Goal: Communication & Community: Connect with others

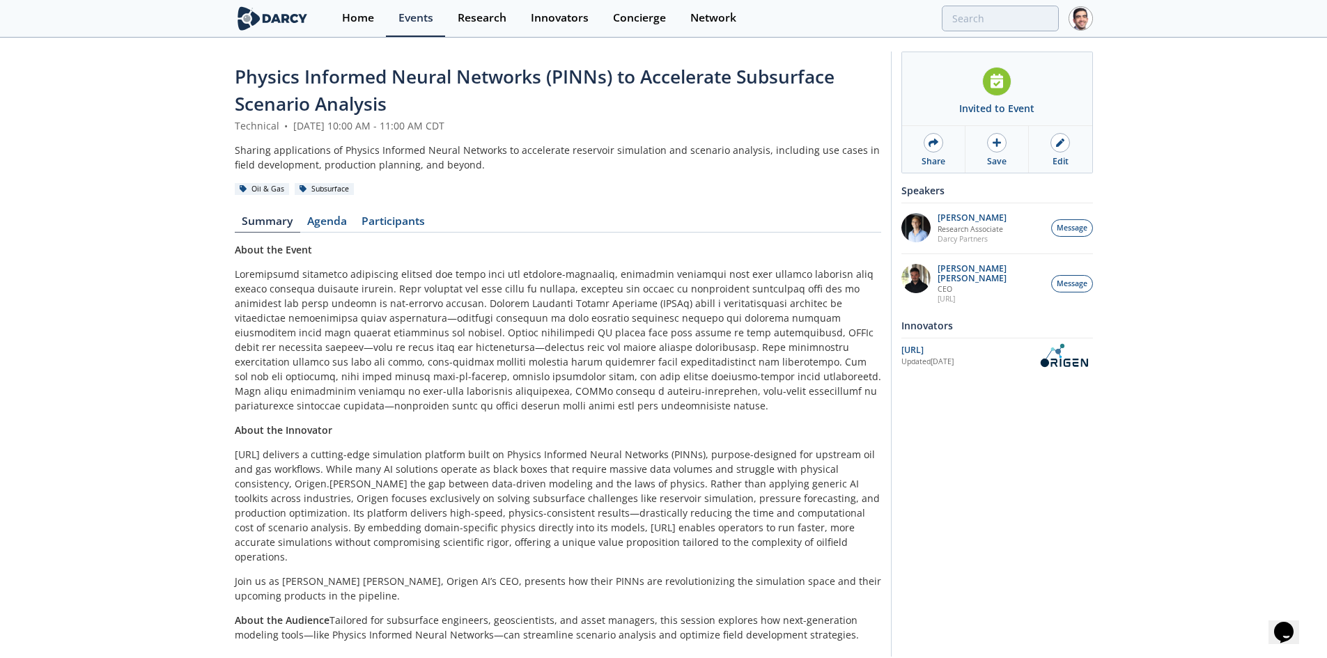
click at [926, 344] on div "OriGen.AI" at bounding box center [967, 350] width 133 height 13
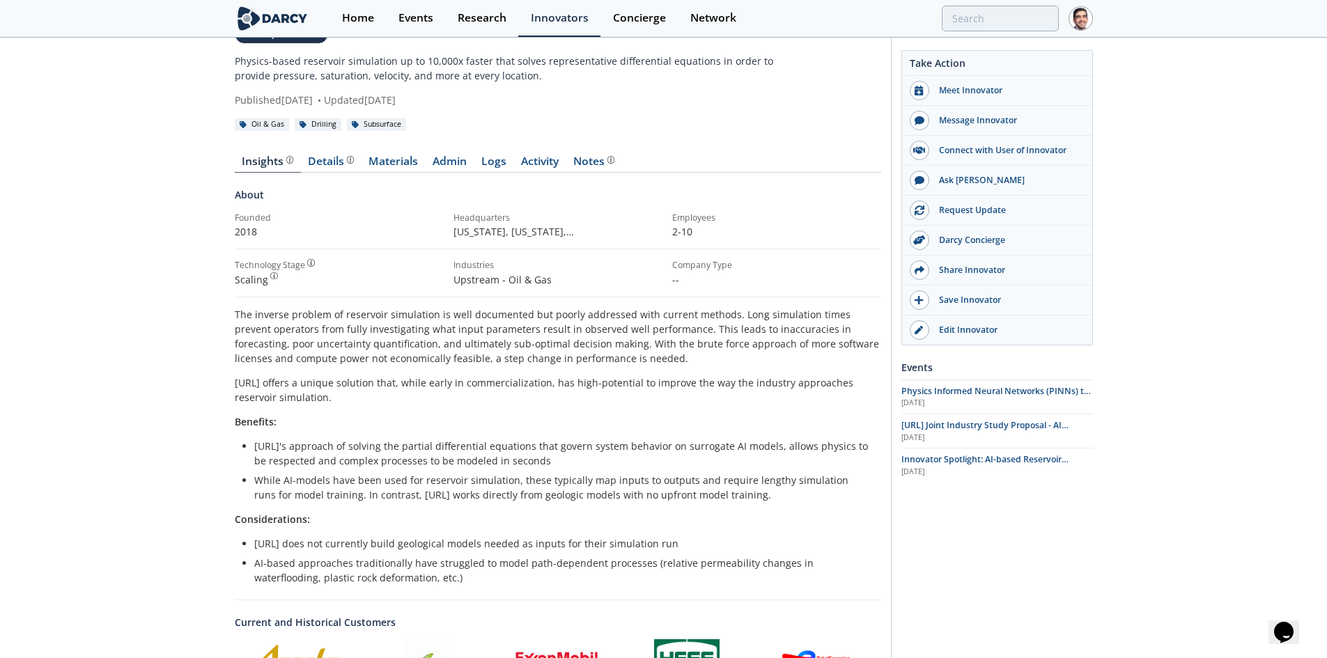
scroll to position [70, 0]
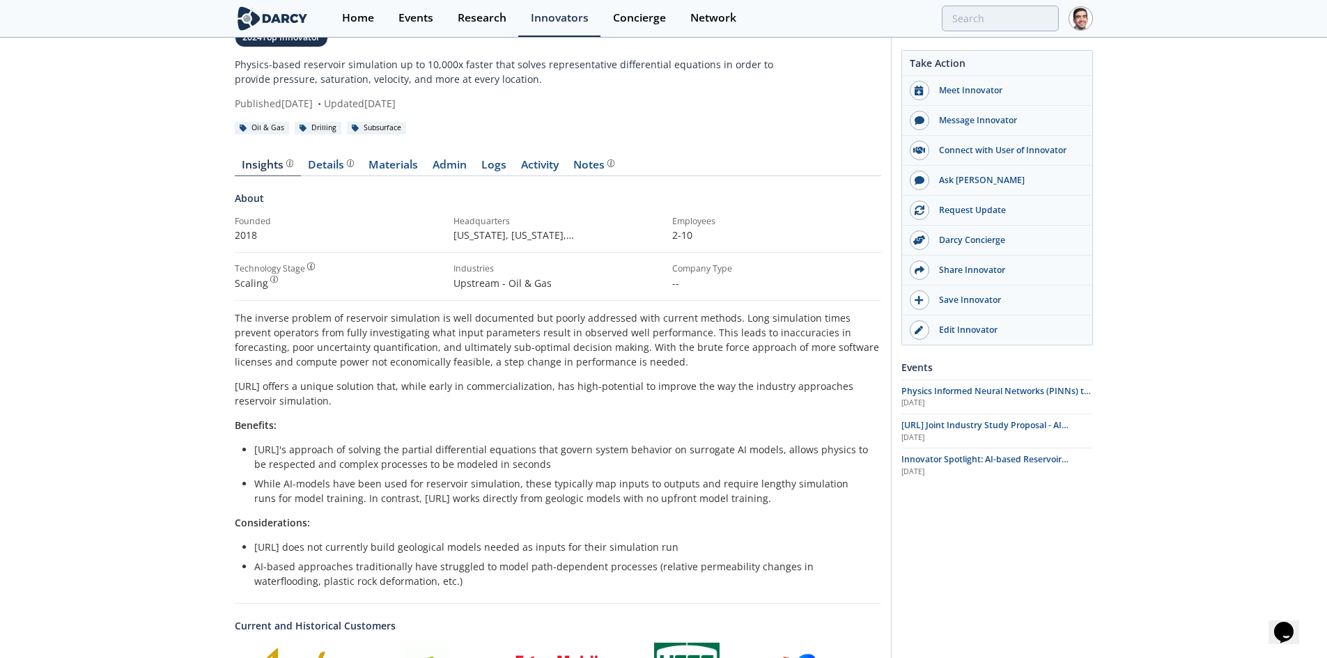
click at [333, 155] on div "Insights Details Materials Admin Logs Activity Notes About Founded 2018" at bounding box center [558, 552] width 646 height 824
click at [332, 160] on div "Details" at bounding box center [331, 165] width 46 height 11
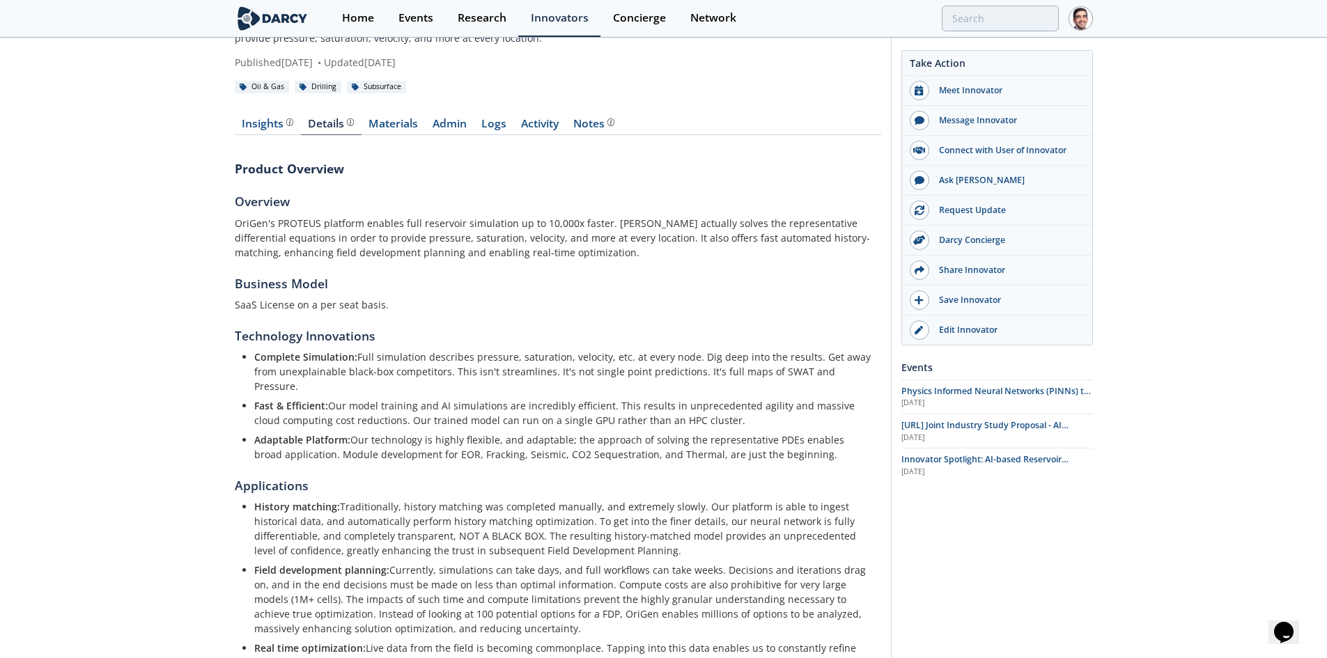
scroll to position [19, 0]
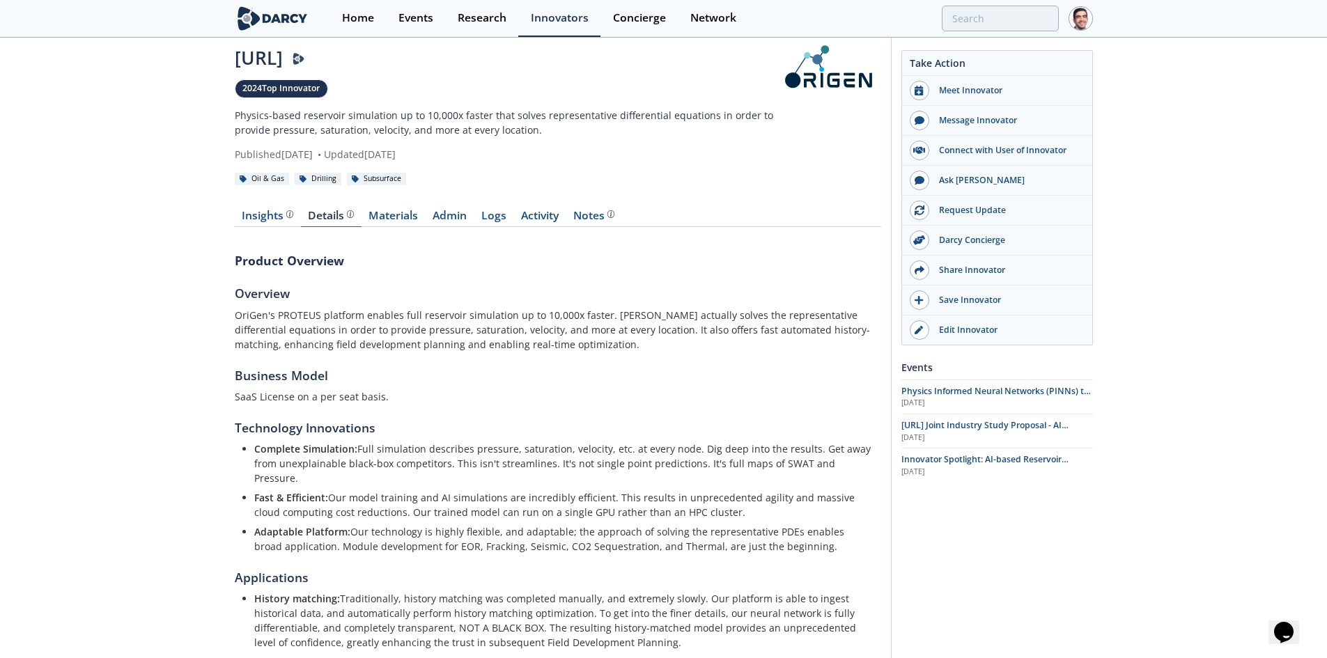
click at [397, 212] on link "Materials" at bounding box center [394, 218] width 64 height 17
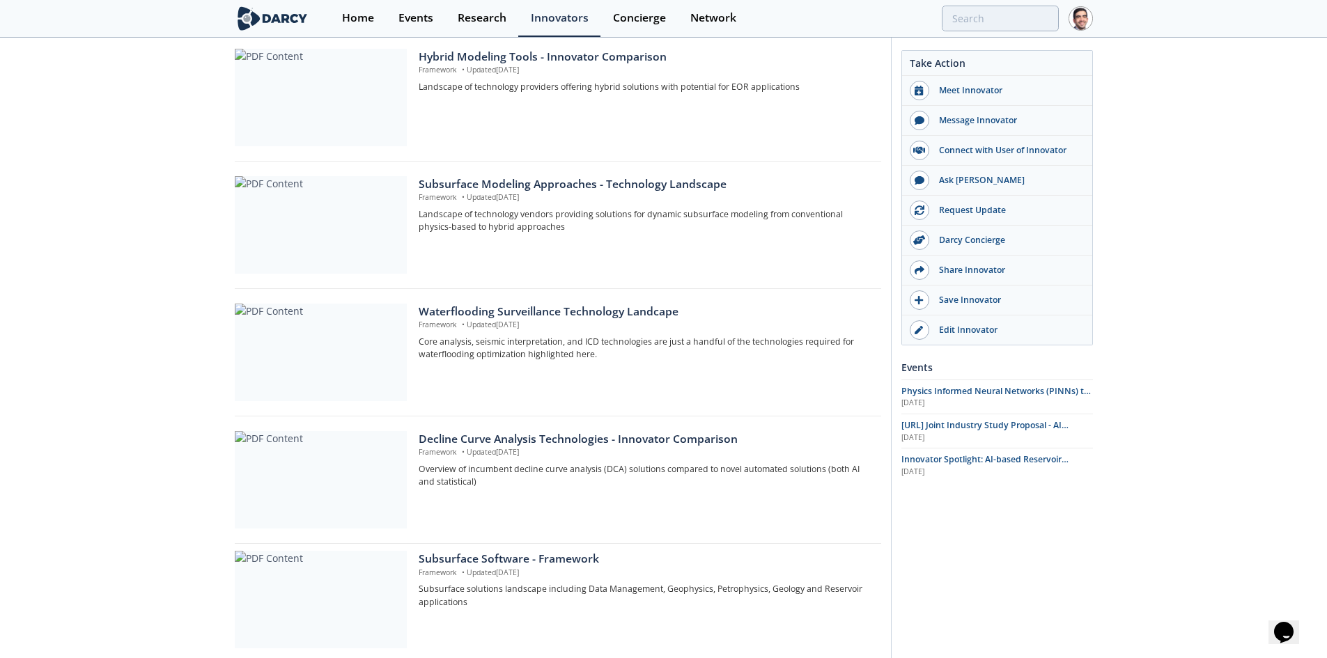
scroll to position [1013, 0]
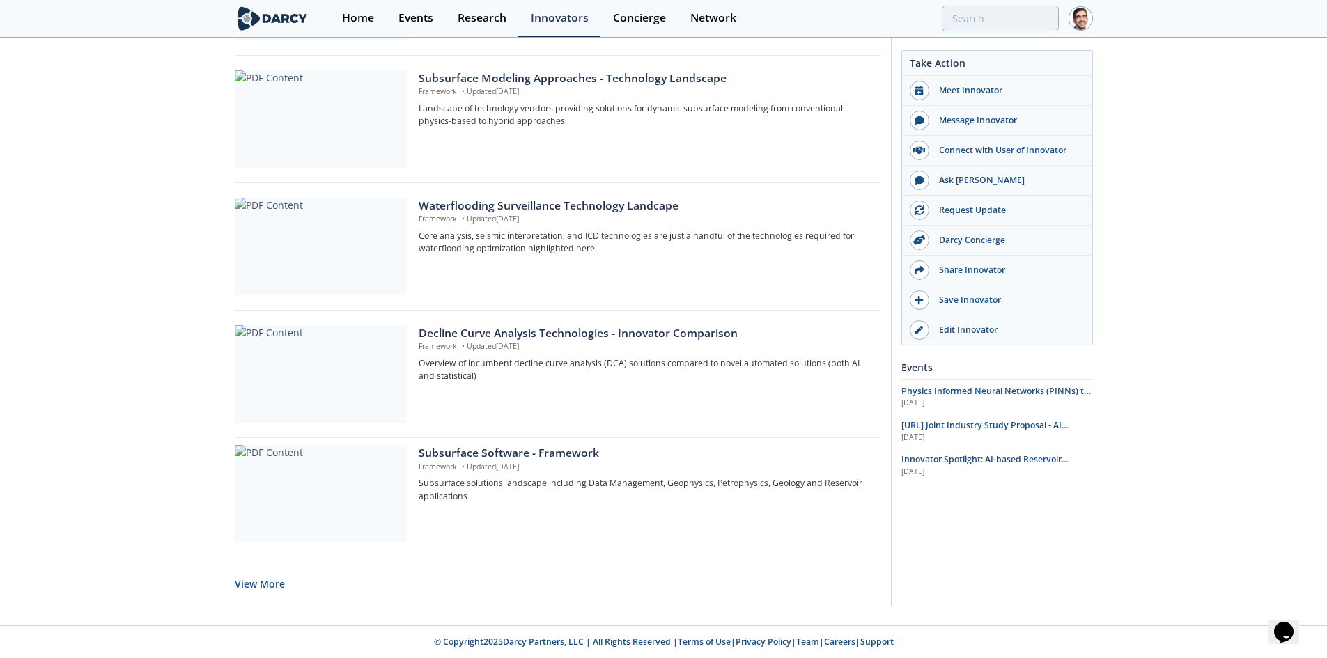
click at [259, 582] on button "View More" at bounding box center [260, 584] width 50 height 34
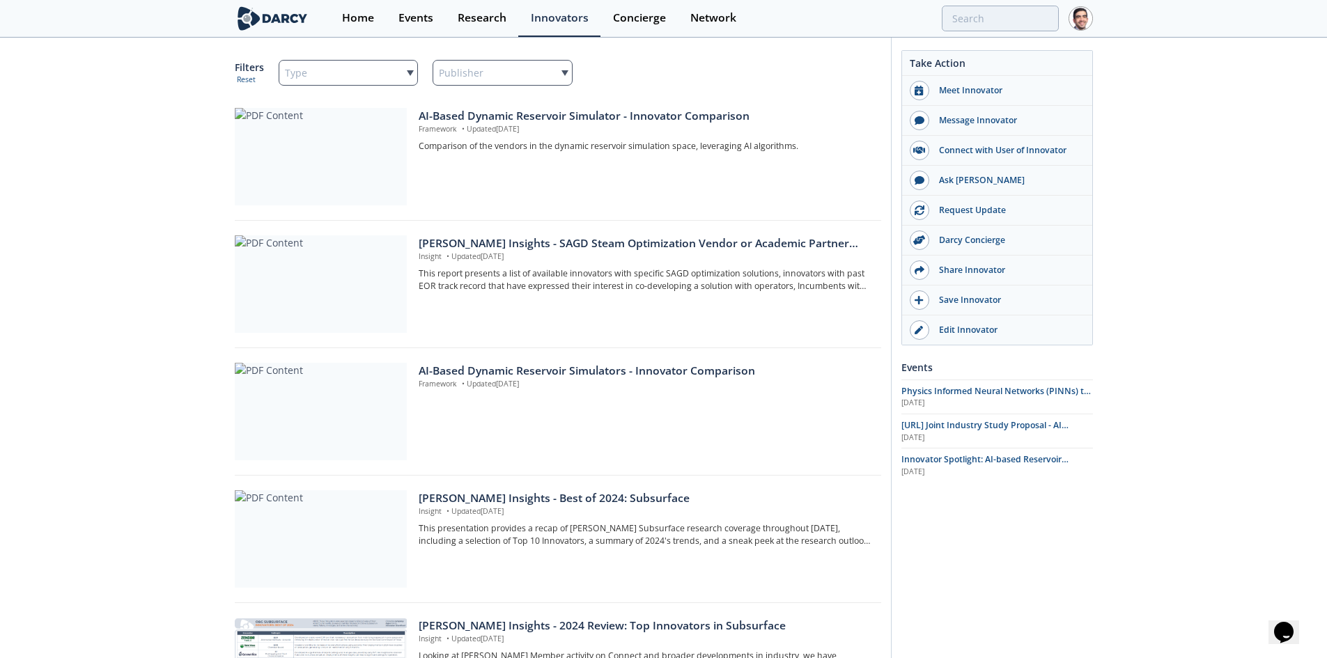
scroll to position [0, 0]
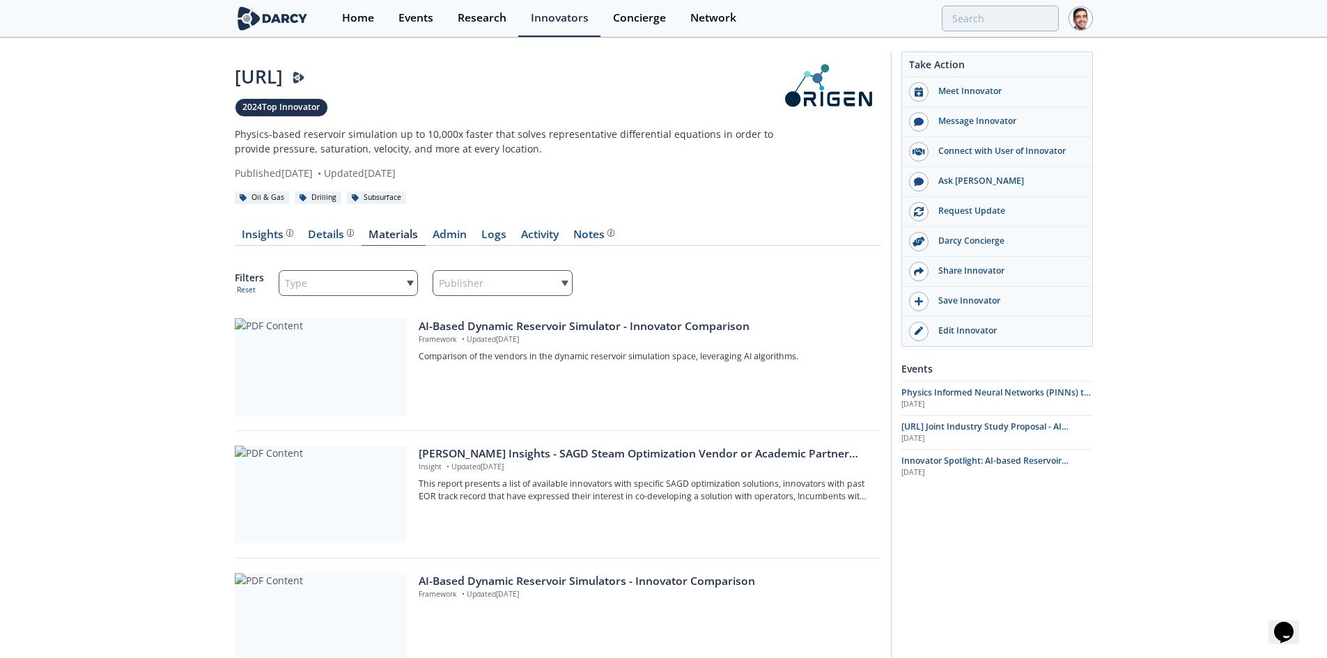
click at [322, 231] on div "Details" at bounding box center [331, 234] width 46 height 11
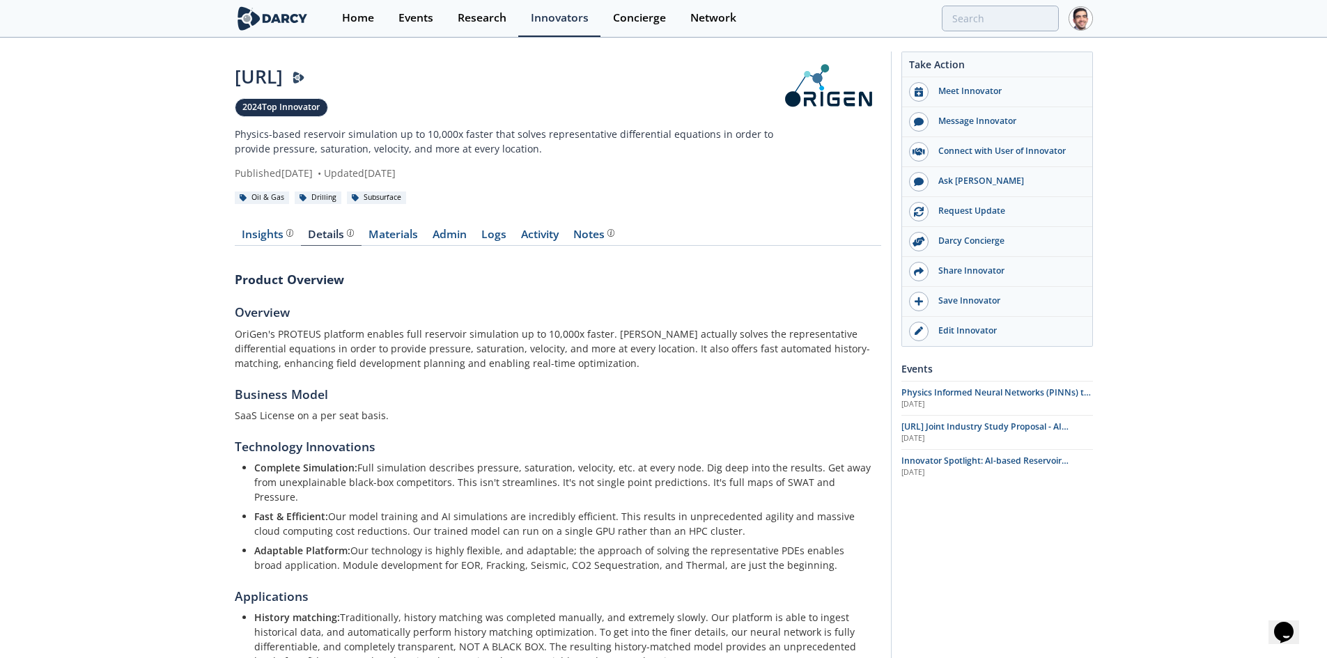
click at [268, 225] on div "Insights Details Materials Admin Logs Activity Notes Product Overview Overview …" at bounding box center [558, 576] width 646 height 732
click at [268, 235] on div "Insights" at bounding box center [268, 234] width 52 height 11
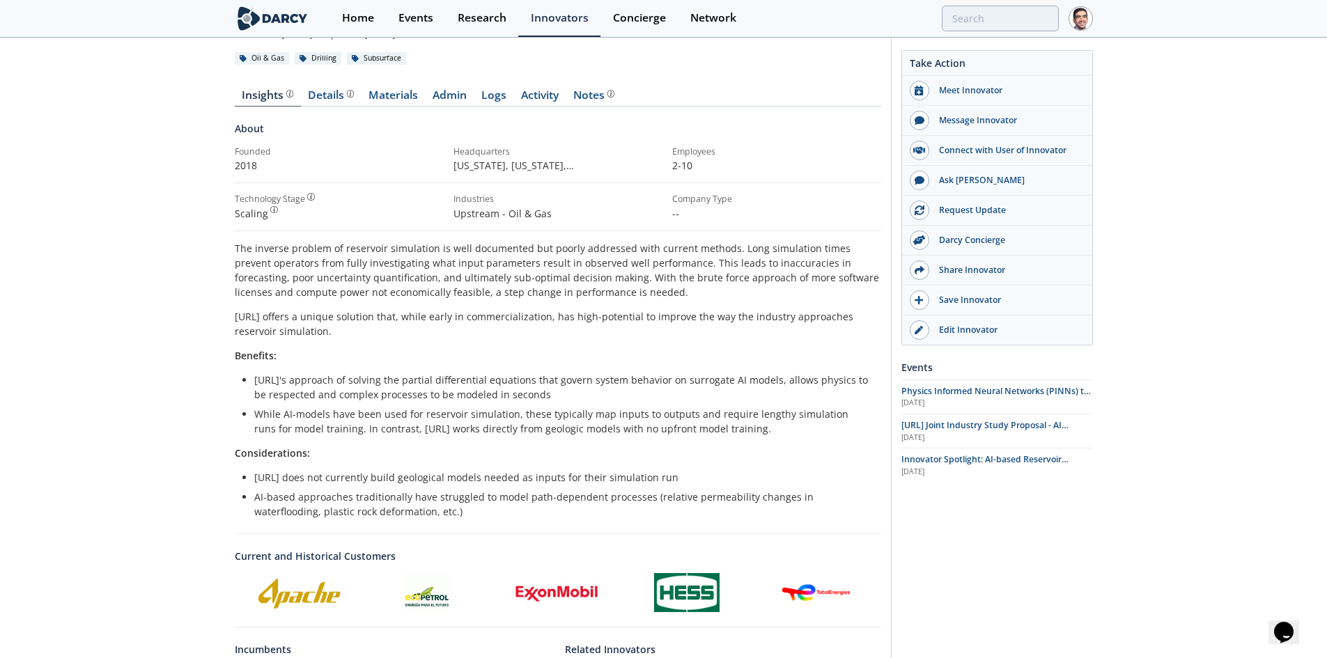
scroll to position [348, 0]
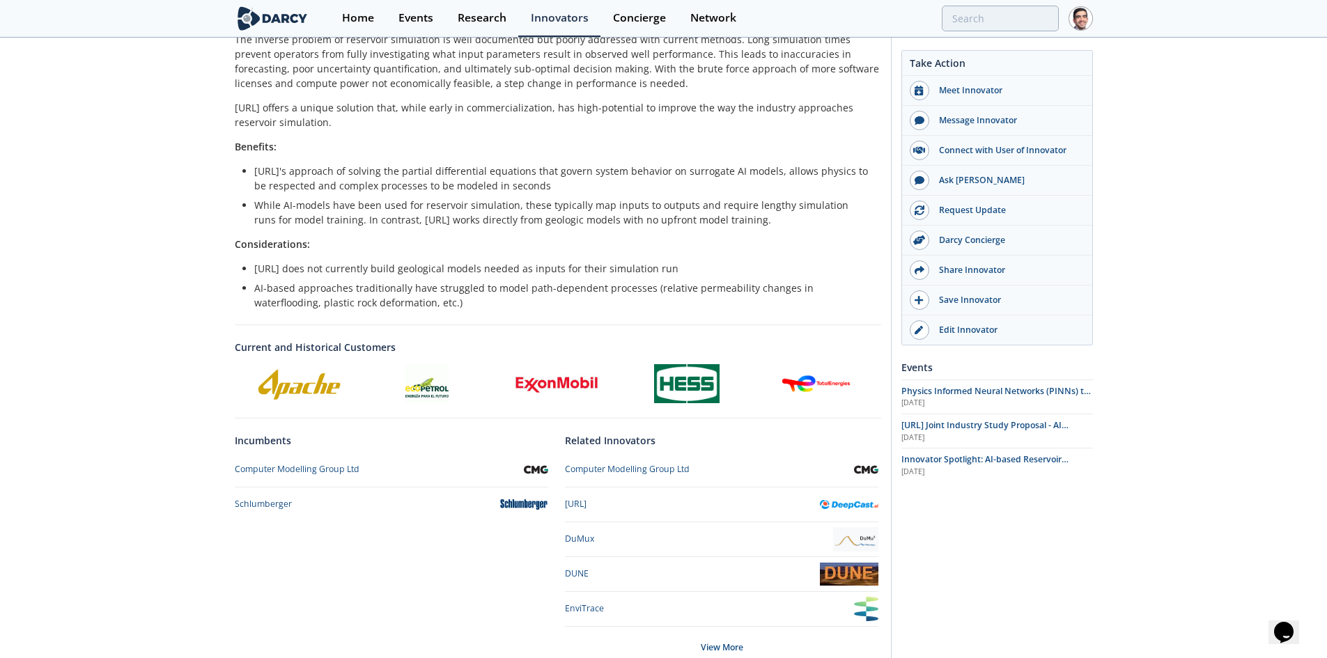
click at [580, 603] on div "EnviTrace" at bounding box center [584, 609] width 39 height 13
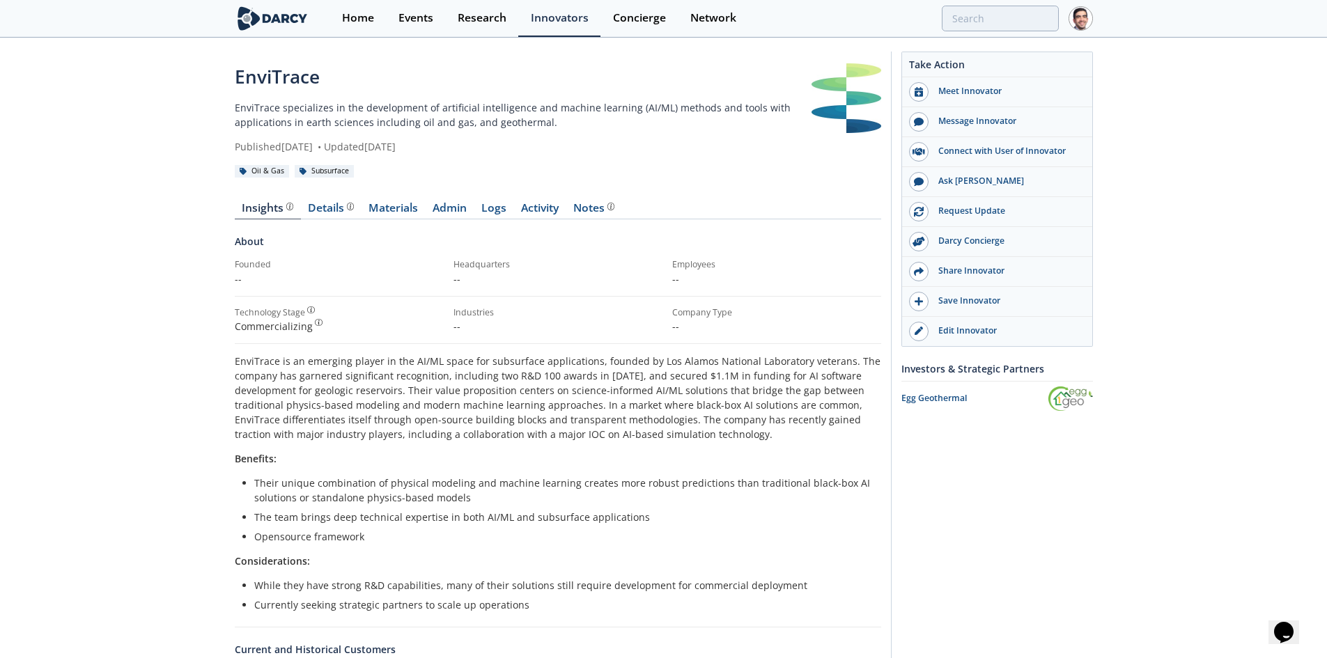
click at [316, 207] on div "Details" at bounding box center [331, 208] width 46 height 11
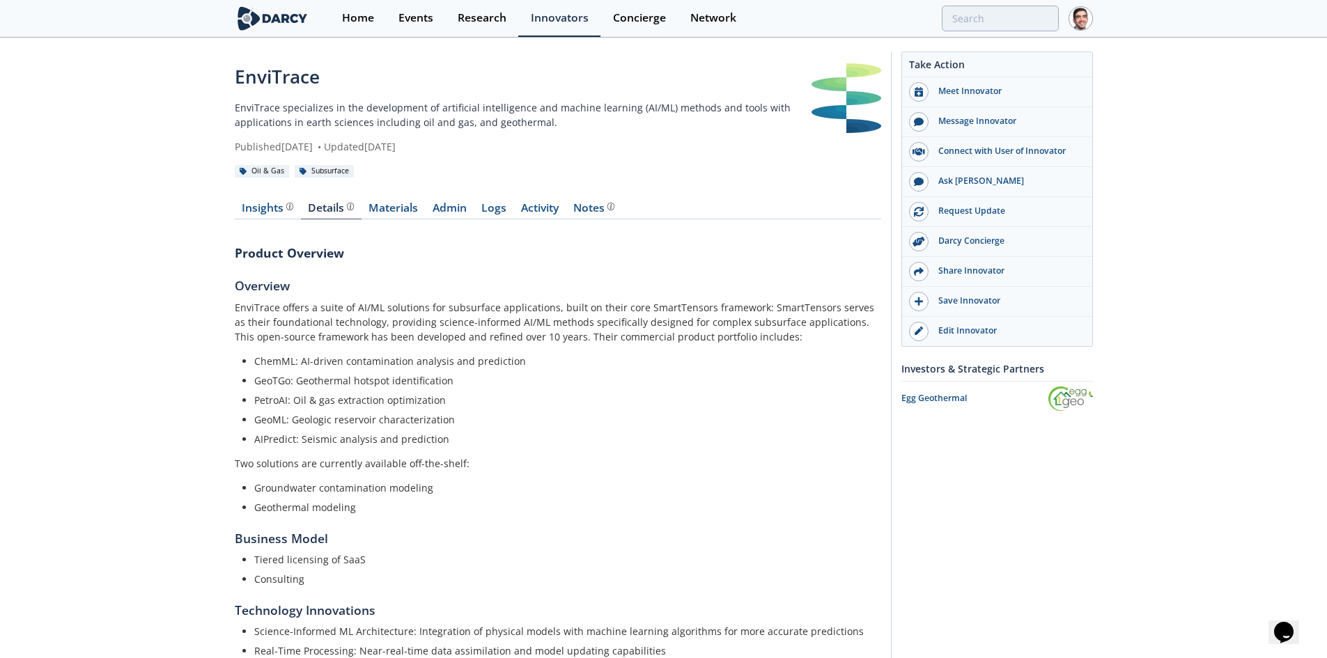
click at [391, 215] on link "Materials" at bounding box center [394, 211] width 64 height 17
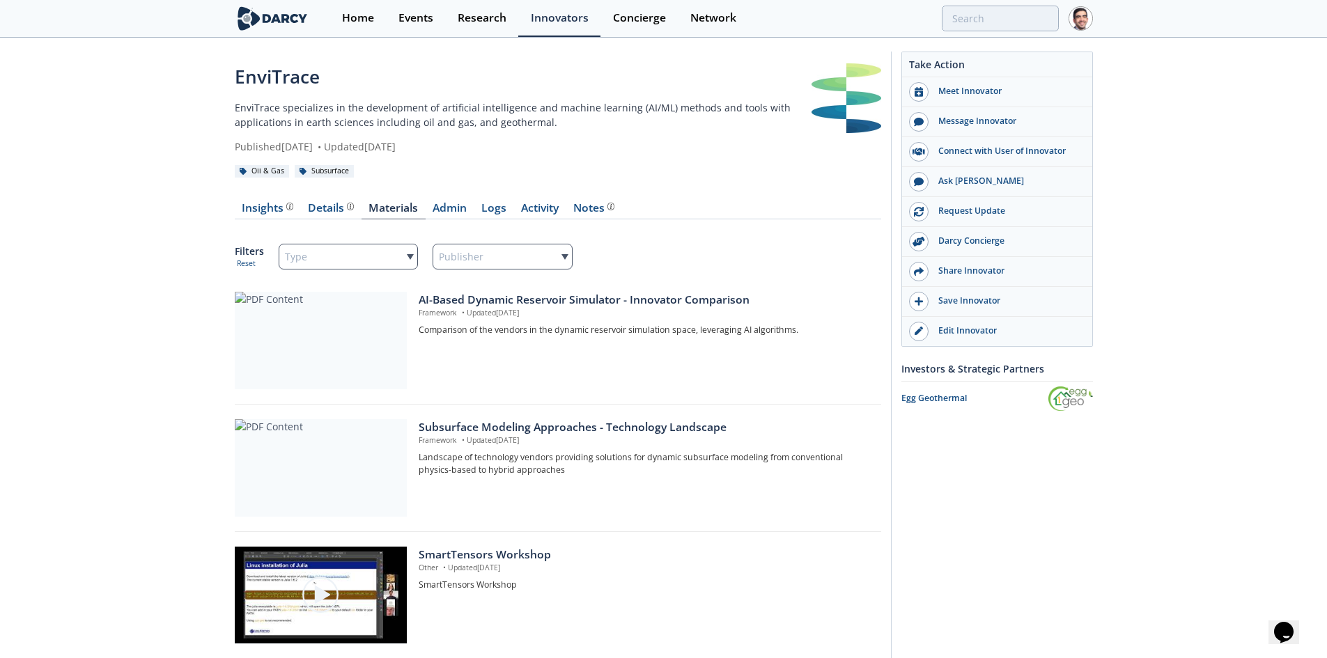
click at [281, 208] on div "Insights" at bounding box center [268, 208] width 52 height 11
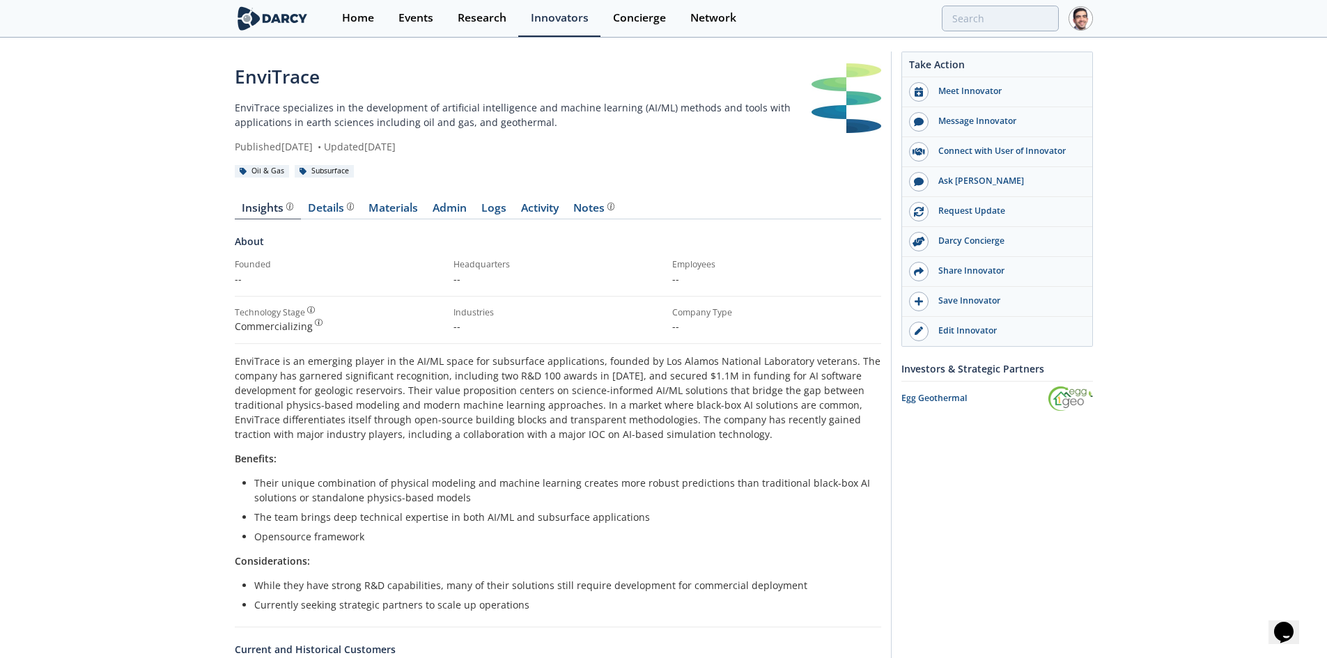
click at [345, 428] on p "EnviTrace is an emerging player in the AI/ML space for subsurface applications,…" at bounding box center [558, 398] width 646 height 88
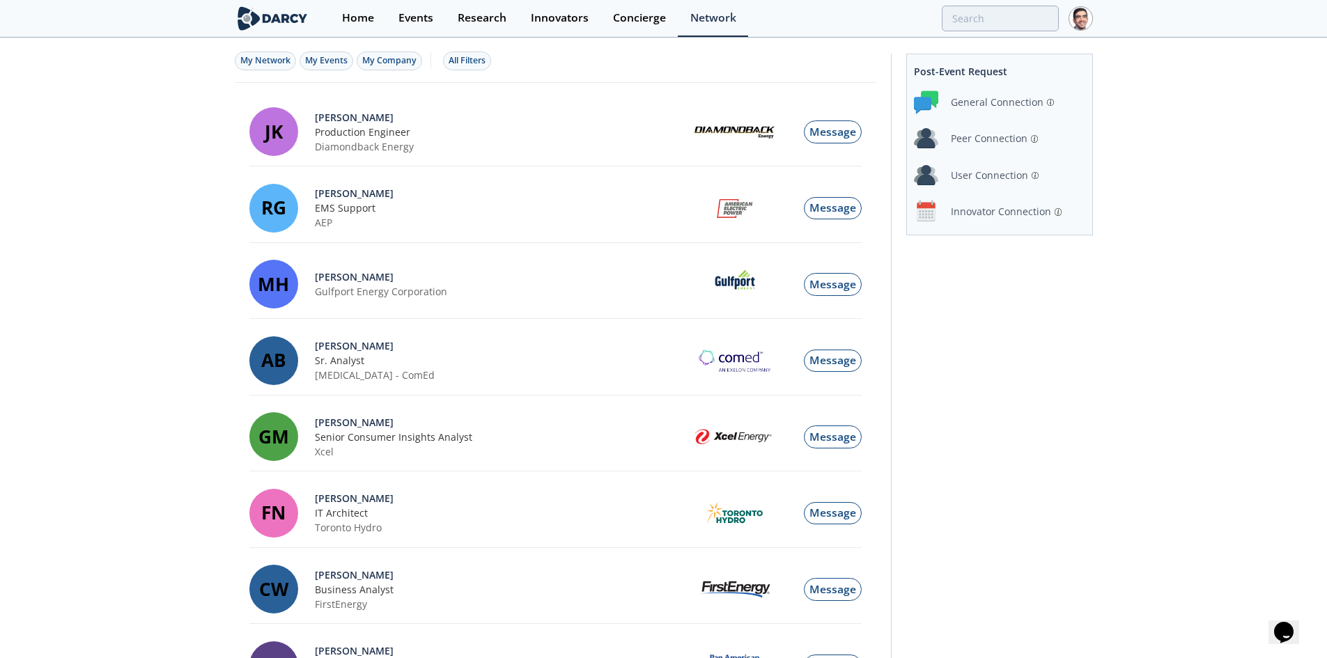
click at [1011, 217] on div "Innovator Connection" at bounding box center [1001, 211] width 100 height 15
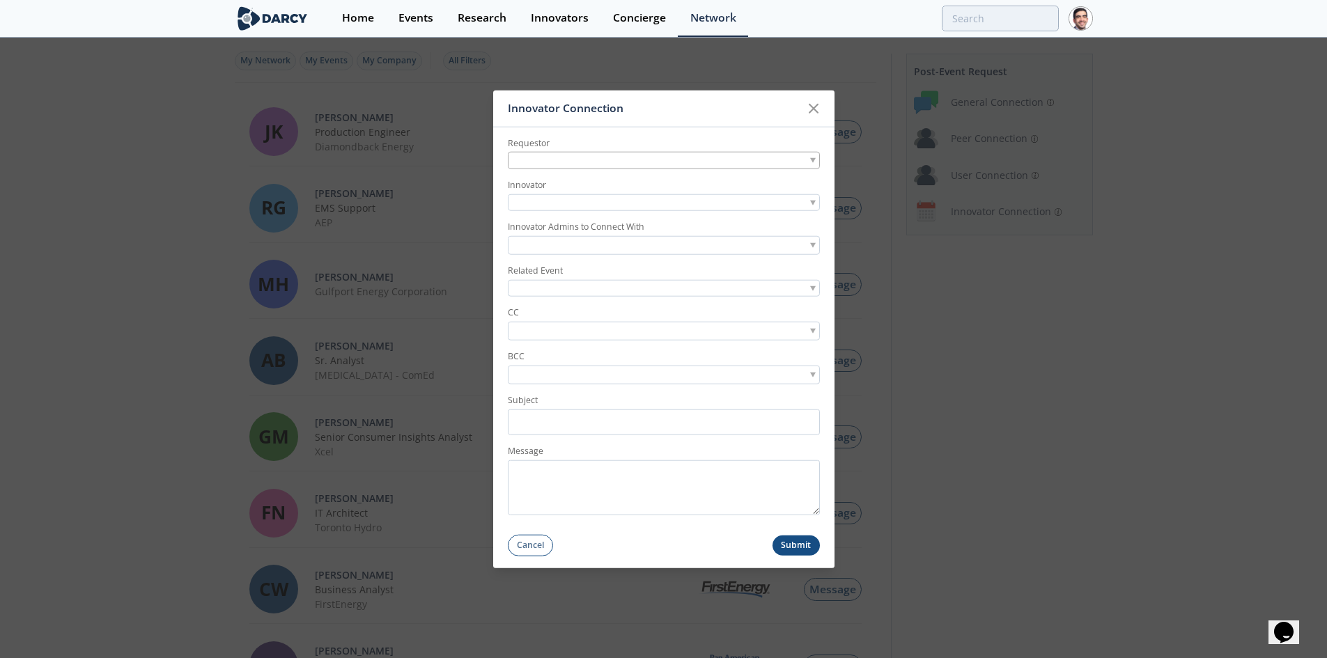
click at [596, 163] on div at bounding box center [664, 160] width 312 height 17
type input "v"
type input "varun gupta"
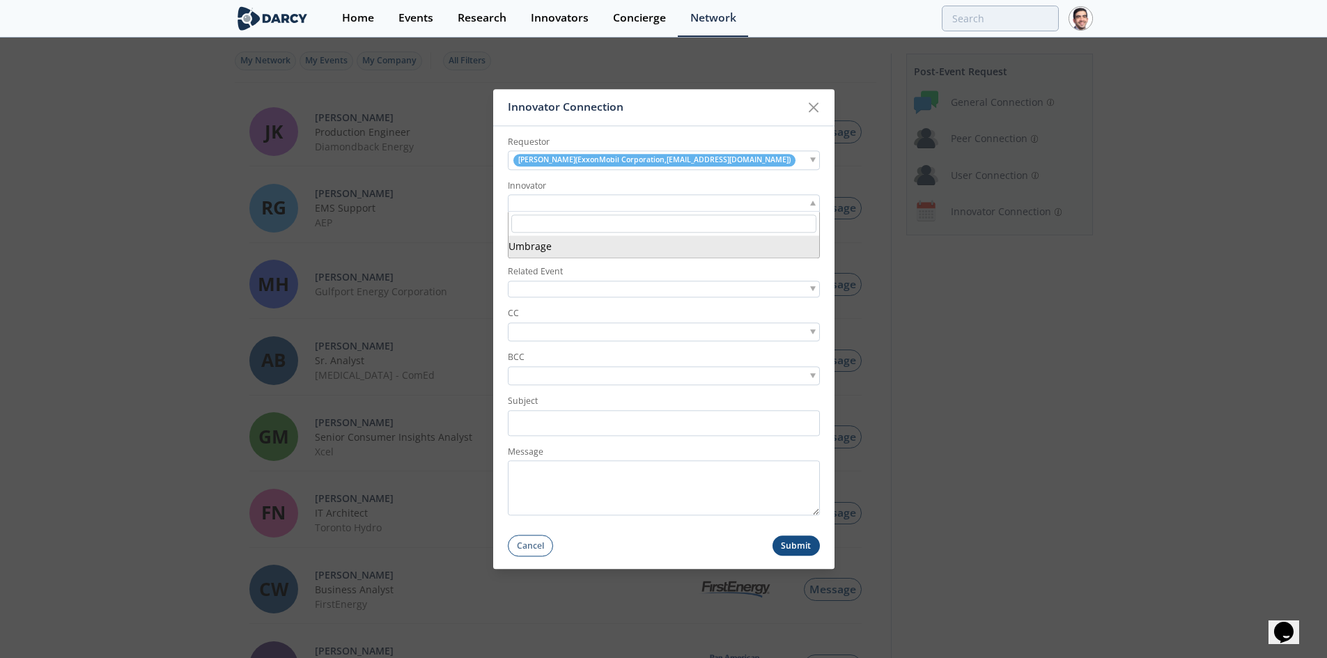
click at [571, 205] on div at bounding box center [664, 203] width 312 height 17
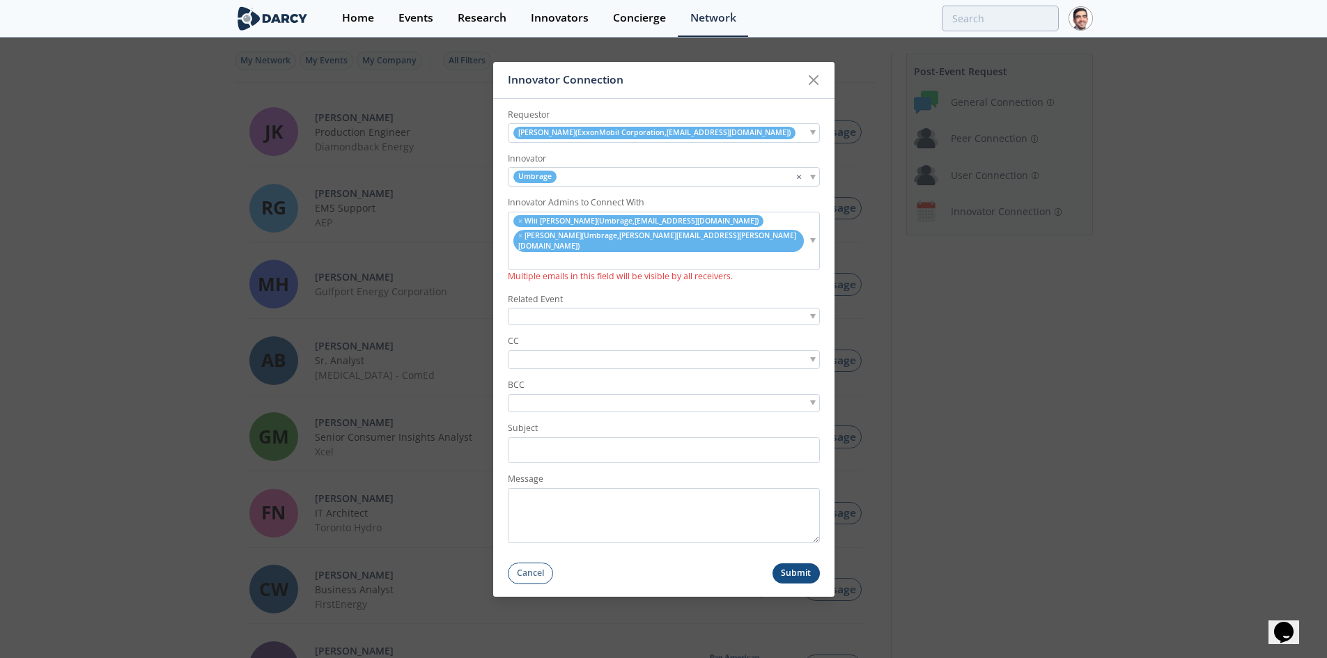
click at [550, 308] on div at bounding box center [664, 316] width 312 height 17
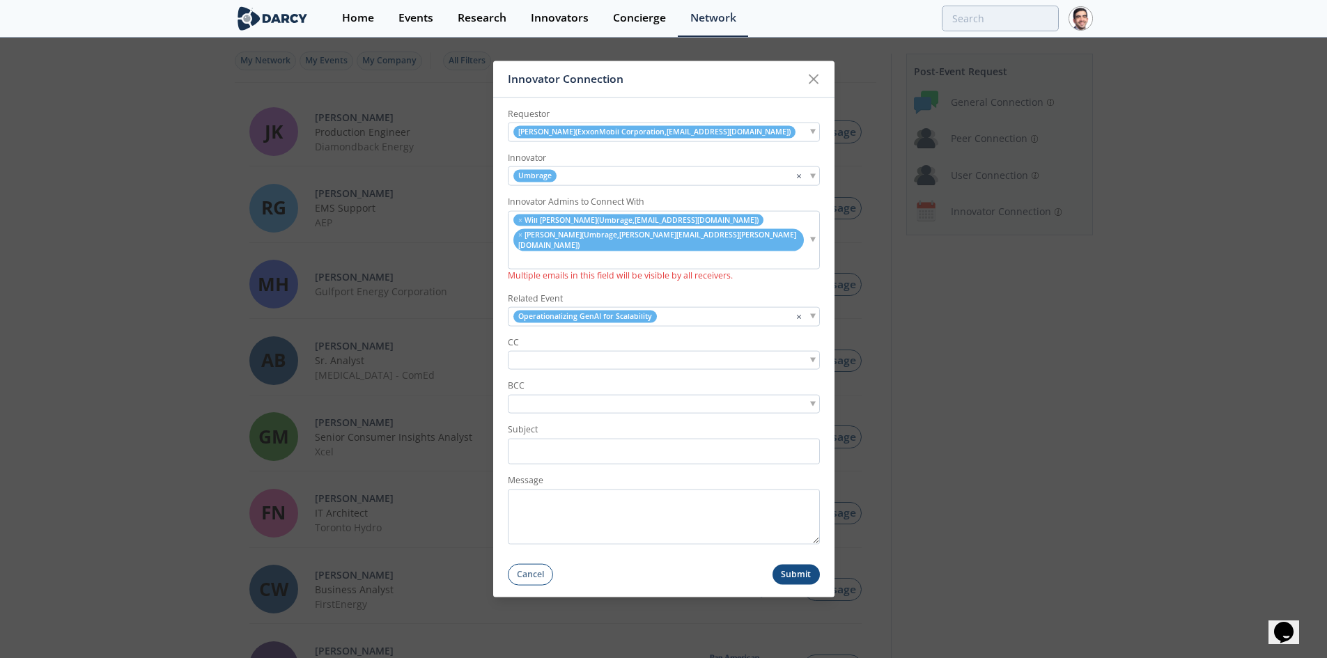
click at [575, 353] on input "search" at bounding box center [559, 360] width 96 height 15
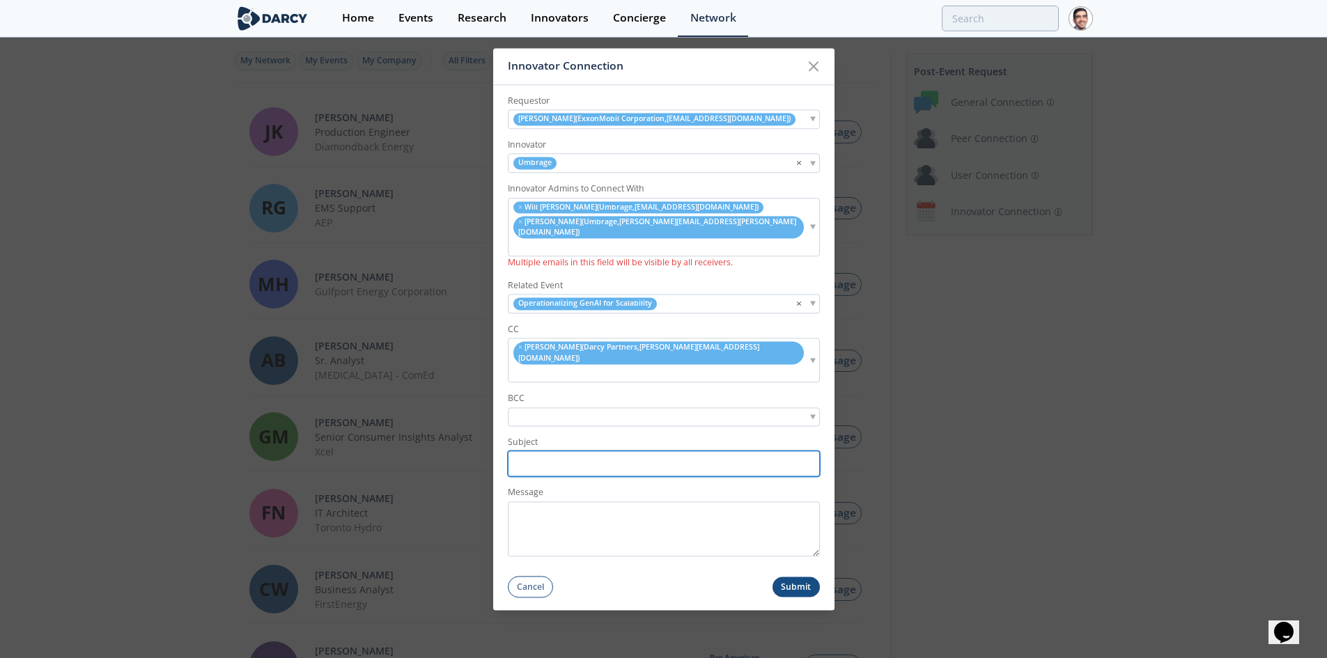
click at [566, 451] on input "Subject" at bounding box center [664, 464] width 312 height 26
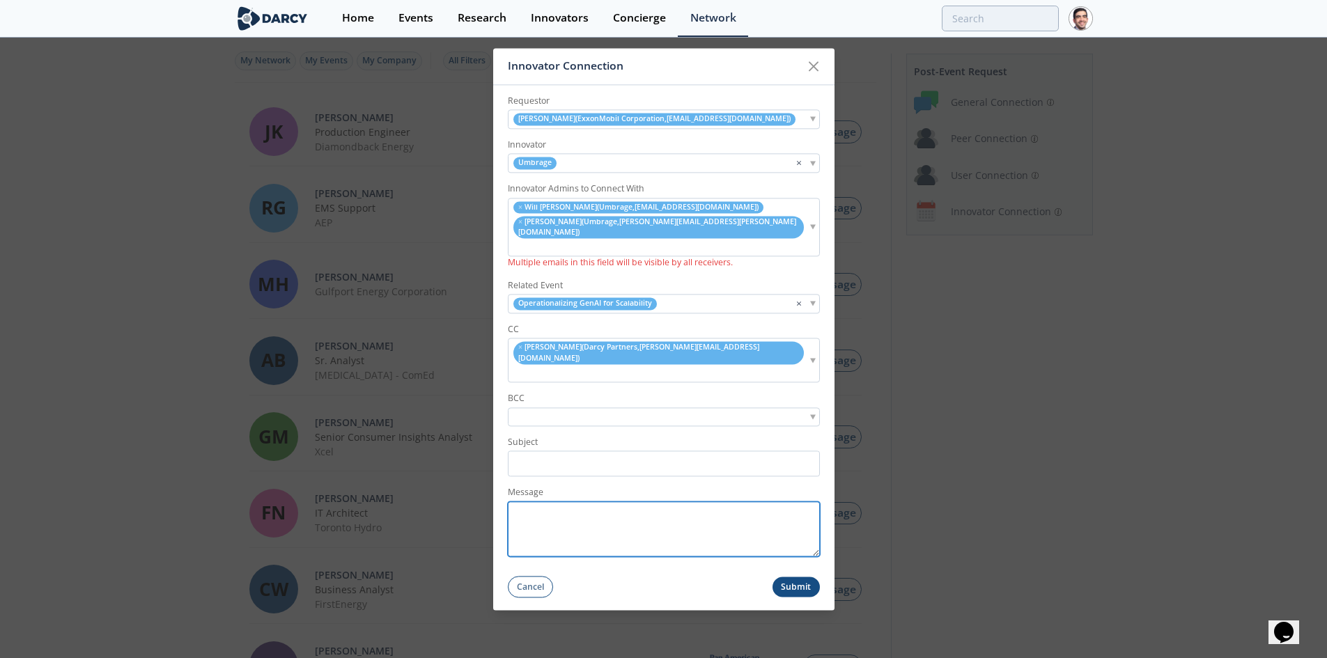
click at [566, 502] on textarea "Message" at bounding box center [664, 529] width 312 height 55
paste textarea "Hi [NAME], Thank you again for attending our Scaling GenAI Roundtable, and for …"
drag, startPoint x: 559, startPoint y: 485, endPoint x: 527, endPoint y: 484, distance: 32.0
click at [527, 502] on textarea "Hi [NAME], Thank you again for attending our Scaling GenAI Roundtable, and for …" at bounding box center [664, 529] width 312 height 55
type textarea "Hi [NAME], Thank you again for attending our Scaling GenAI Roundtable, and for …"
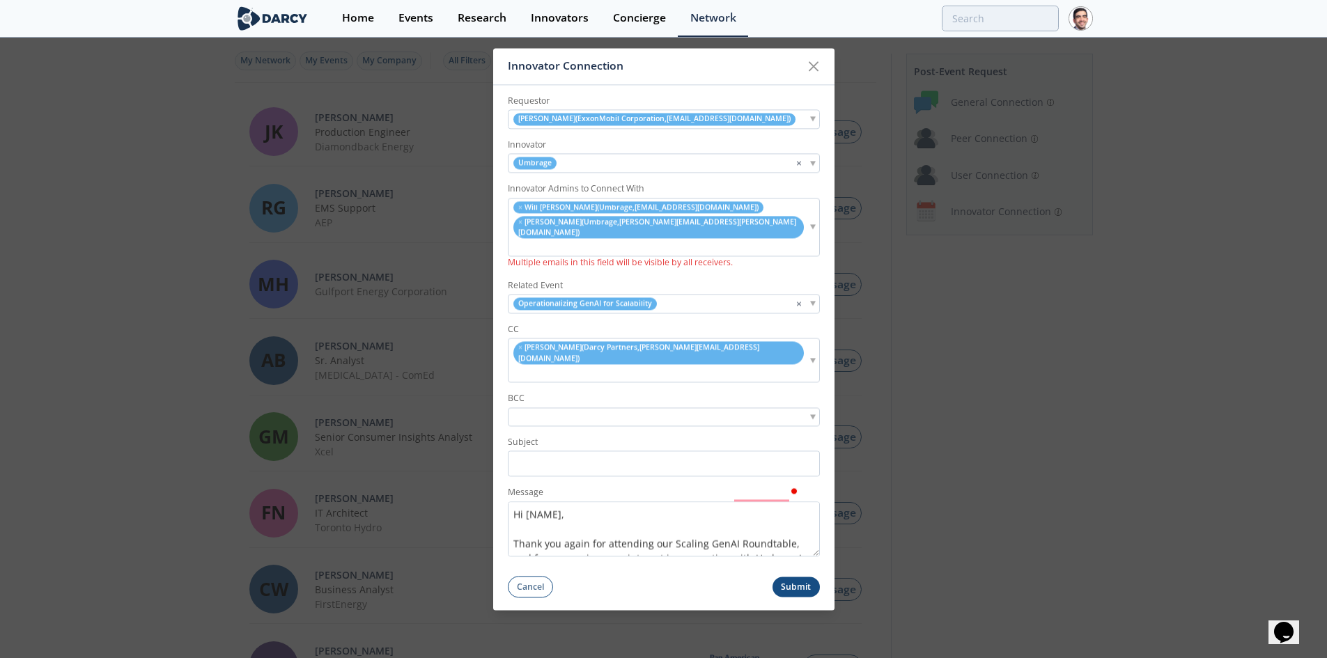
click at [762, 348] on ul "× Michael Davis ( Darcy Partners , michael@darcypartners.com )" at bounding box center [658, 361] width 300 height 40
type input "andrew milne"
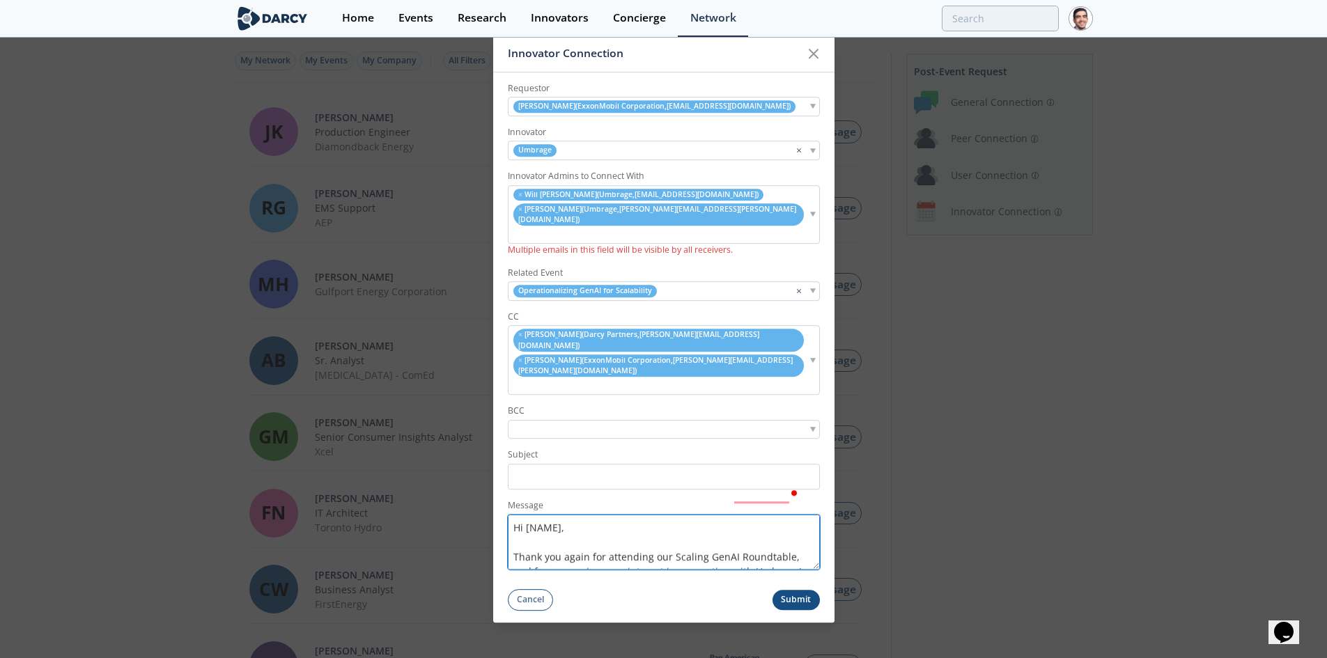
drag, startPoint x: 557, startPoint y: 494, endPoint x: 527, endPoint y: 496, distance: 30.7
click at [527, 515] on textarea "Hi [NAME], Thank you again for attending our Scaling GenAI Roundtable, and for …" at bounding box center [664, 542] width 312 height 55
drag, startPoint x: 559, startPoint y: 492, endPoint x: 526, endPoint y: 492, distance: 33.4
click at [526, 515] on textarea "Hi [NAME], Thank you again for attending our Scaling GenAI Roundtable, and for …" at bounding box center [664, 542] width 312 height 55
click at [663, 515] on textarea "Hi Varun and Andrew, Thank you again for attending our Scaling GenAI Roundtable…" at bounding box center [664, 542] width 312 height 55
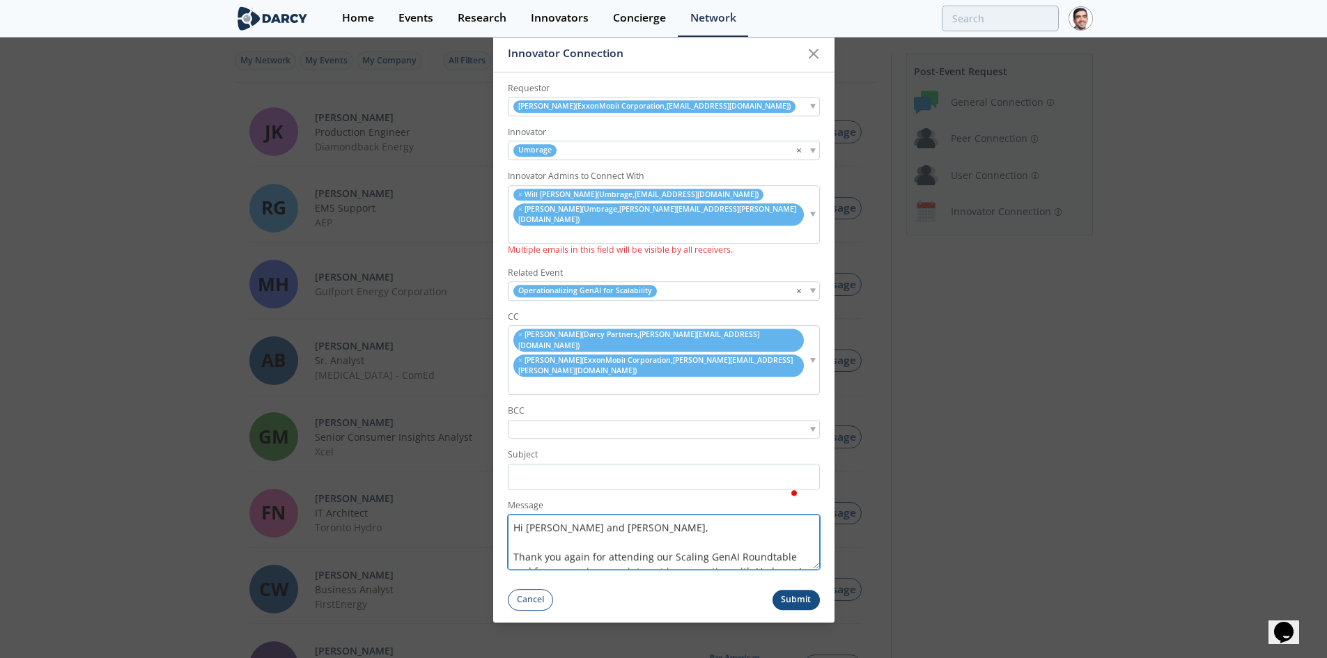
click at [661, 515] on textarea "Hi Varun and Andrew, Thank you again for attending our Scaling GenAI Roundtable…" at bounding box center [664, 542] width 312 height 55
click at [607, 527] on textarea "Hi Varun and Andrew, Thank you again for attending our Scaling GenAI Roundtable…" at bounding box center [664, 542] width 312 height 55
drag, startPoint x: 576, startPoint y: 529, endPoint x: 600, endPoint y: 531, distance: 24.4
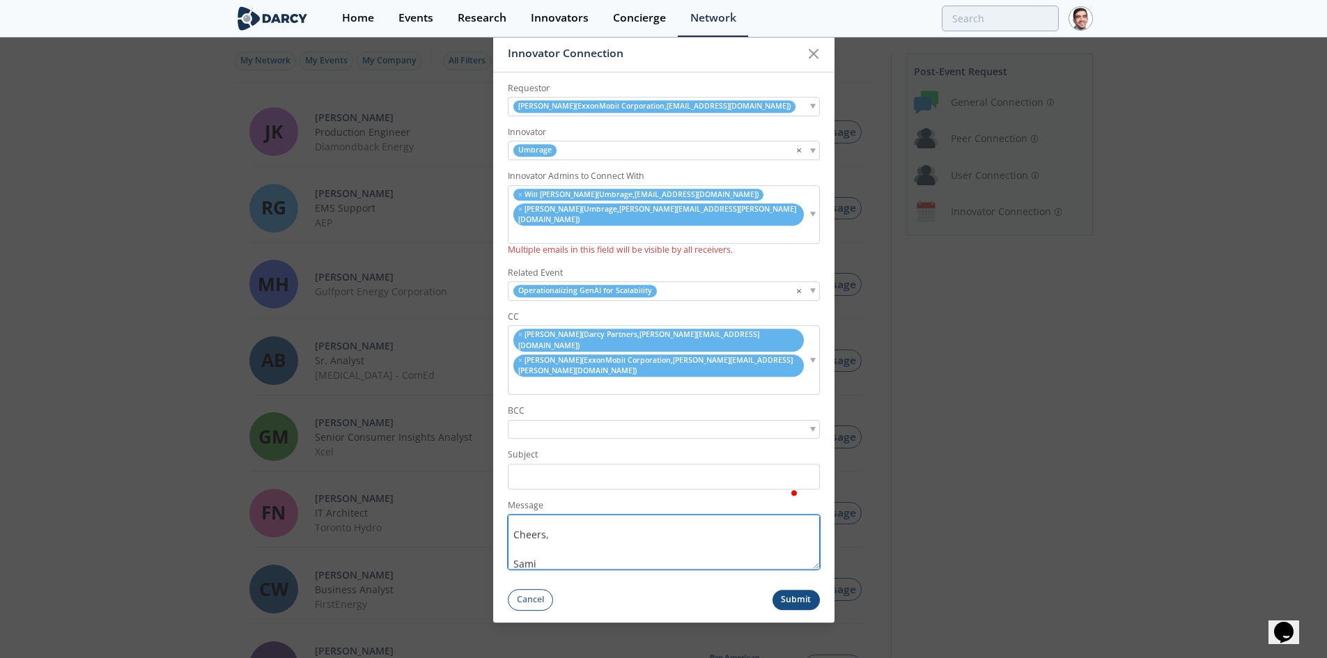
click at [600, 531] on textarea "Hi Varun and Andrew, Thank you again for attending our Scaling GenAI Roundtable…" at bounding box center [664, 542] width 312 height 55
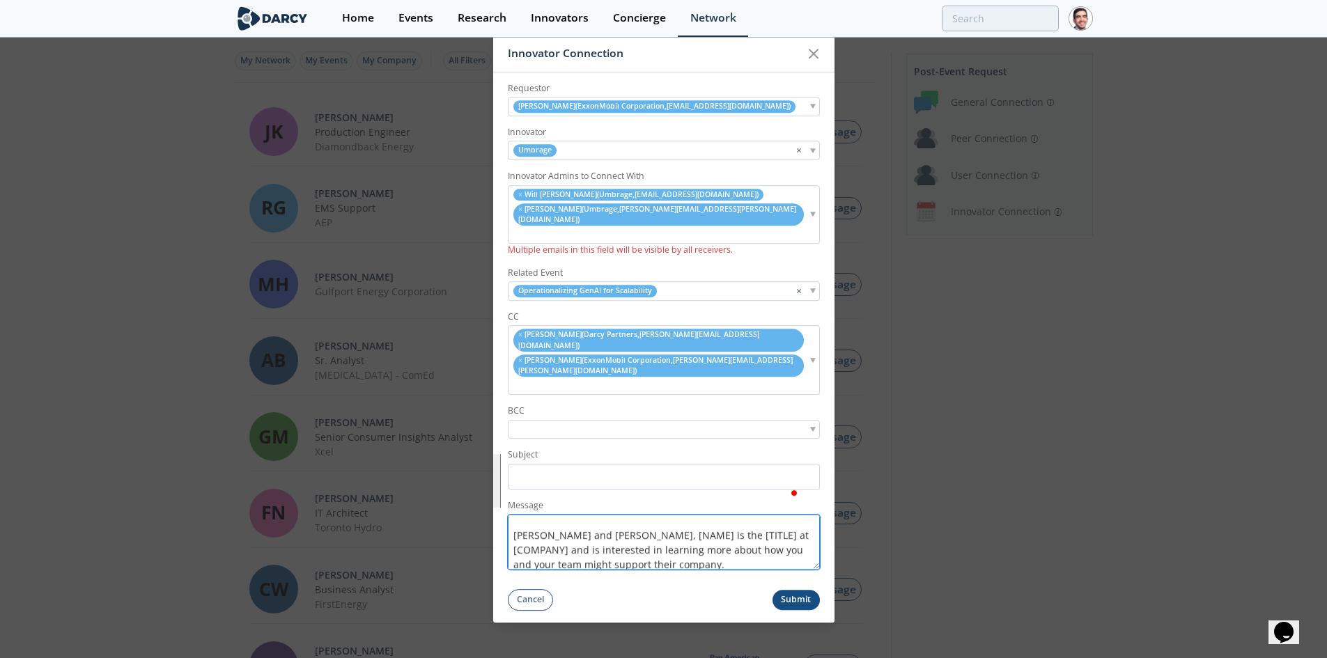
click at [605, 515] on textarea "Hi Varun and Andrew, Thank you again for attending our Scaling GenAI Roundtable…" at bounding box center [664, 542] width 312 height 55
click at [608, 515] on textarea "Hi Varun and Andrew, Thank you again for attending our Scaling GenAI Roundtable…" at bounding box center [664, 542] width 312 height 55
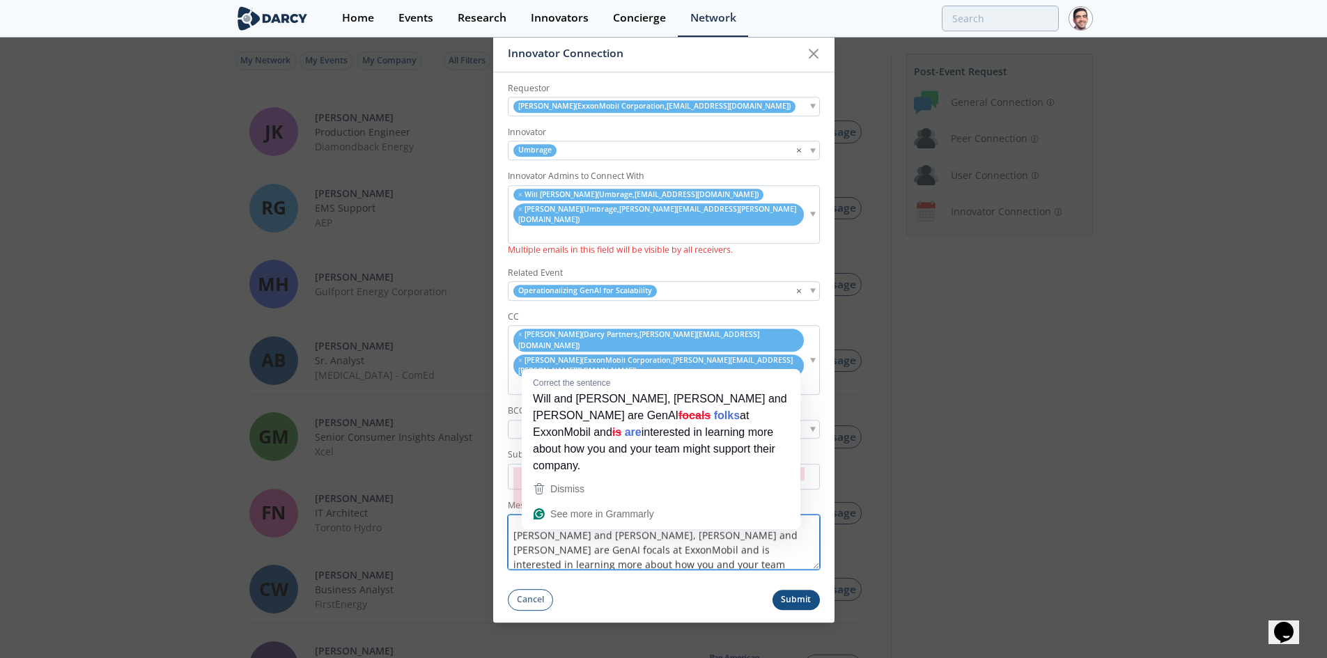
click at [536, 518] on textarea "Hi Varun and Andrew, Thank you again for attending our Scaling GenAI Roundtable…" at bounding box center [664, 542] width 312 height 55
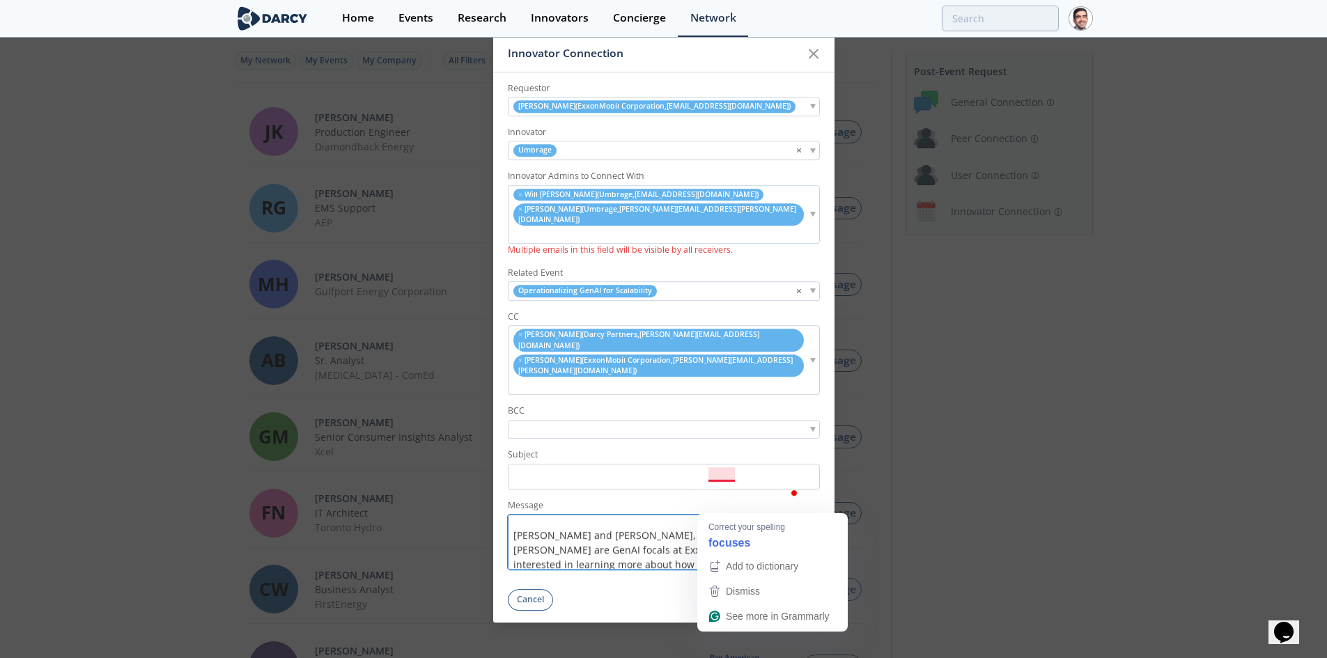
click at [633, 529] on textarea "Hi Varun and Andrew, Thank you again for attending our Scaling GenAI Roundtable…" at bounding box center [664, 542] width 312 height 55
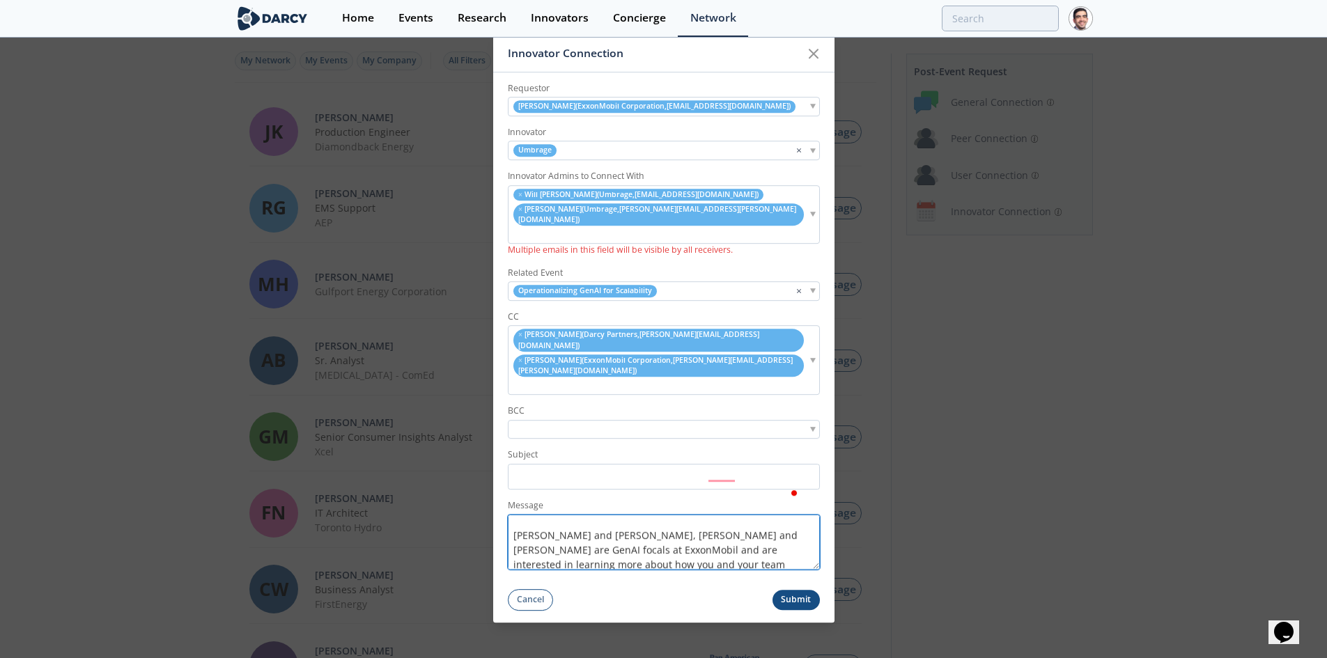
click at [620, 534] on textarea "Hi Varun and Andrew, Thank you again for attending our Scaling GenAI Roundtable…" at bounding box center [664, 542] width 312 height 55
drag, startPoint x: 670, startPoint y: 531, endPoint x: 623, endPoint y: 505, distance: 54.3
click at [623, 515] on textarea "Hi Varun and Andrew, Thank you again for attending our Scaling GenAI Roundtable…" at bounding box center [664, 542] width 312 height 55
click at [616, 515] on textarea "Hi Varun and Andrew, Thank you again for attending our Scaling GenAI Roundtable…" at bounding box center [664, 542] width 312 height 55
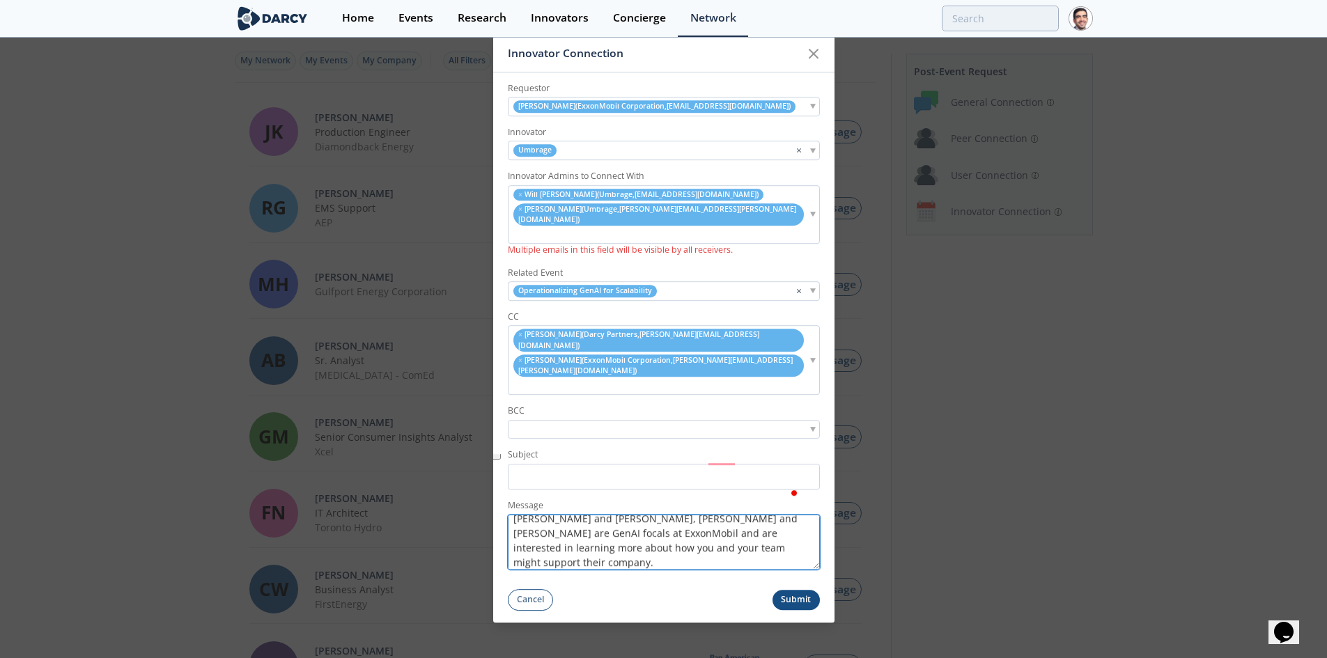
click at [616, 515] on textarea "Hi Varun and Andrew, Thank you again for attending our Scaling GenAI Roundtable…" at bounding box center [664, 542] width 312 height 55
click at [615, 518] on textarea "Hi Varun and Andrew, Thank you again for attending our Scaling GenAI Roundtable…" at bounding box center [664, 542] width 312 height 55
click at [620, 518] on textarea "Hi Varun and Andrew, Thank you again for attending our Scaling GenAI Roundtable…" at bounding box center [664, 542] width 312 height 55
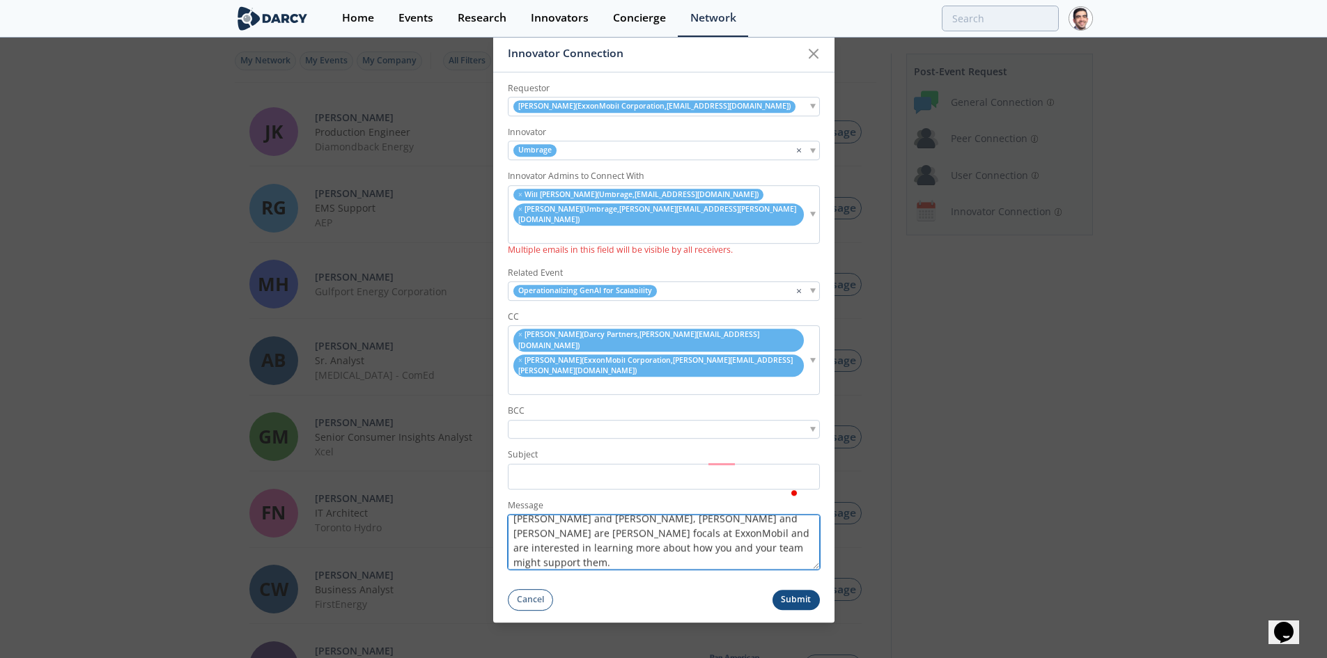
click at [568, 522] on textarea "Hi Varun and Andrew, Thank you again for attending our Scaling GenAI Roundtable…" at bounding box center [664, 542] width 312 height 55
click at [694, 528] on textarea "Hi Varun and Andrew, Thank you again for attending our Scaling GenAI Roundtable…" at bounding box center [664, 542] width 312 height 55
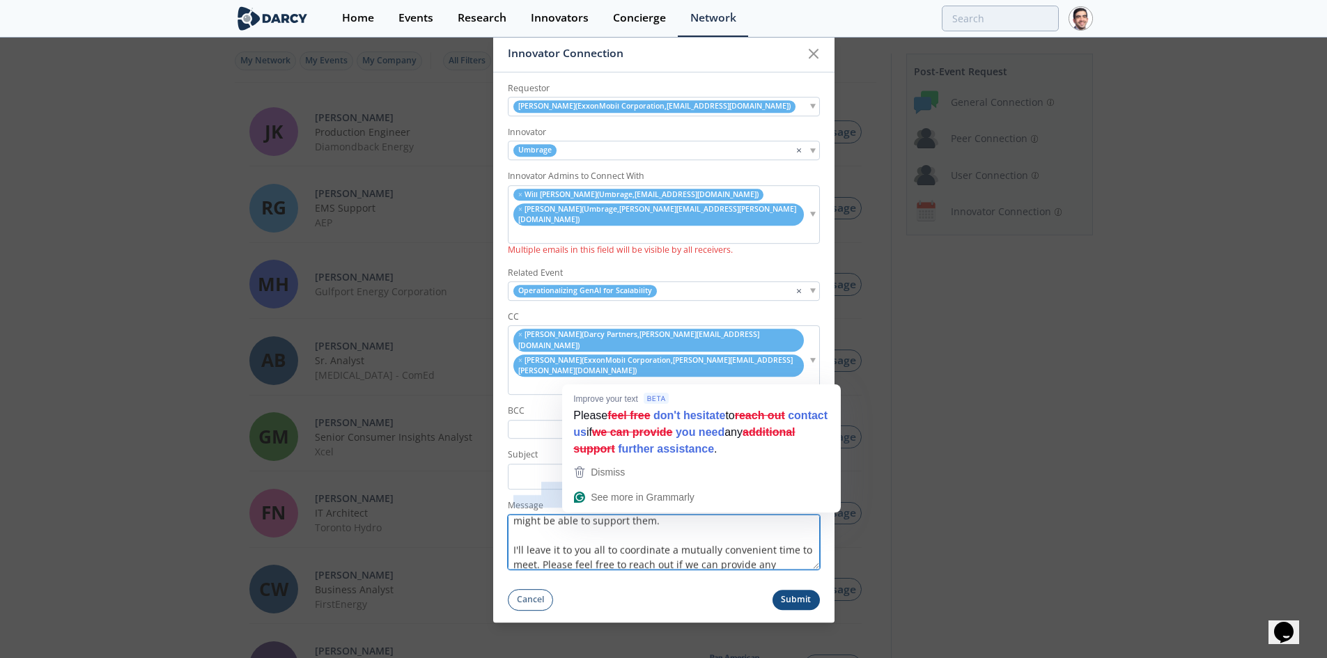
drag, startPoint x: 572, startPoint y: 518, endPoint x: 609, endPoint y: 520, distance: 36.9
click at [609, 520] on textarea "Hi Varun and Andrew, Thank you again for attending our Scaling GenAI Roundtable…" at bounding box center [664, 542] width 312 height 55
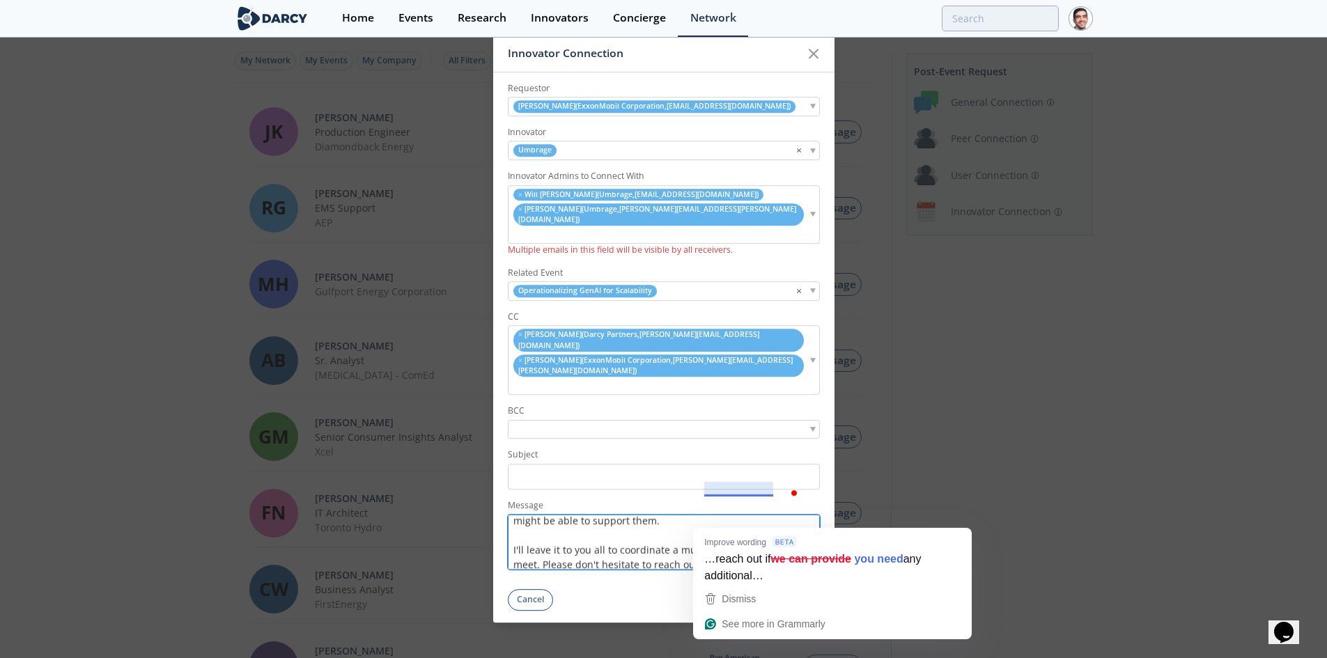
drag, startPoint x: 773, startPoint y: 520, endPoint x: 706, endPoint y: 519, distance: 67.6
click at [706, 519] on textarea "Hi Varun and Andrew, Thank you again for attending our Scaling GenAI Roundtable…" at bounding box center [664, 542] width 312 height 55
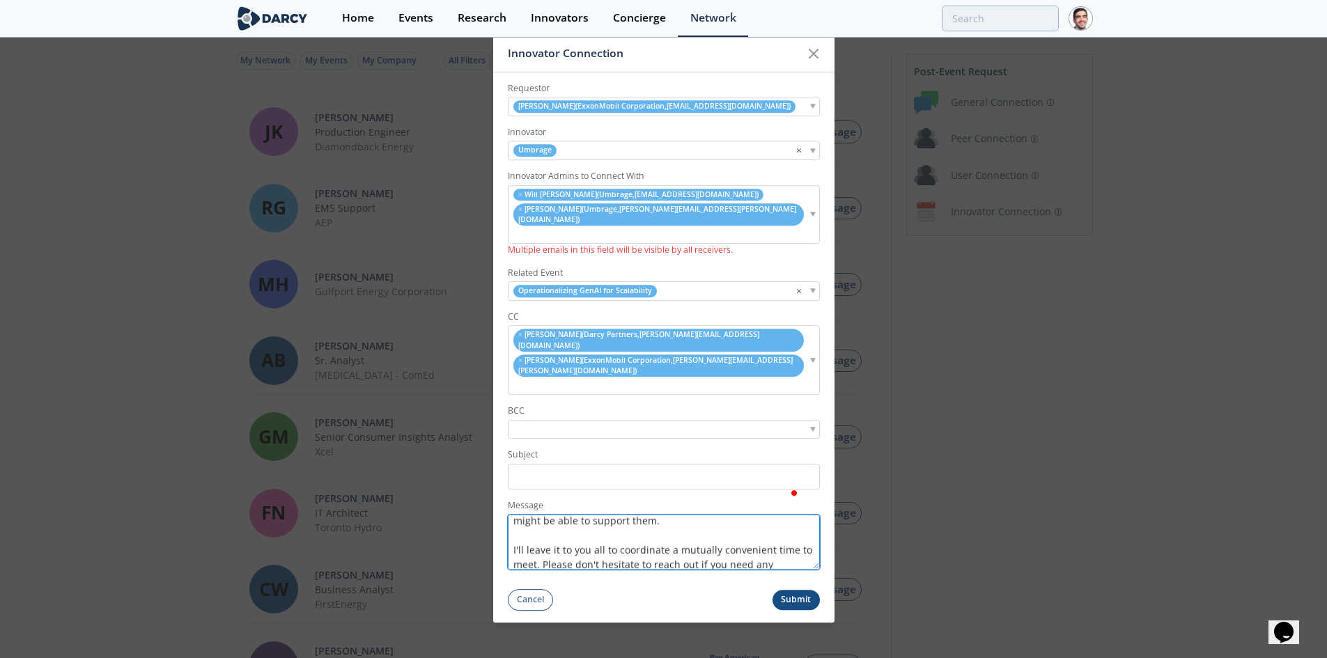
type textarea "Hi [PERSON_NAME] and [PERSON_NAME], Thank you again for attending our Scaling G…"
click at [775, 520] on textarea "Hi [PERSON_NAME] and [PERSON_NAME], Thank you again for attending our Scaling G…" at bounding box center [664, 542] width 312 height 55
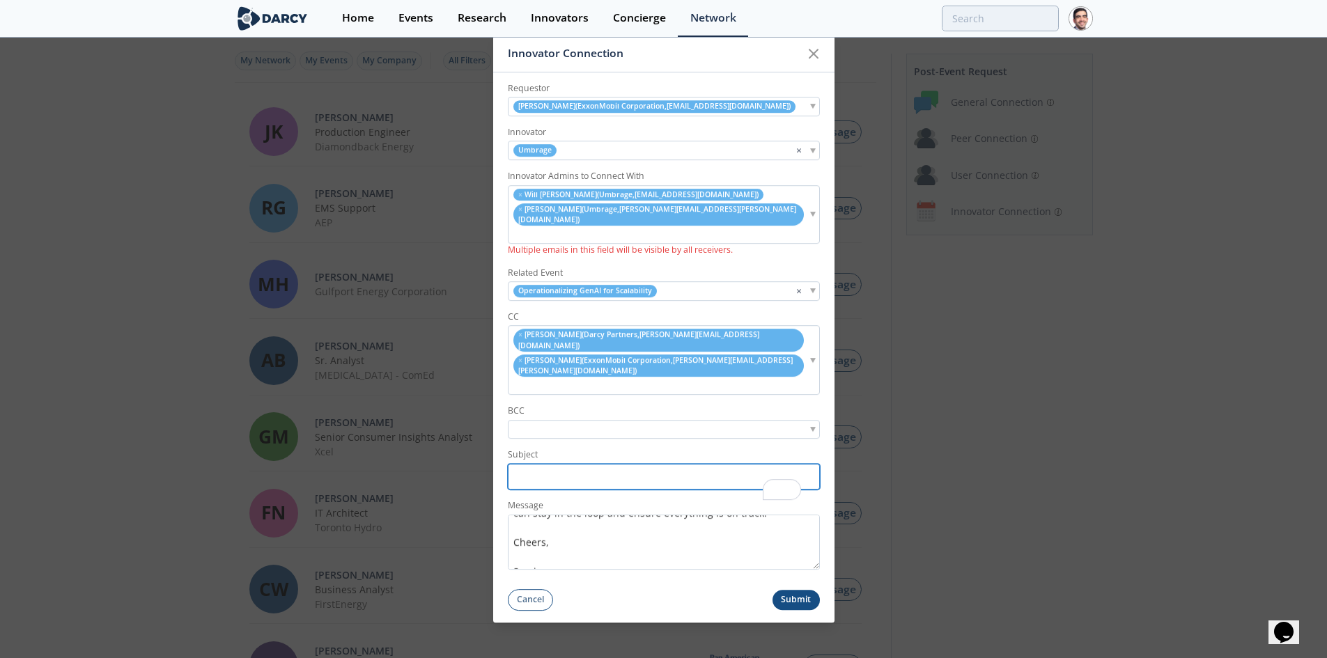
click at [563, 464] on input "Subject" at bounding box center [664, 477] width 312 height 26
paste input "ExxonMobil <> Umbrage | Post-Roundtable Introductions"
type input "ExxonMobil <> Umbrage | Post-Roundtable Introductions"
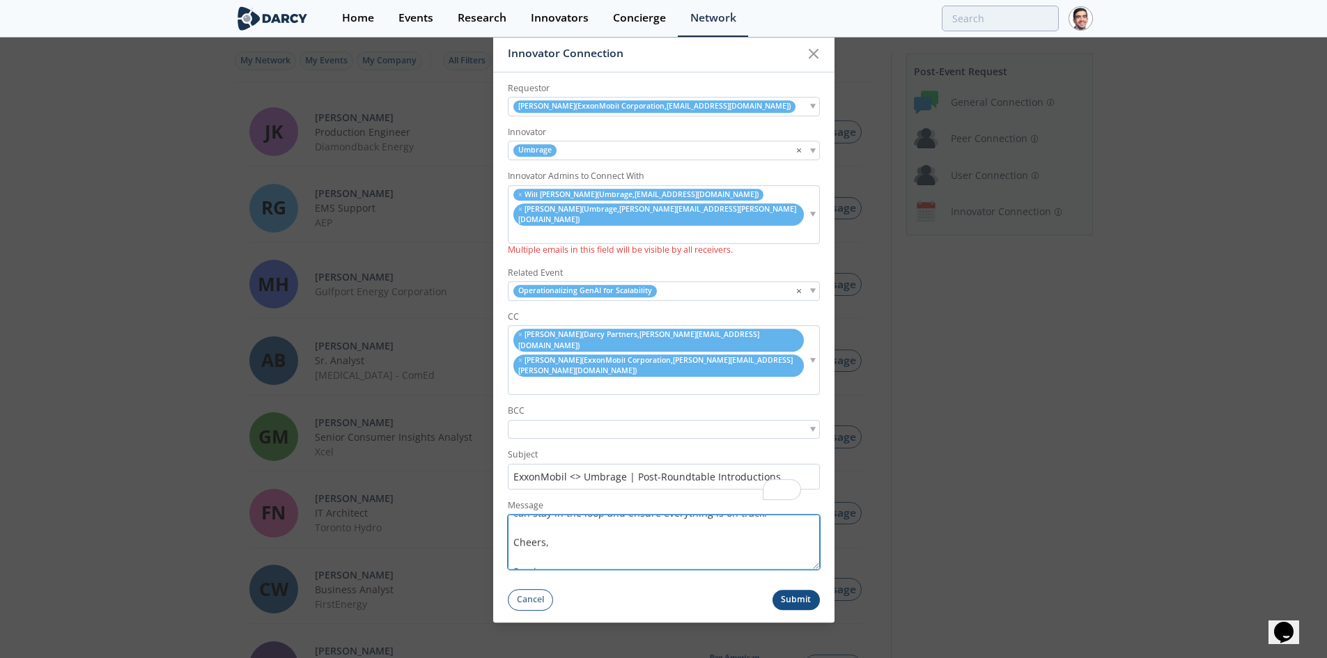
click at [614, 515] on textarea "Hi [PERSON_NAME] and [PERSON_NAME], Thank you again for attending our Scaling G…" at bounding box center [664, 542] width 312 height 55
click at [792, 590] on button "Submit" at bounding box center [795, 600] width 47 height 20
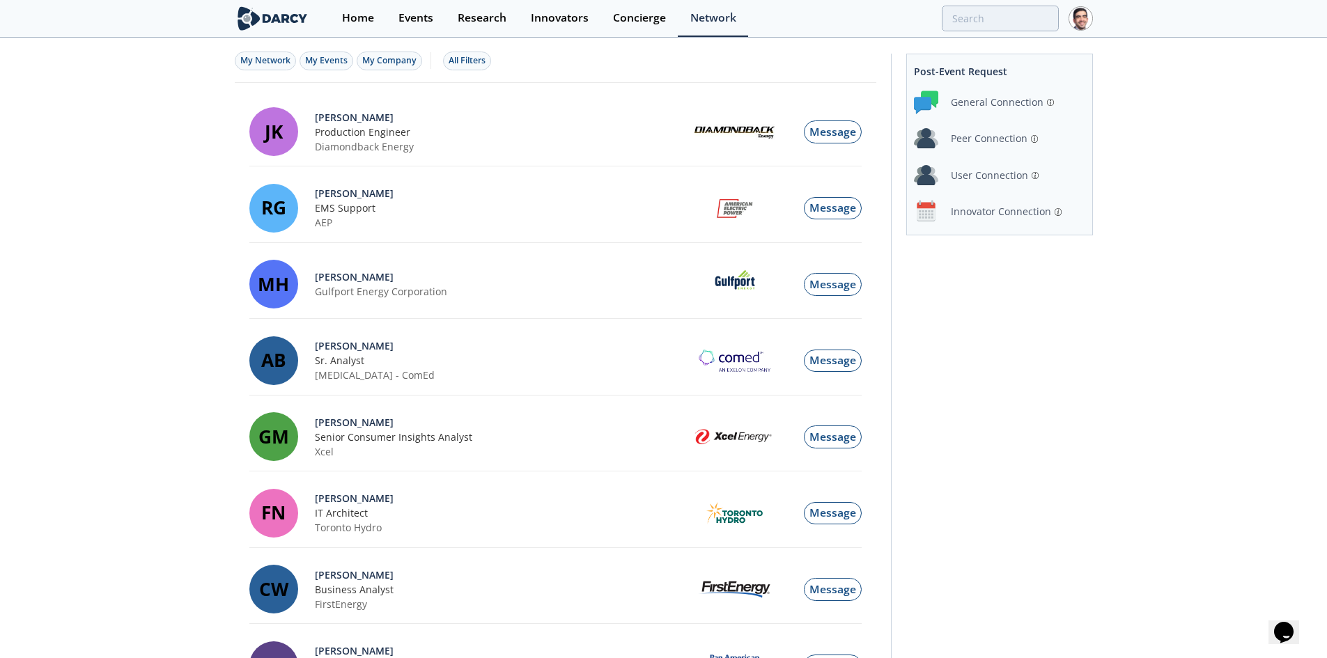
click at [988, 213] on div "Innovator Connection" at bounding box center [1001, 211] width 100 height 15
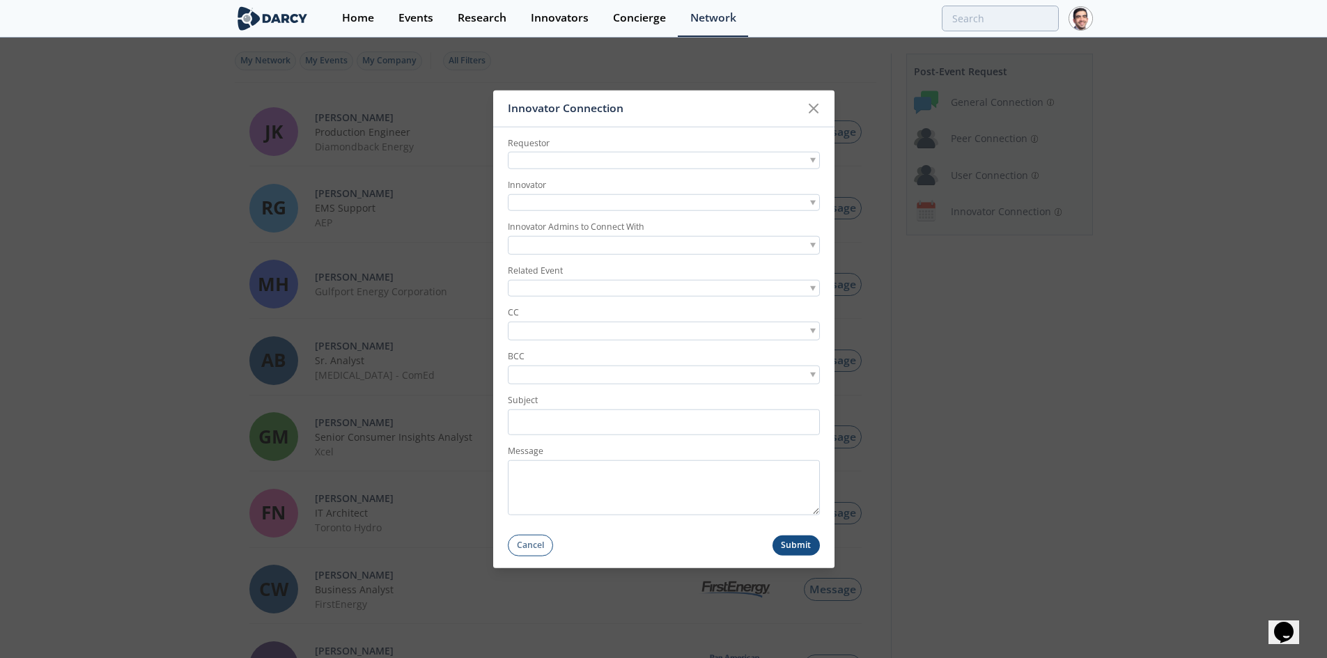
click at [581, 156] on div at bounding box center [664, 160] width 312 height 17
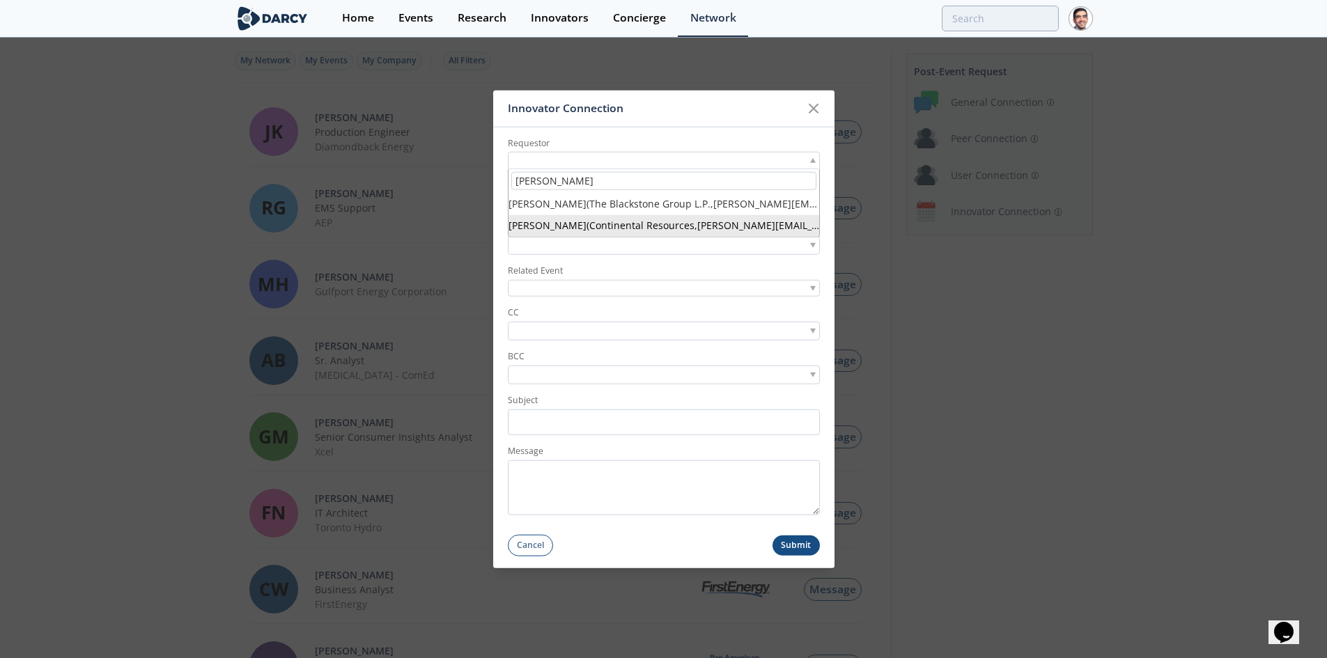
type input "brian morris"
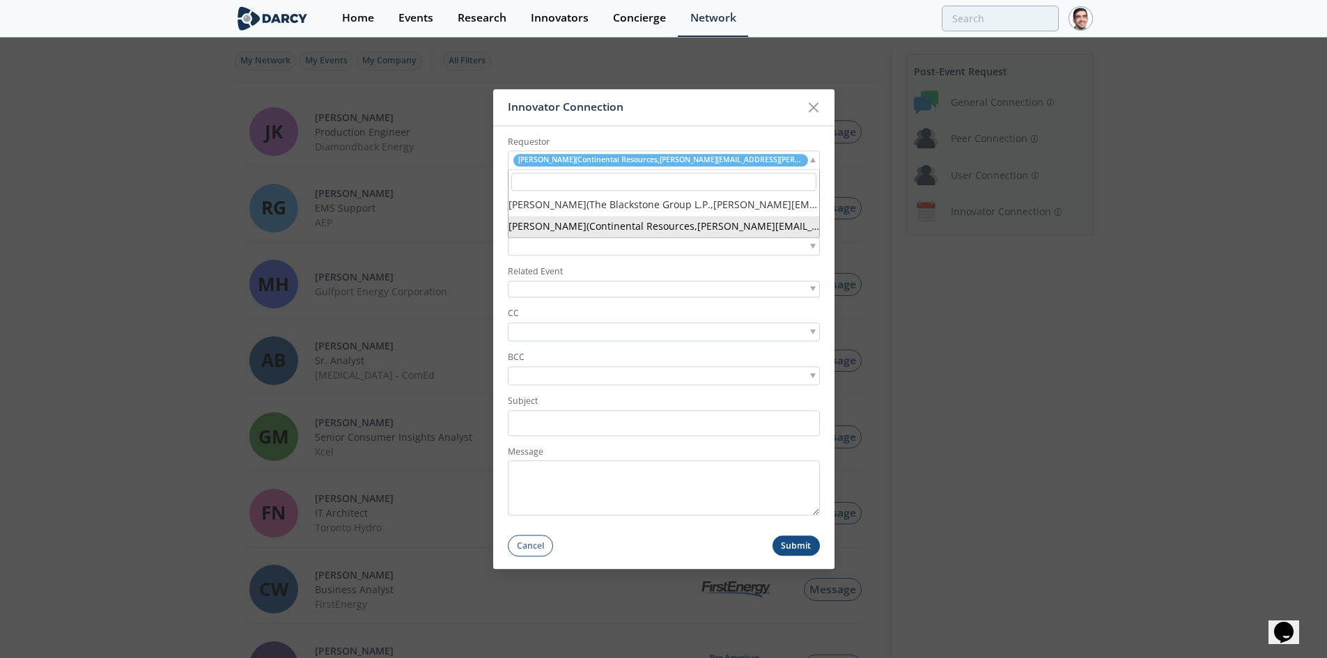
click at [734, 159] on div "Brian Morris ( Continental Resources , brian.morris@clr.com )" at bounding box center [664, 160] width 312 height 19
click at [747, 141] on label "Requestor" at bounding box center [664, 142] width 312 height 13
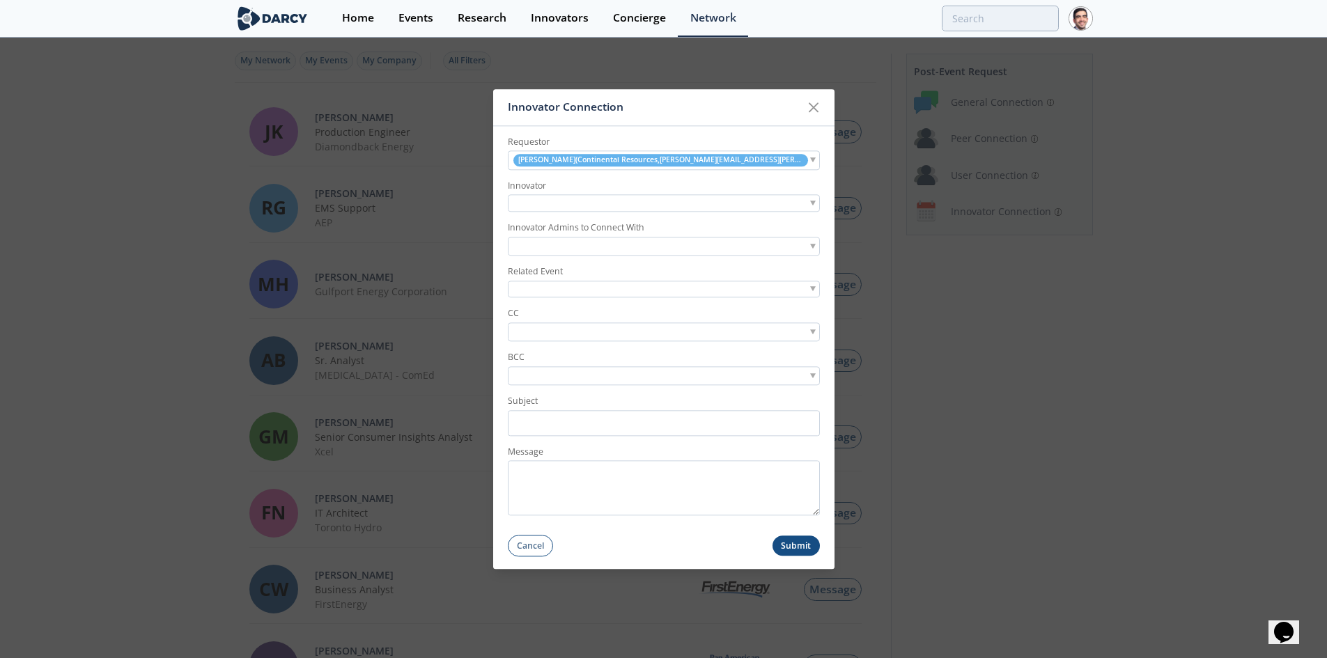
click at [607, 195] on div at bounding box center [664, 203] width 312 height 17
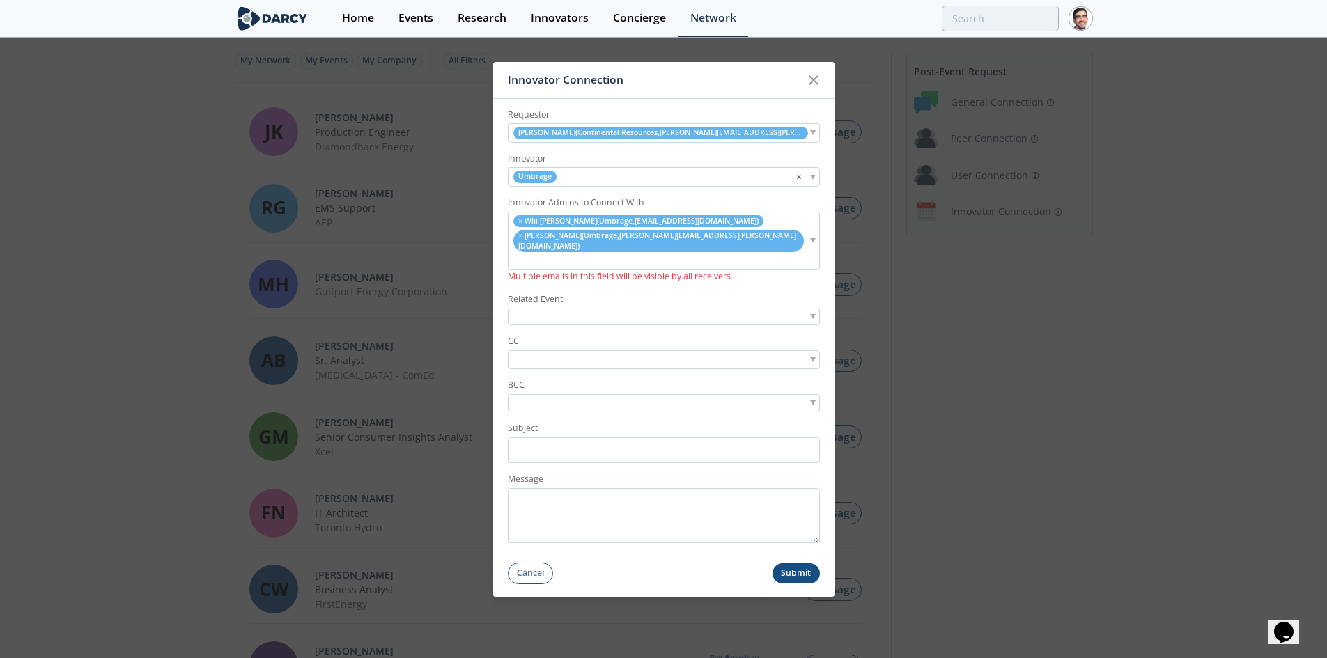
click at [534, 308] on div at bounding box center [664, 316] width 312 height 17
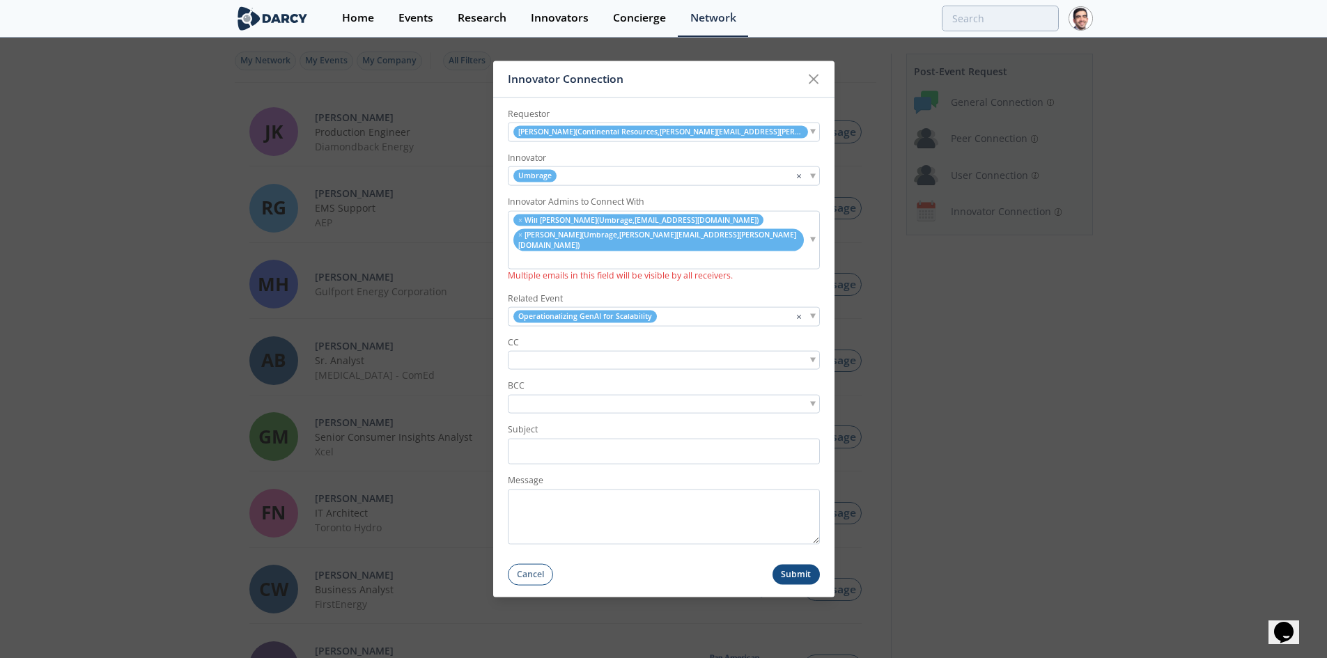
click at [552, 353] on input "search" at bounding box center [559, 360] width 96 height 15
type input "michael davis"
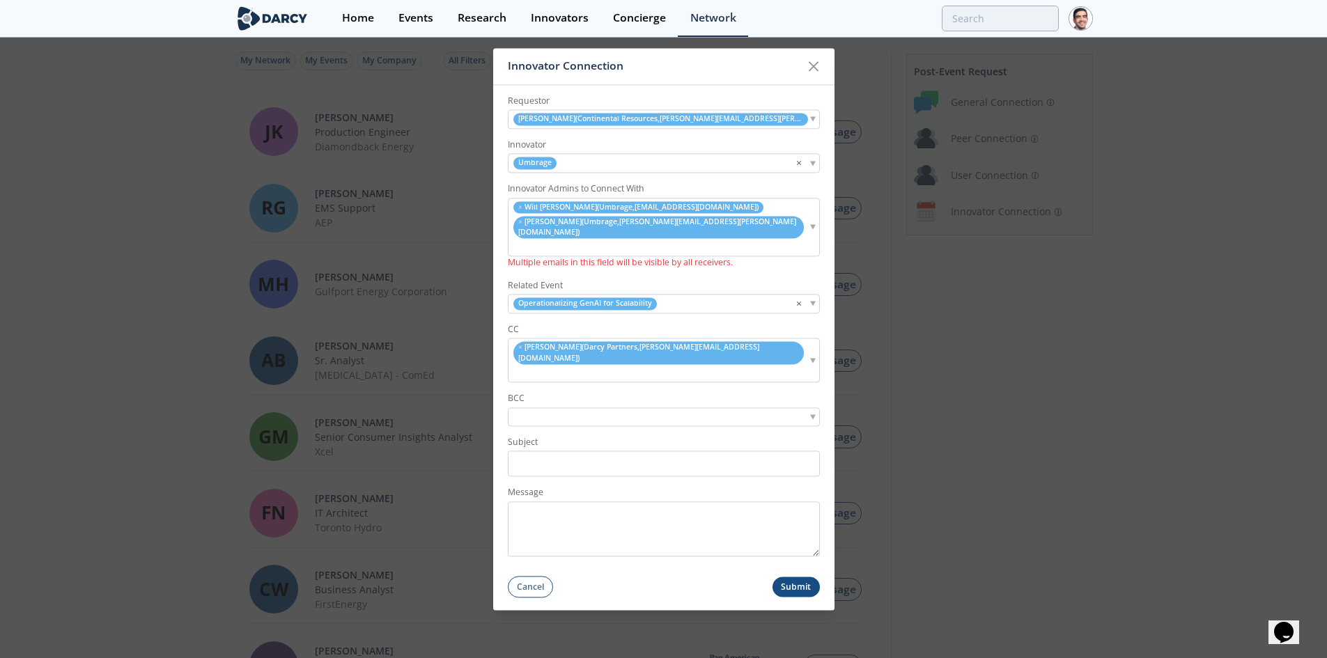
click at [763, 346] on div "× Michael Davis ( Darcy Partners , michael@darcypartners.com )" at bounding box center [664, 361] width 312 height 44
type input "sam linton"
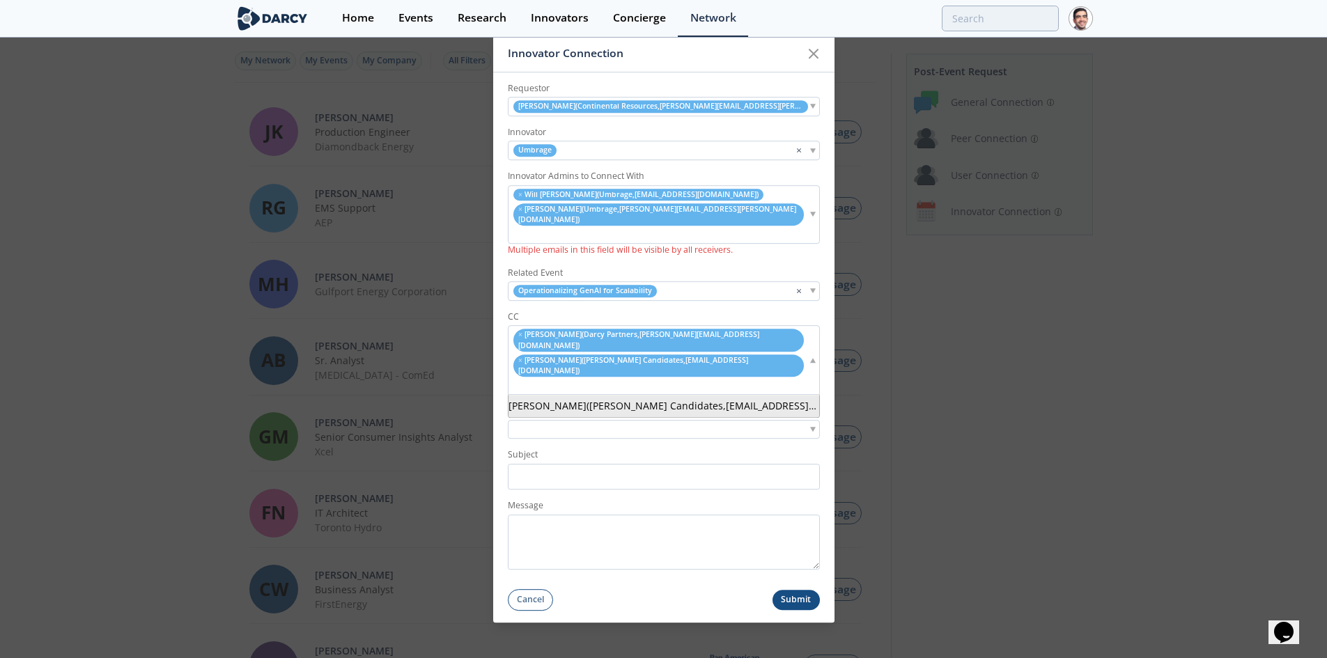
click at [529, 379] on input "search" at bounding box center [519, 386] width 17 height 15
type input "s"
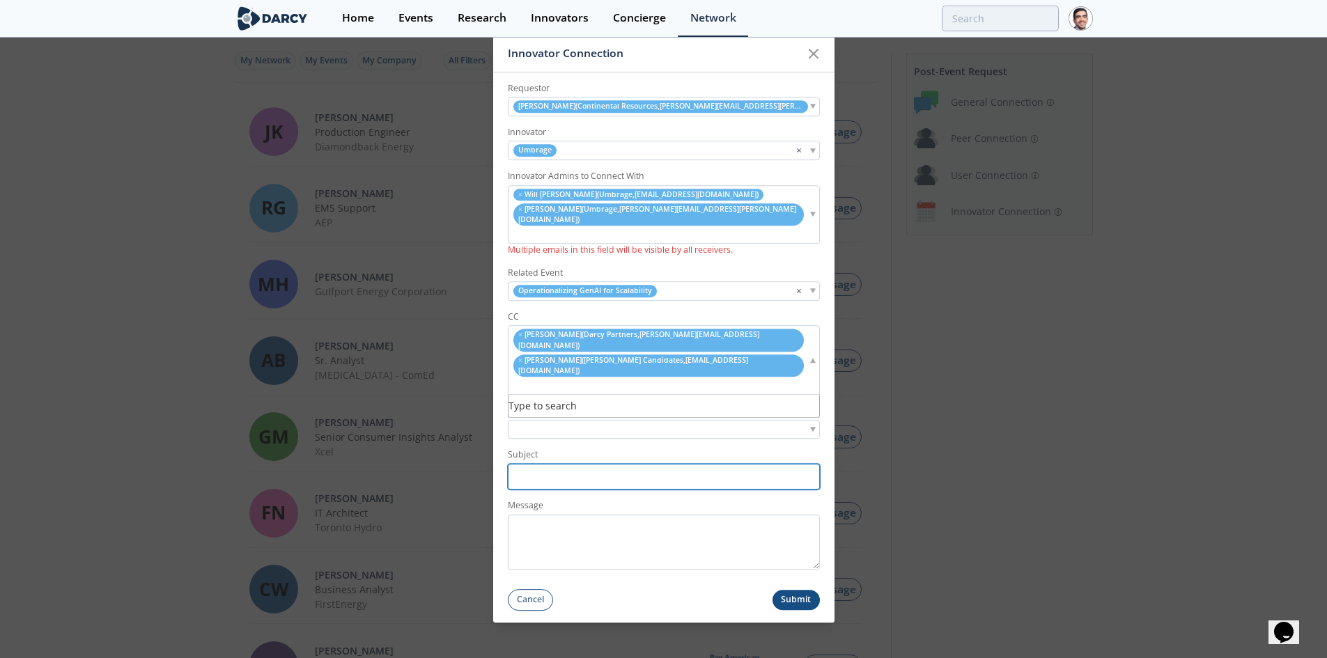
click at [581, 464] on input "Subject" at bounding box center [664, 477] width 312 height 26
paste input "<> Umbrage | Post-Roundtable Introductions"
type input "Continental <> Umbrage | Post-Roundtable Introductions"
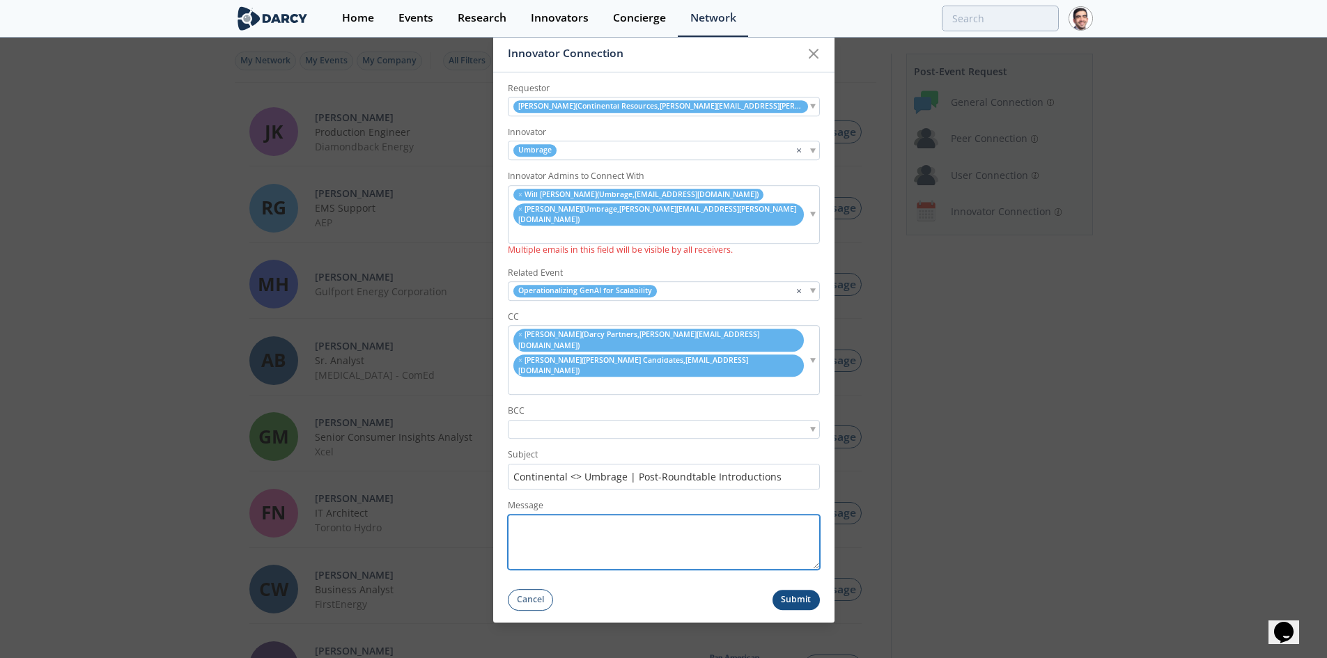
click at [535, 515] on textarea "Message" at bounding box center [664, 542] width 312 height 55
paste textarea "Hi [NAME], Thank you again for attending our Scaling GenAI Roundtable and for e…"
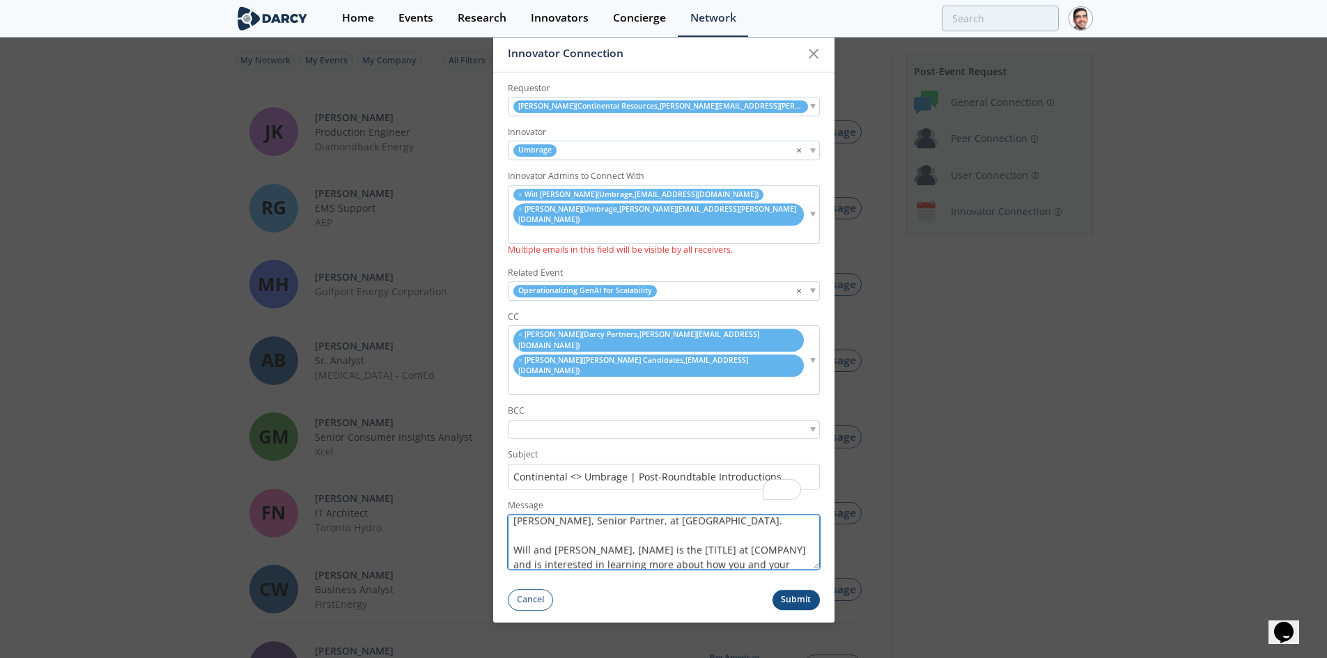
scroll to position [0, 0]
drag, startPoint x: 559, startPoint y: 497, endPoint x: 525, endPoint y: 499, distance: 34.2
click at [525, 515] on textarea "Hi [NAME], Thank you again for attending our Scaling GenAI Roundtable and for e…" at bounding box center [664, 542] width 312 height 55
drag, startPoint x: 573, startPoint y: 514, endPoint x: 735, endPoint y: 518, distance: 161.6
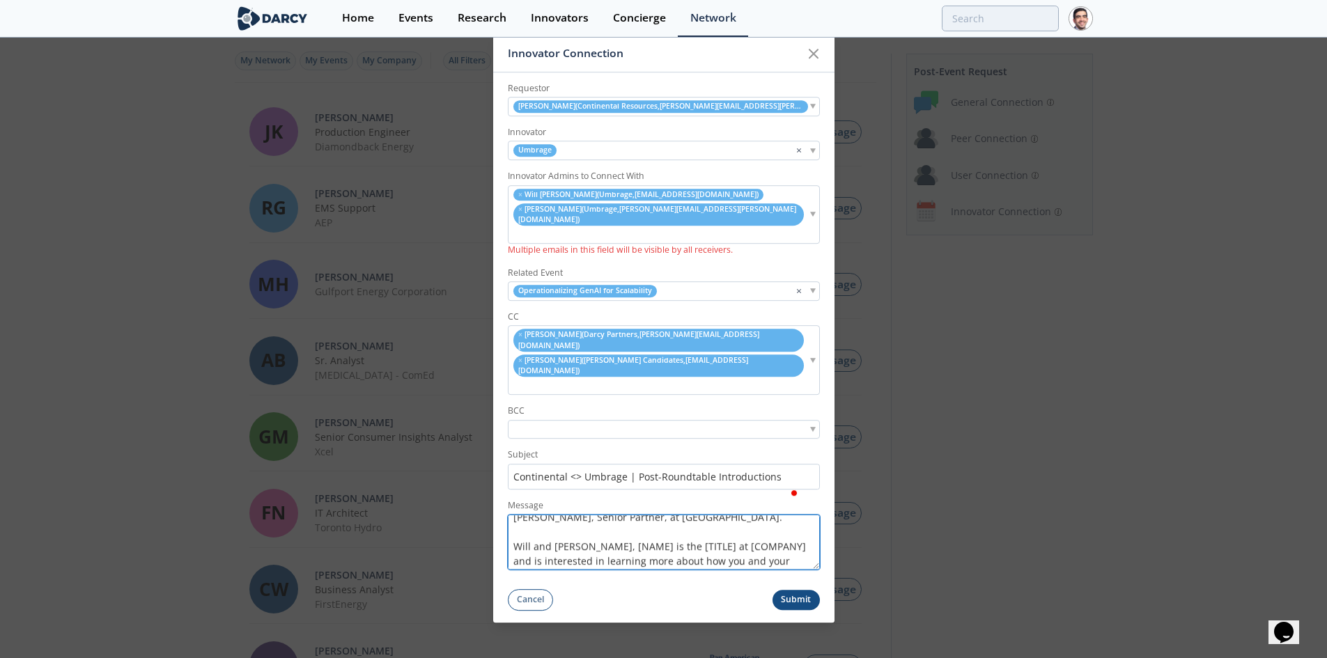
click at [735, 518] on textarea "Hi Brian, Thank you again for attending our Scaling GenAI Roundtable and for ex…" at bounding box center [664, 542] width 312 height 55
click at [731, 518] on textarea "Hi Brian, Thank you again for attending our Scaling GenAI Roundtable and for ex…" at bounding box center [664, 542] width 312 height 55
click at [639, 515] on textarea "Hi Brian, Thank you again for attending our Scaling GenAI Roundtable and for ex…" at bounding box center [664, 542] width 312 height 55
click at [731, 515] on textarea "Hi Brian, Thank you again for attending our Scaling GenAI Roundtable and for ex…" at bounding box center [664, 542] width 312 height 55
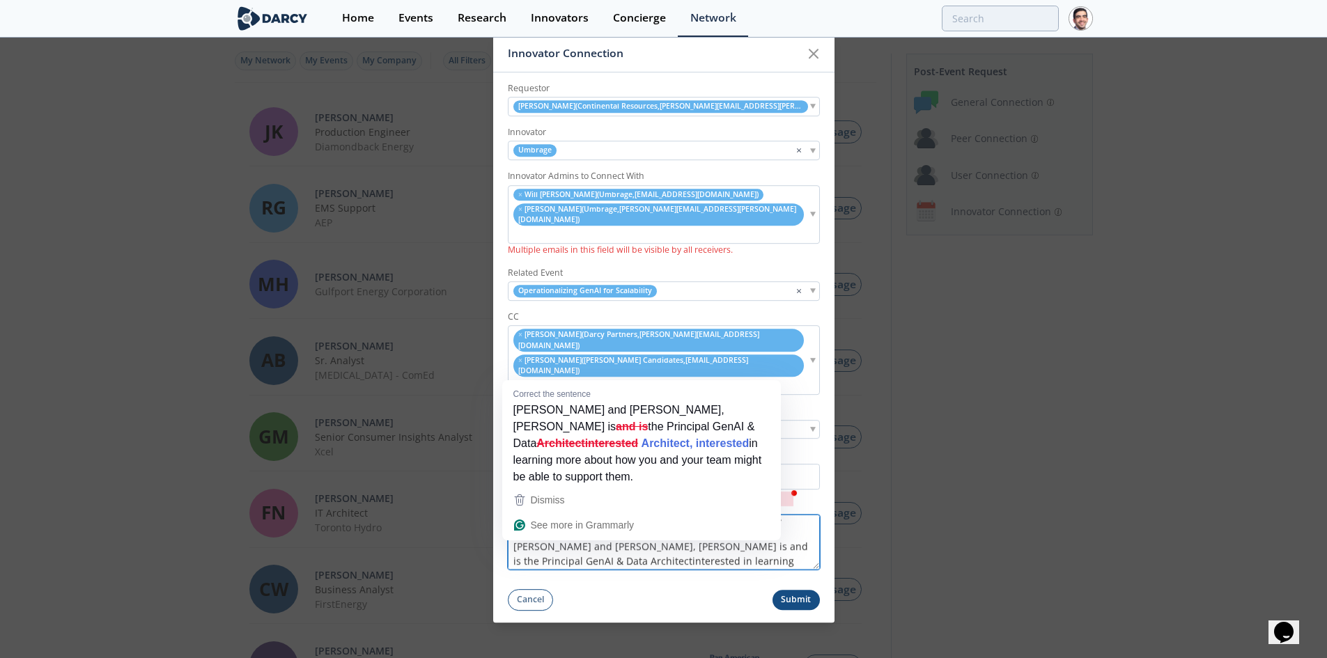
click at [552, 529] on textarea "Hi Brian, Thank you again for attending our Scaling GenAI Roundtable and for ex…" at bounding box center [664, 542] width 312 height 55
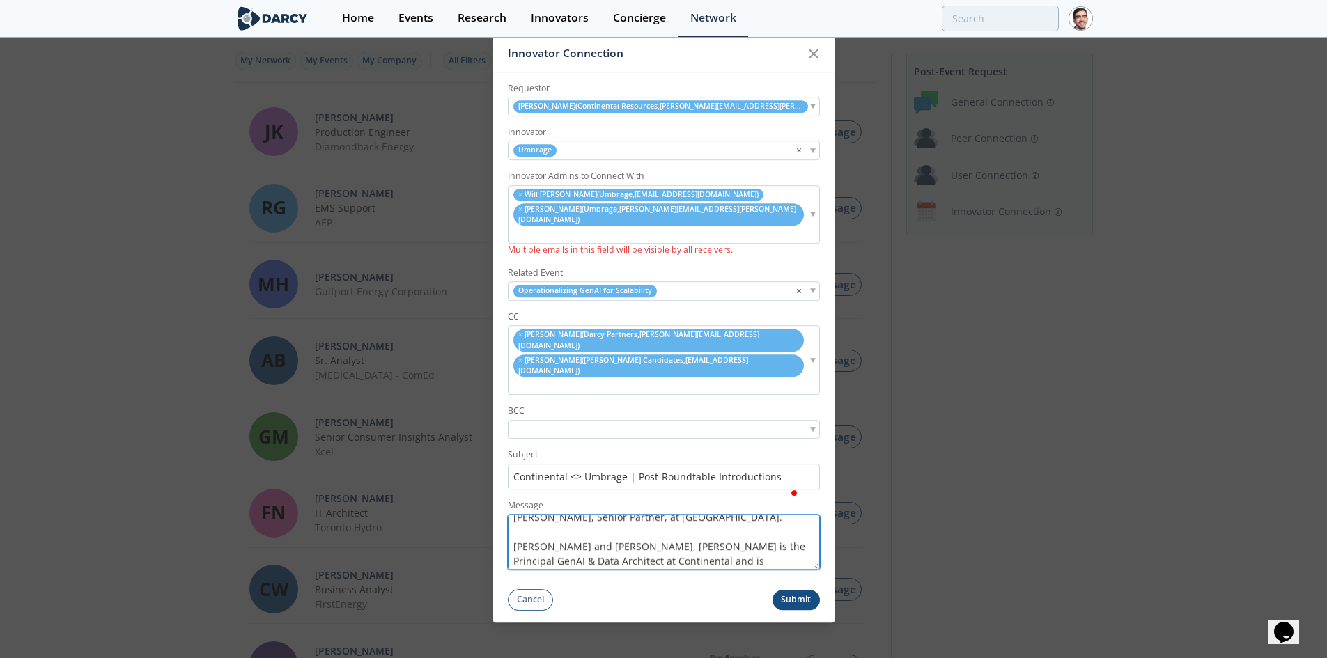
scroll to position [111, 0]
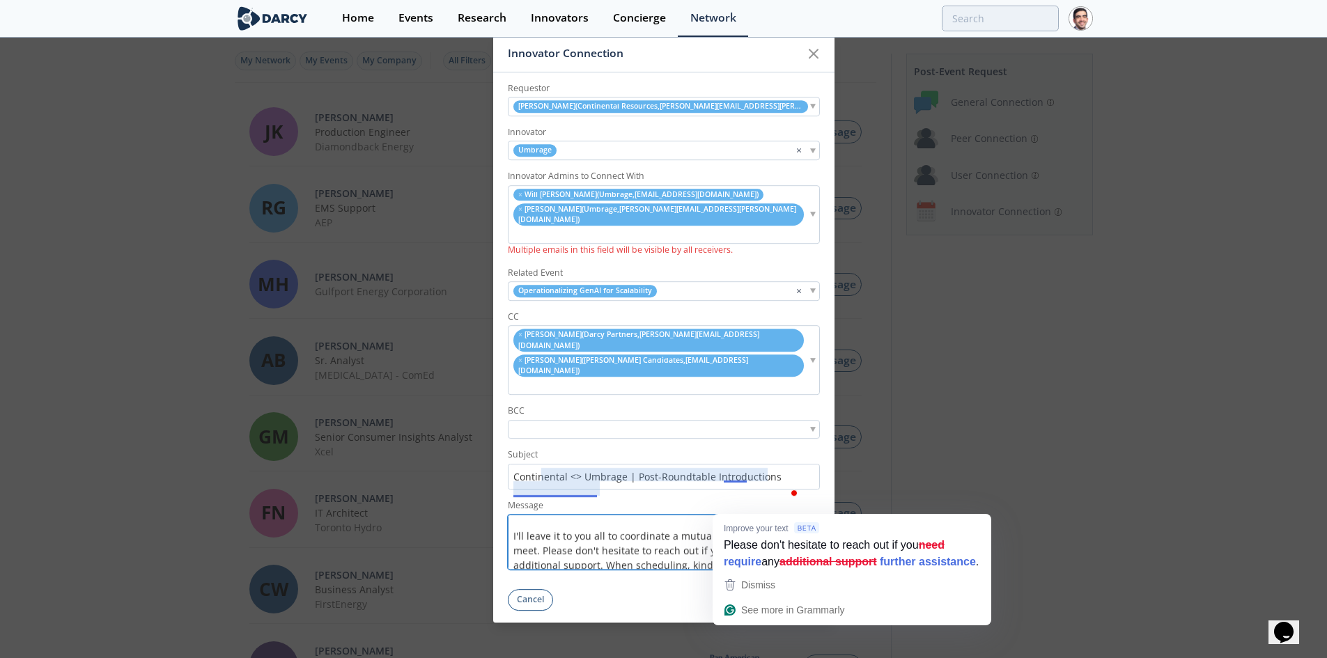
click at [782, 515] on textarea "Hi [PERSON_NAME], Thank you again for attending our Scaling GenAI Roundtable an…" at bounding box center [664, 542] width 312 height 55
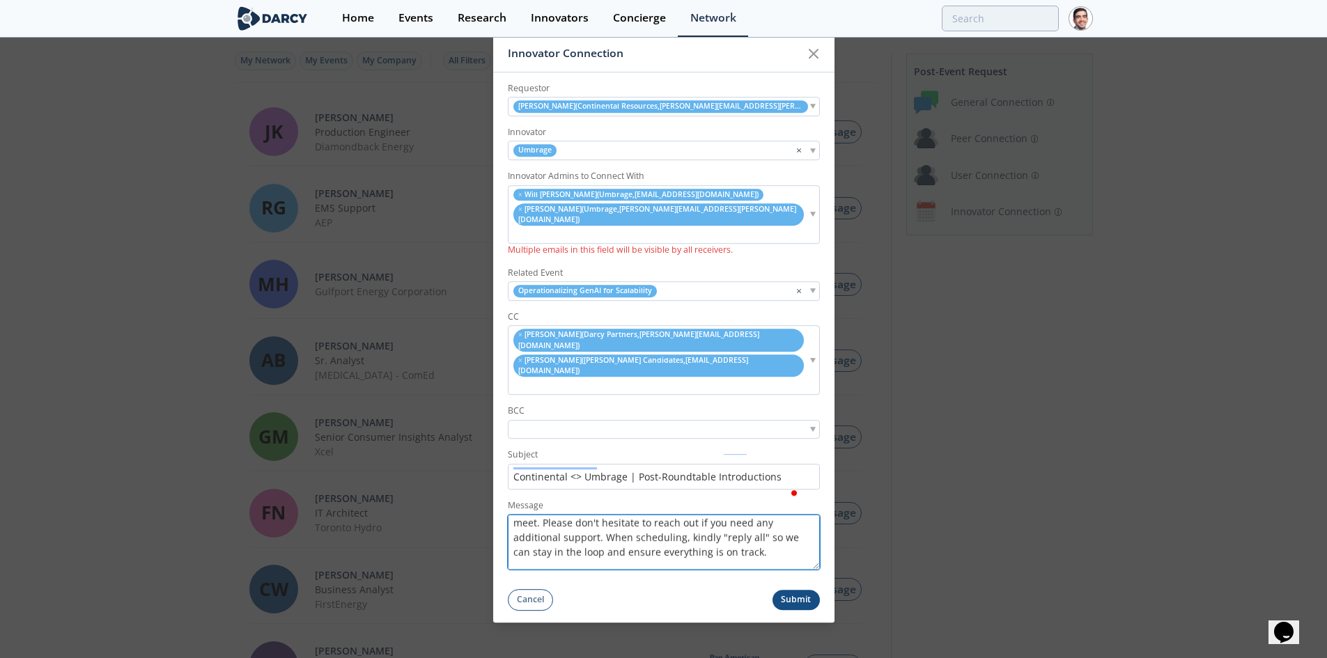
scroll to position [210, 0]
type textarea "Hi [PERSON_NAME], Thank you again for attending our Scaling GenAI Roundtable an…"
click at [795, 590] on button "Submit" at bounding box center [795, 600] width 47 height 20
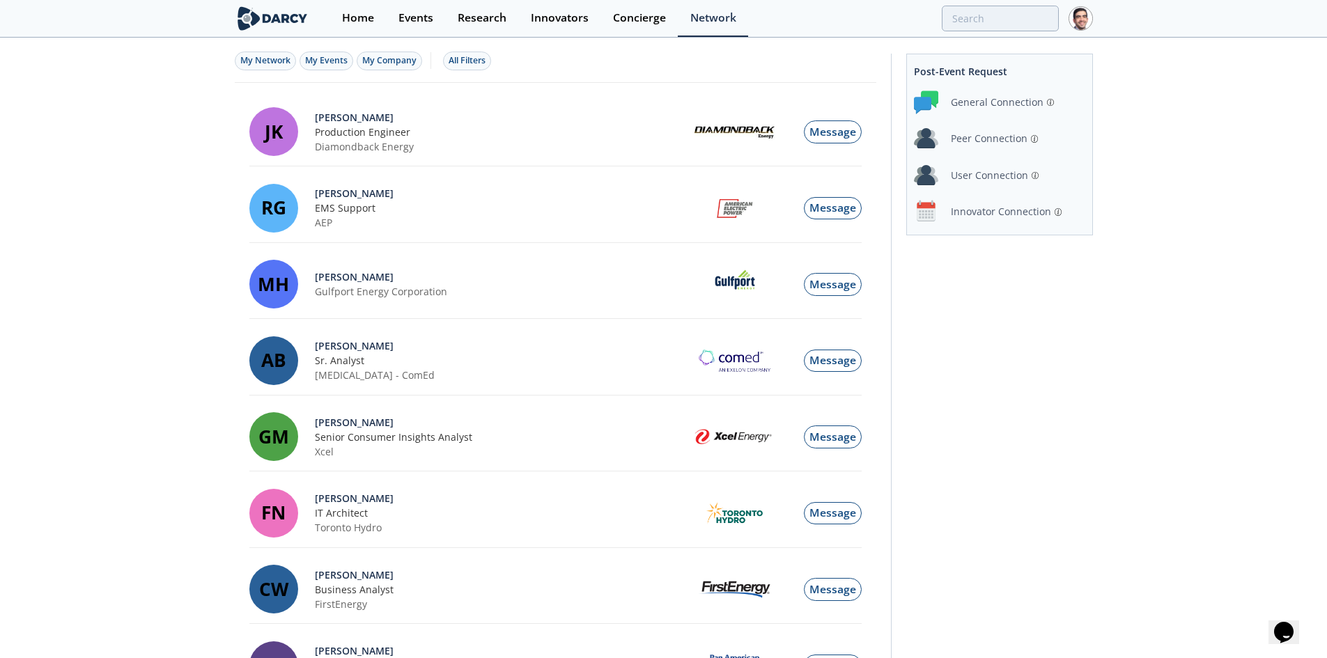
click at [981, 214] on div "Innovator Connection" at bounding box center [1001, 211] width 100 height 15
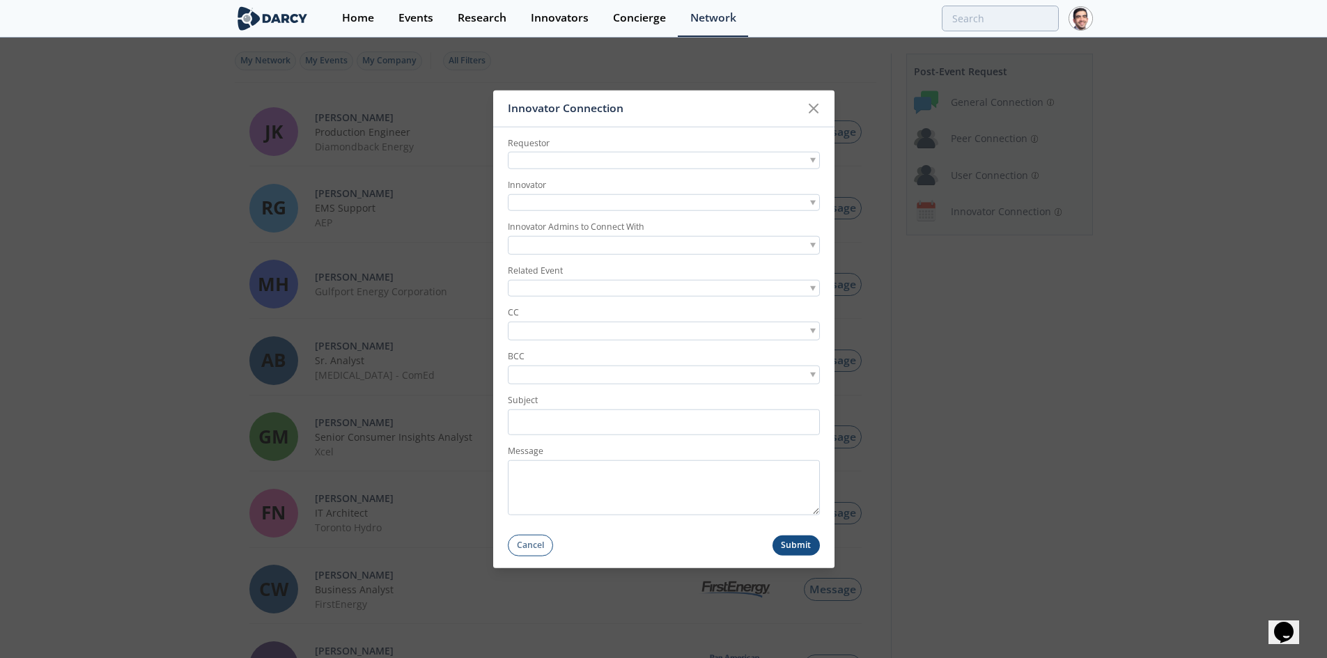
click at [604, 164] on div at bounding box center [664, 160] width 312 height 17
type input "alyssa mueller"
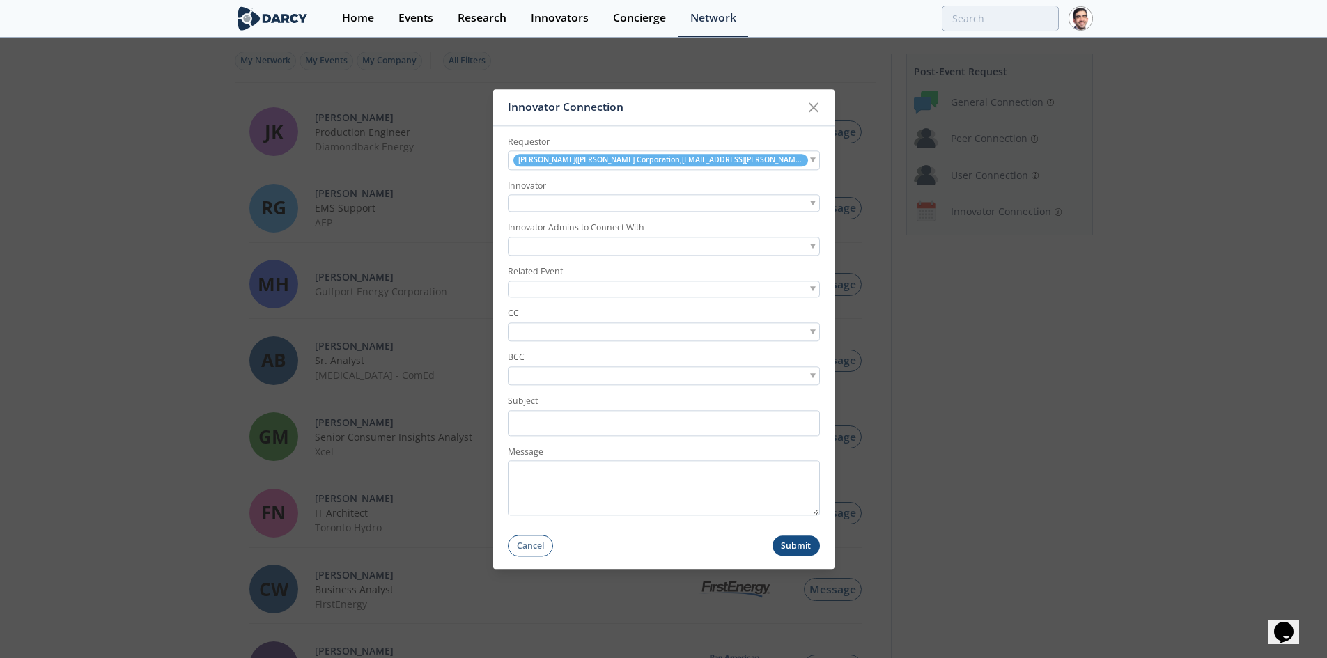
click at [581, 242] on input "search" at bounding box center [559, 246] width 96 height 15
click at [602, 212] on div at bounding box center [664, 203] width 312 height 17
click at [601, 205] on div at bounding box center [664, 203] width 312 height 17
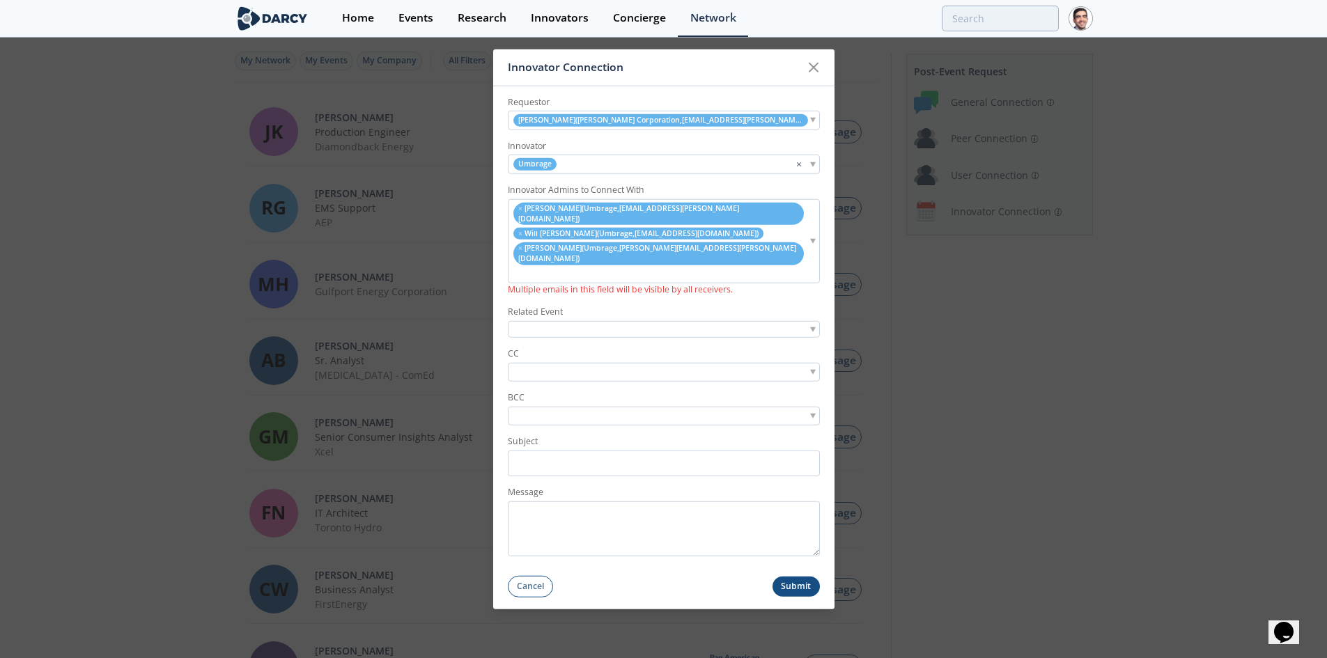
click at [517, 224] on li "× Will Carey ( Umbrage , will.carey@umbrage.com )" at bounding box center [658, 213] width 290 height 22
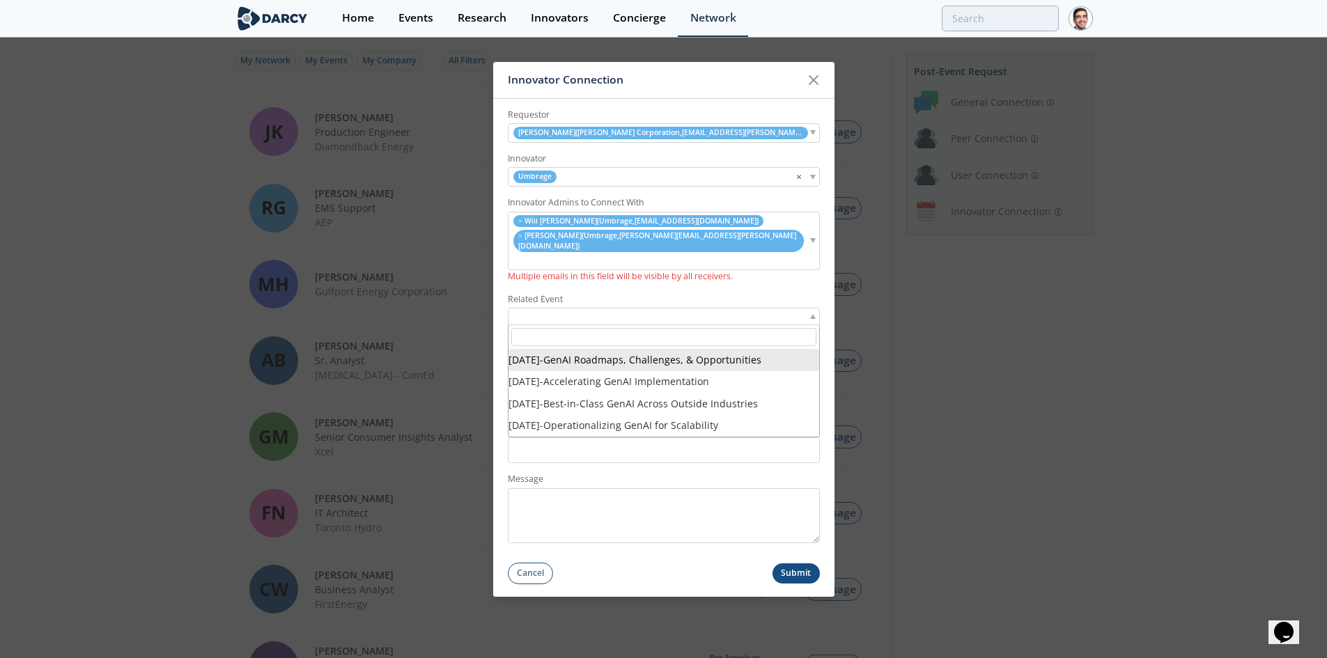
click at [580, 308] on div at bounding box center [664, 316] width 312 height 17
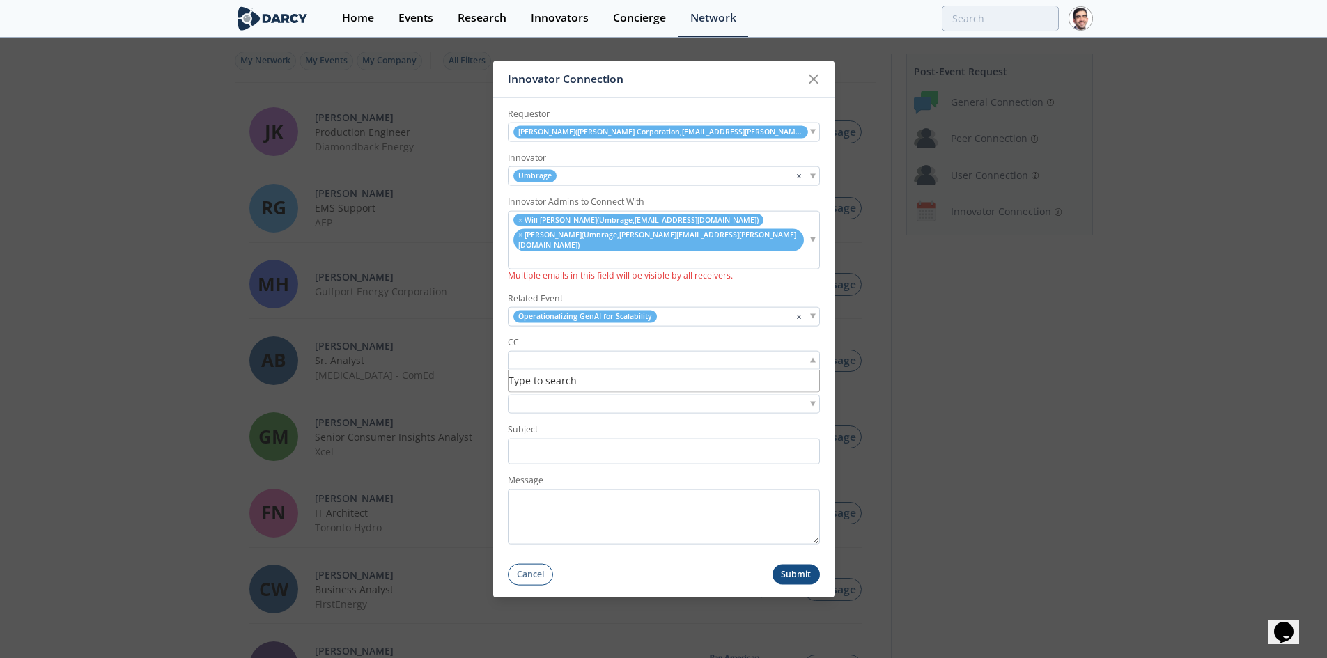
click at [600, 353] on input "search" at bounding box center [559, 360] width 96 height 15
type input "michael davis"
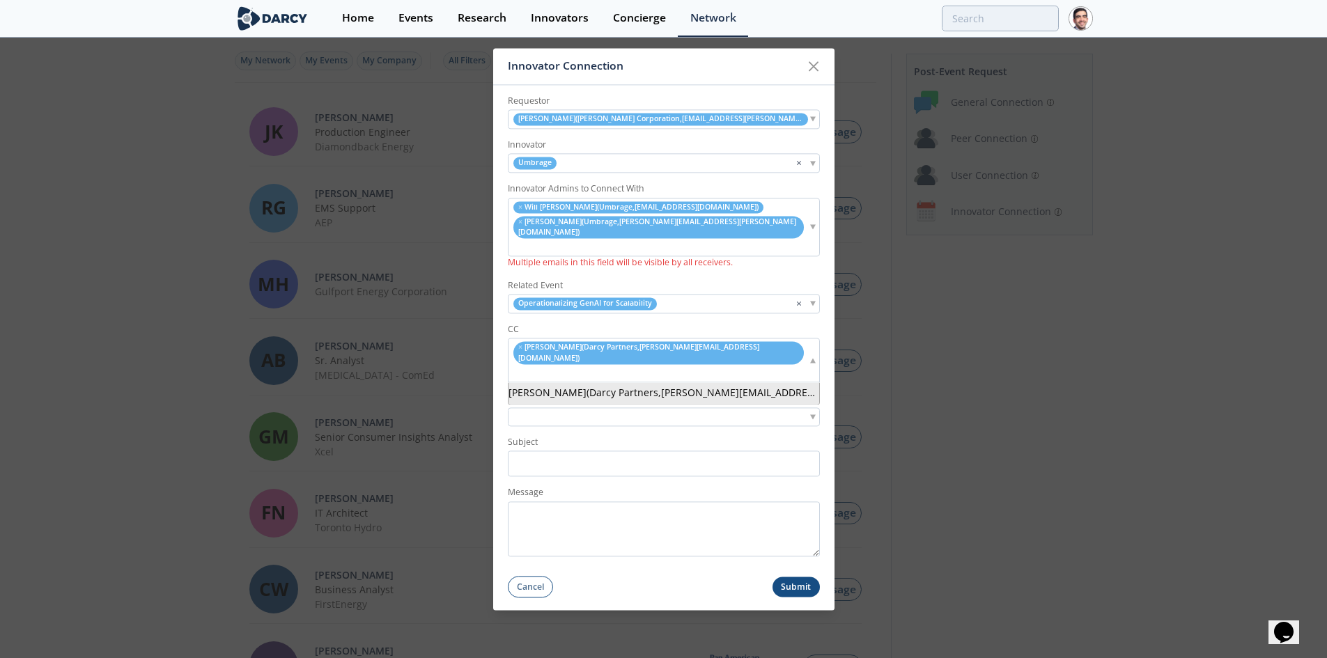
click at [774, 343] on div "× Michael Davis ( Darcy Partners , michael@darcypartners.com )" at bounding box center [664, 361] width 312 height 44
type input "marelyn"
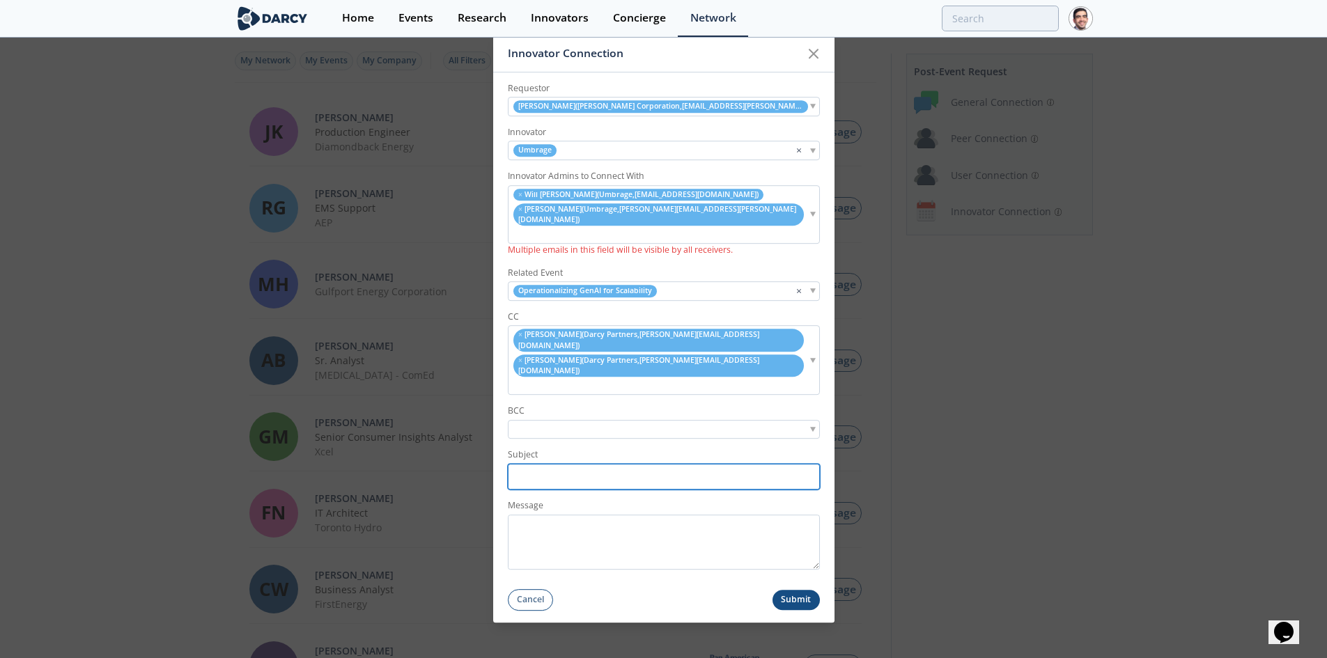
click at [543, 464] on input "Subject" at bounding box center [664, 477] width 312 height 26
paste input "<> Umbrage | Post-Roundtable Introductions"
type input "[PERSON_NAME]/CVX <> Umbrage | Post-Roundtable Introductions"
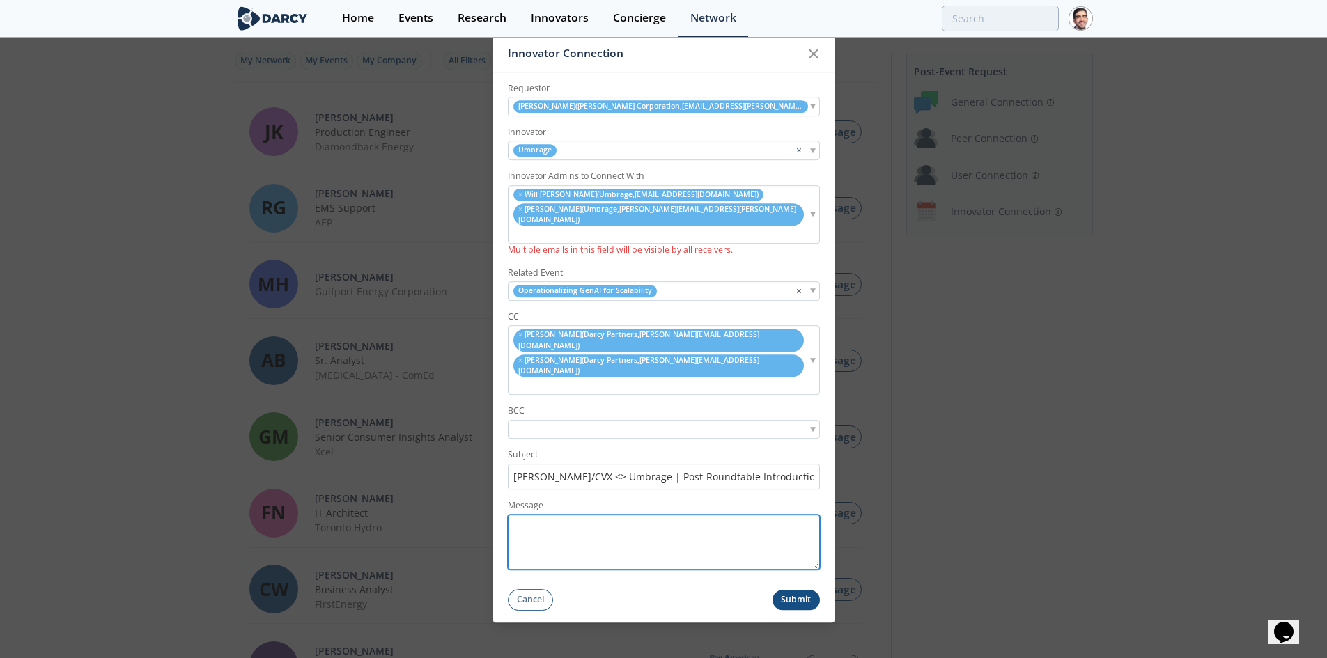
click at [592, 515] on textarea "Message" at bounding box center [664, 542] width 312 height 55
paste textarea "Hi [NAME], Thank you again for attending our Scaling GenAI Roundtable and for e…"
type textarea "Hi [NAME], Thank you again for attending our Scaling GenAI Roundtable and for e…"
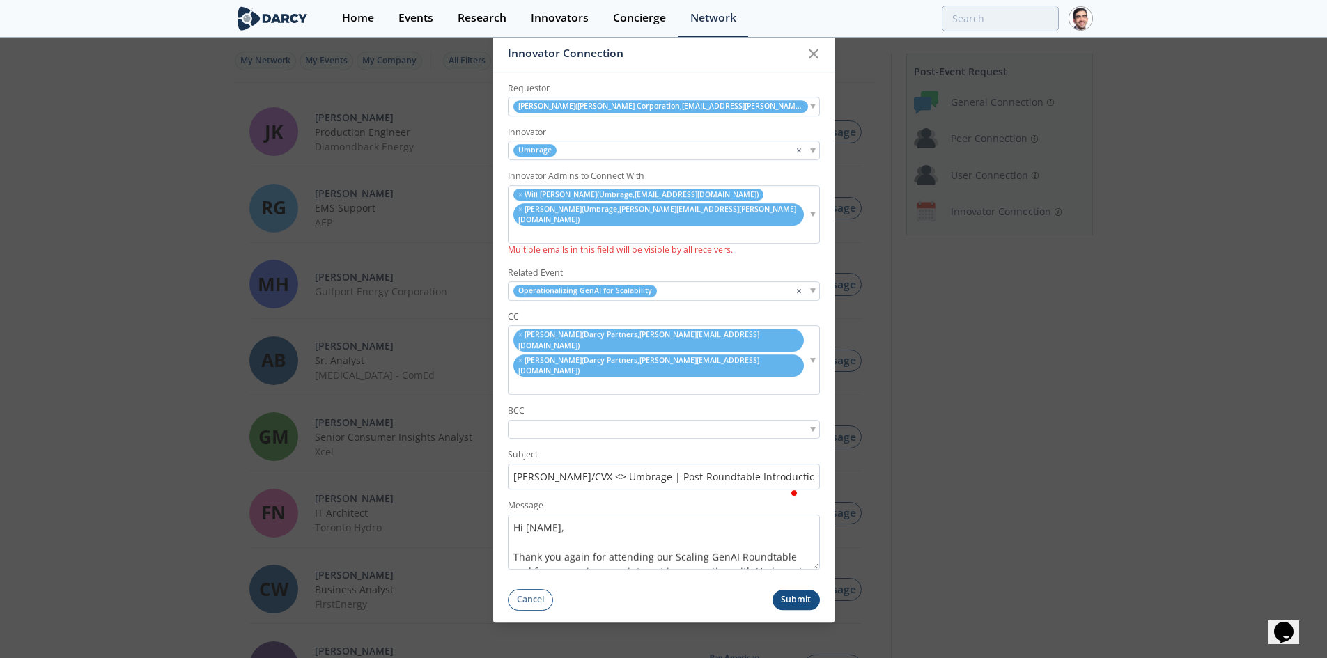
scroll to position [28, 0]
drag, startPoint x: 558, startPoint y: 494, endPoint x: 525, endPoint y: 495, distance: 32.8
click at [525, 515] on textarea "Hi [NAME], Thank you again for attending our Scaling GenAI Roundtable and for e…" at bounding box center [664, 542] width 312 height 55
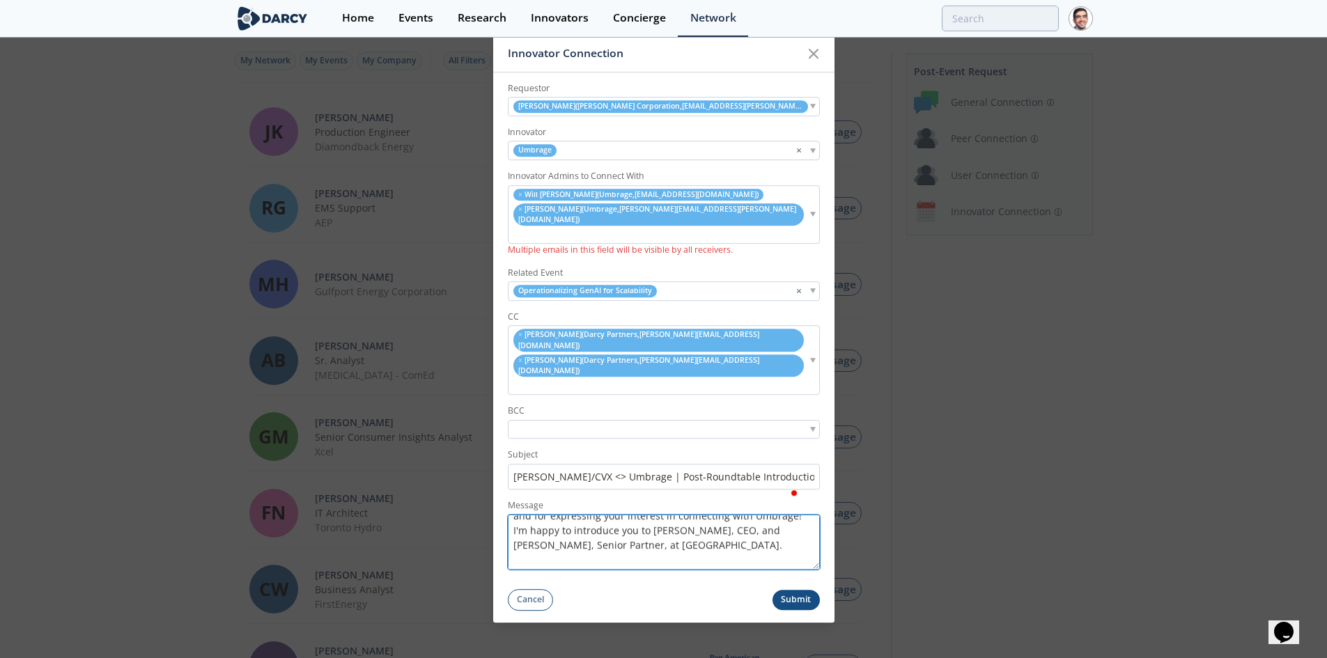
scroll to position [84, 0]
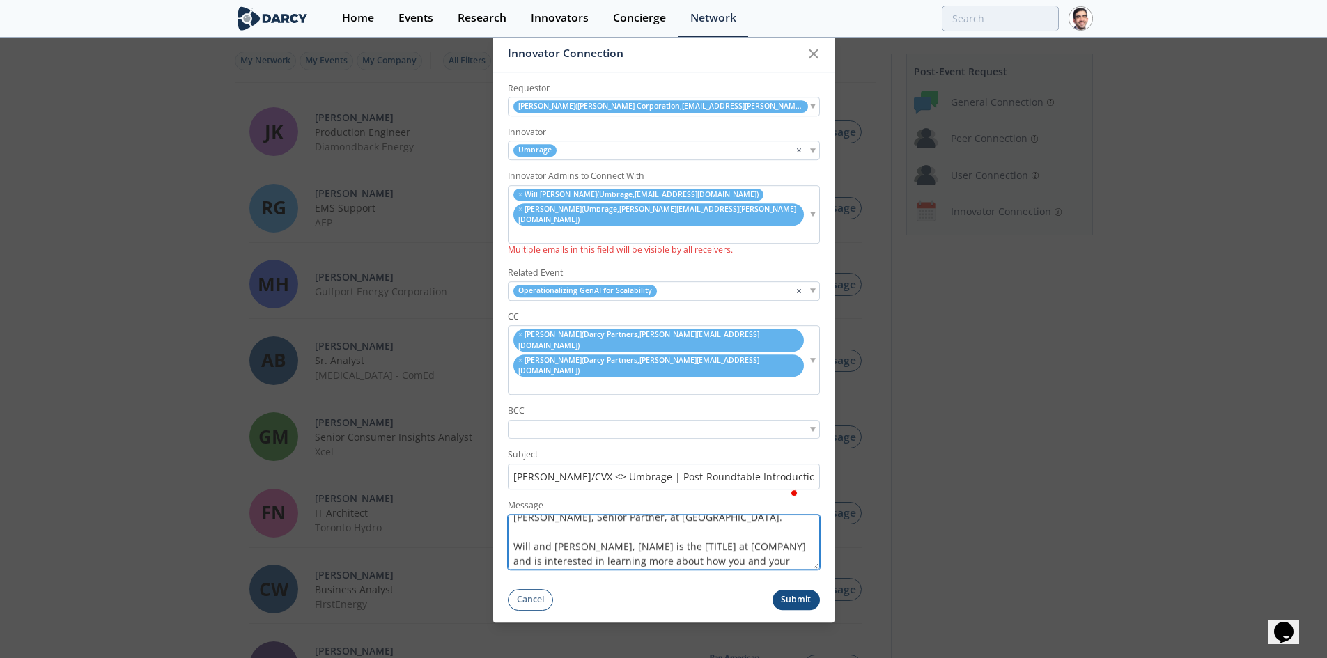
drag, startPoint x: 573, startPoint y: 514, endPoint x: 734, endPoint y: 511, distance: 160.9
click at [734, 515] on textarea "Hi [PERSON_NAME], Thank you again for attending our Scaling GenAI Roundtable an…" at bounding box center [664, 542] width 312 height 55
paste textarea "Director, Digital Enablement & Architecture"
click at [706, 515] on textarea "Hi [PERSON_NAME], Thank you again for attending our Scaling GenAI Roundtable an…" at bounding box center [664, 542] width 312 height 55
click at [581, 530] on textarea "Hi [PERSON_NAME], Thank you again for attending our Scaling GenAI Roundtable an…" at bounding box center [664, 542] width 312 height 55
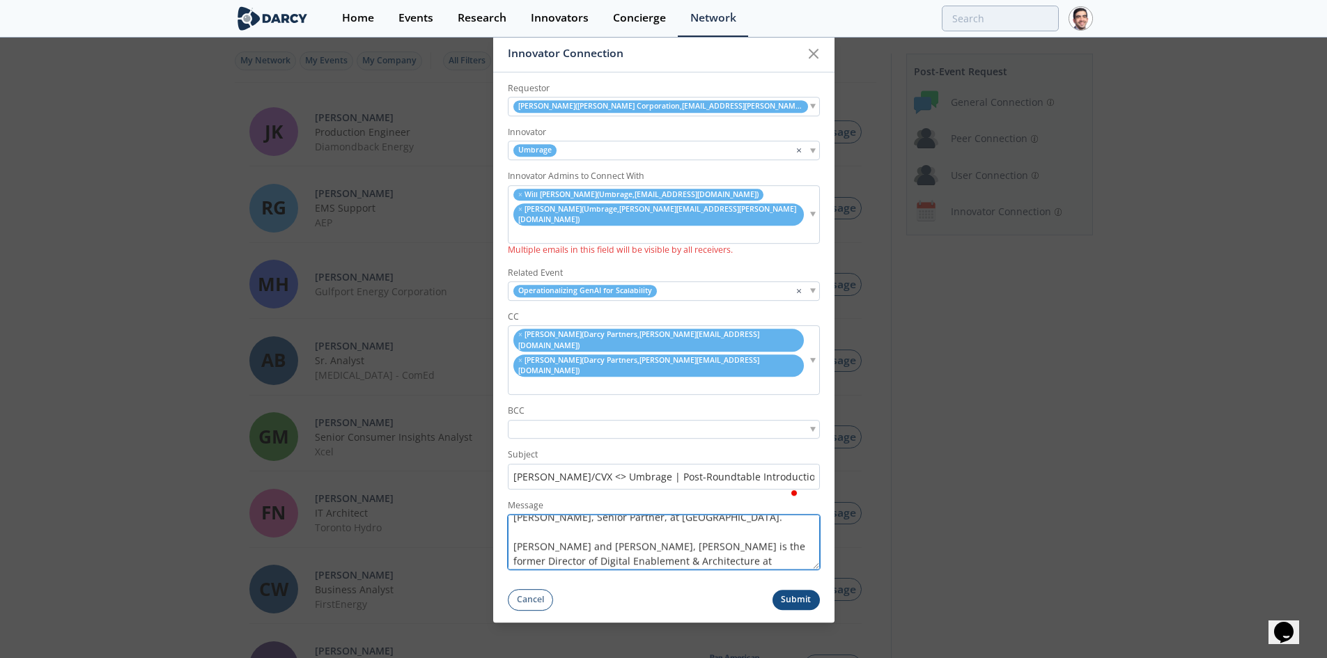
scroll to position [111, 0]
drag, startPoint x: 756, startPoint y: 515, endPoint x: 515, endPoint y: 518, distance: 241.0
click at [515, 518] on textarea "Hi [PERSON_NAME], Thank you again for attending our Scaling GenAI Roundtable an…" at bounding box center [664, 542] width 312 height 55
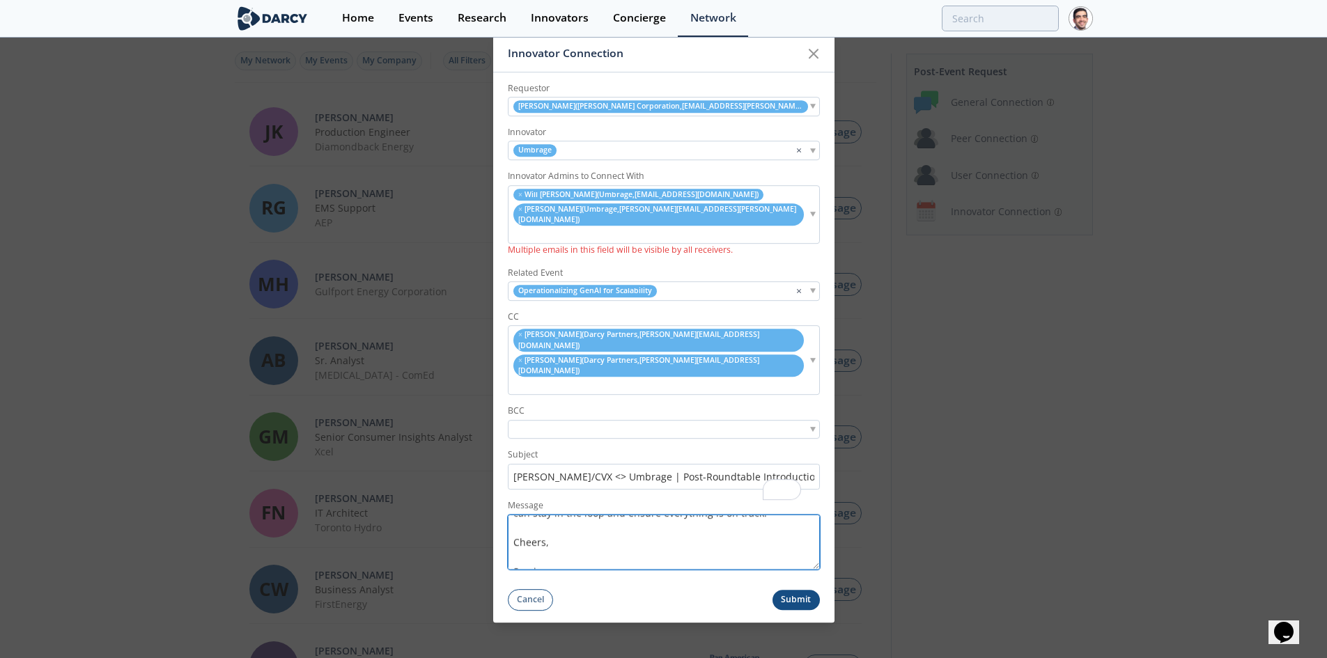
type textarea "Hi [PERSON_NAME], Thank you again for attending our Scaling GenAI Roundtable an…"
click at [791, 590] on button "Submit" at bounding box center [795, 600] width 47 height 20
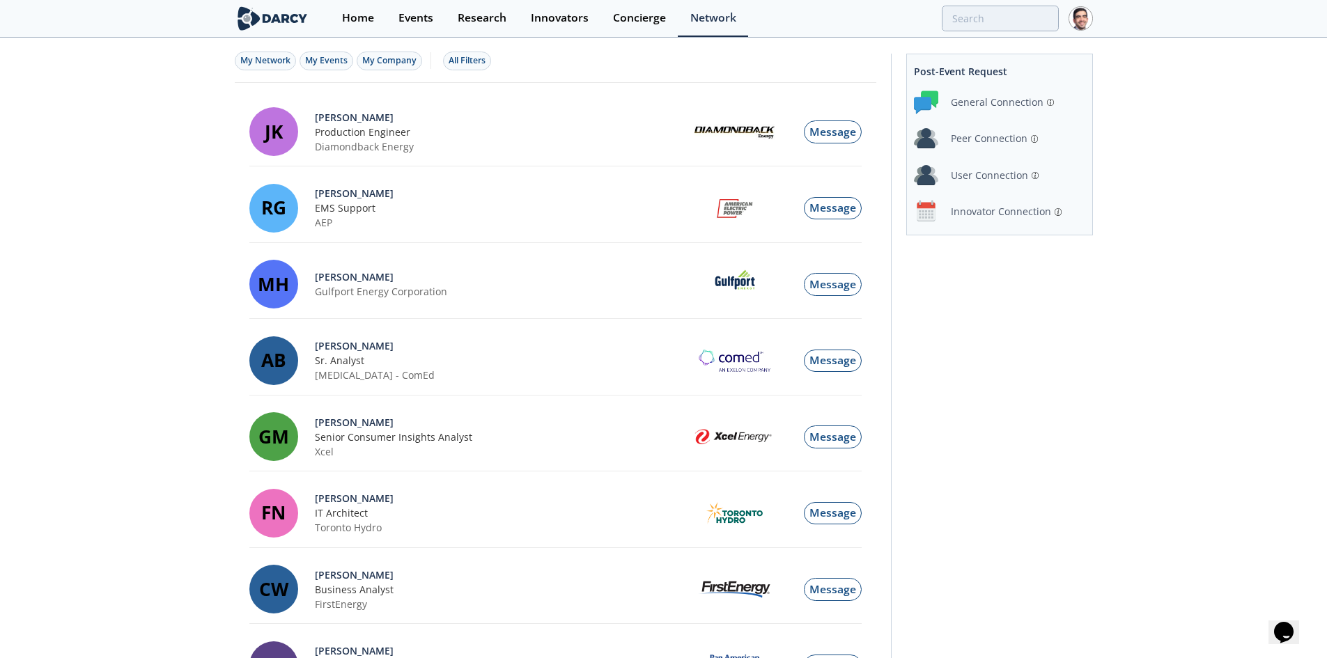
click at [993, 207] on div "Innovator Connection" at bounding box center [1001, 211] width 100 height 15
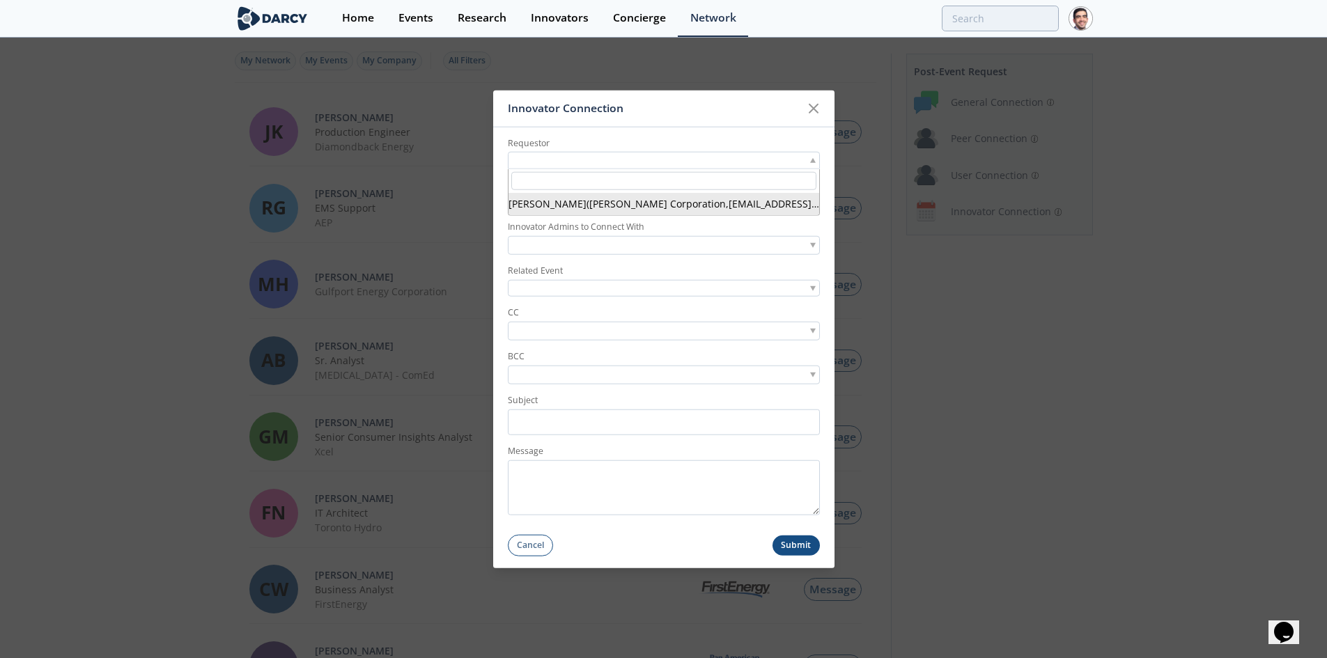
click at [582, 158] on div at bounding box center [664, 160] width 312 height 17
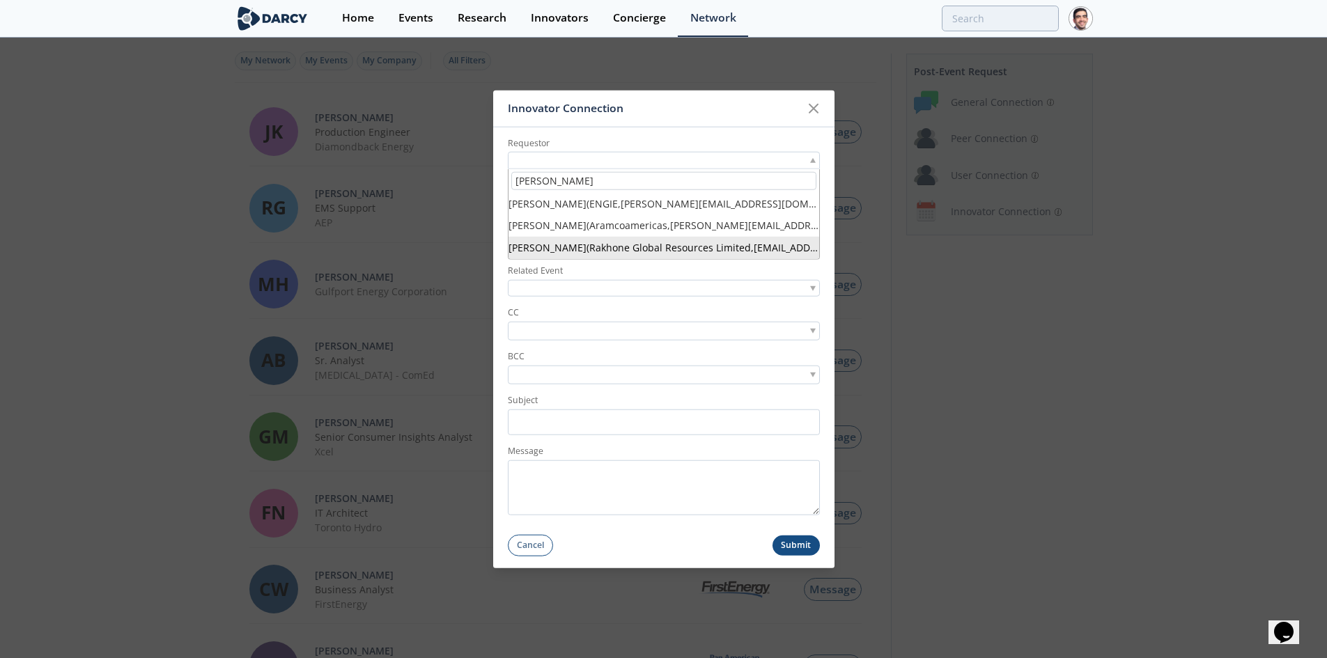
type input "[PERSON_NAME]"
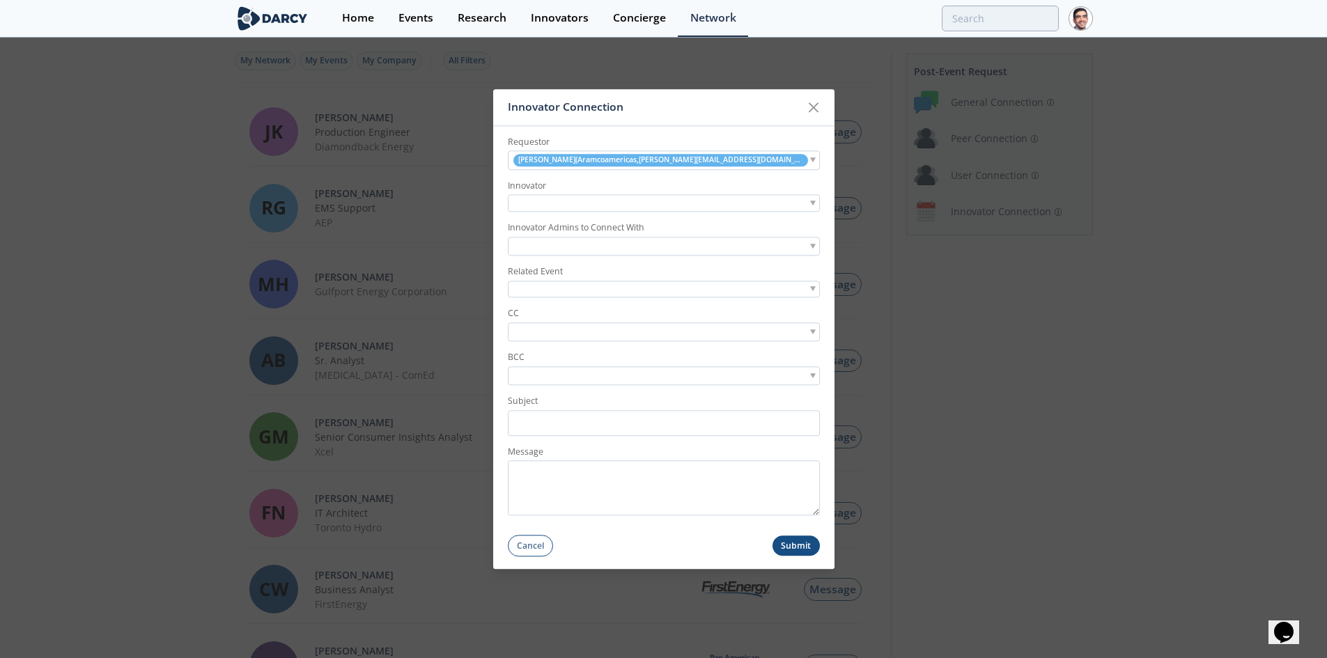
click at [570, 210] on div at bounding box center [664, 203] width 312 height 17
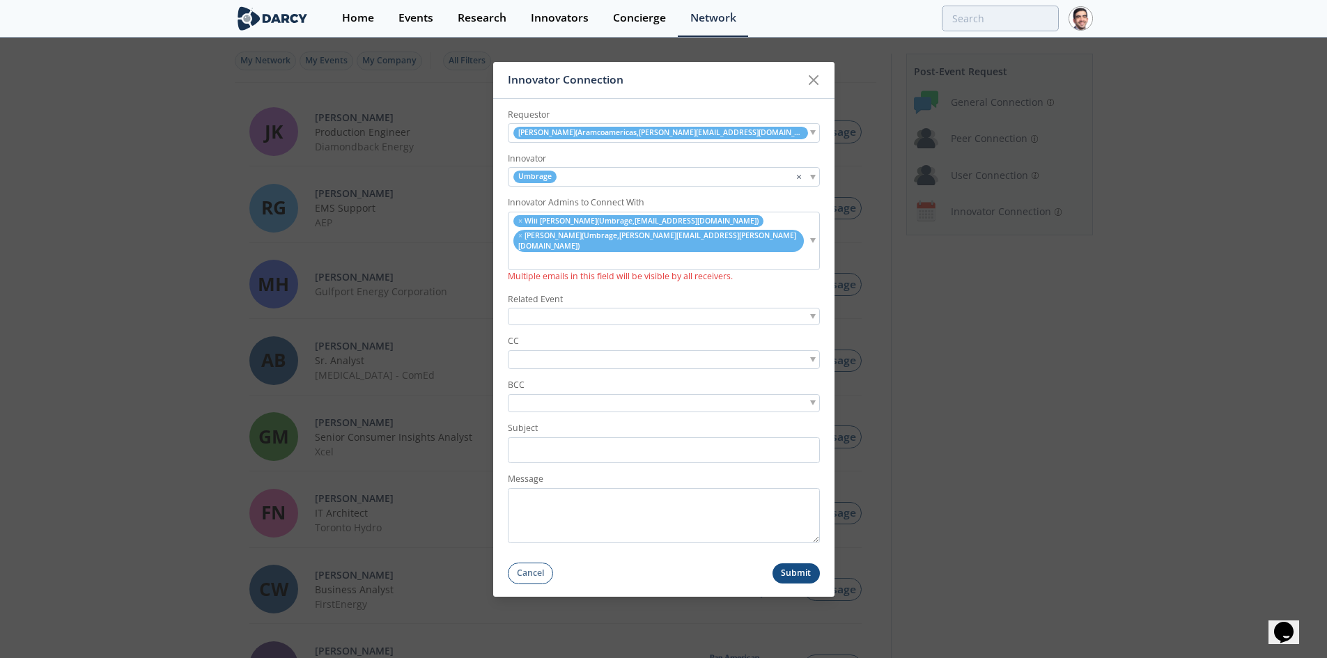
click at [549, 308] on div at bounding box center [664, 316] width 312 height 17
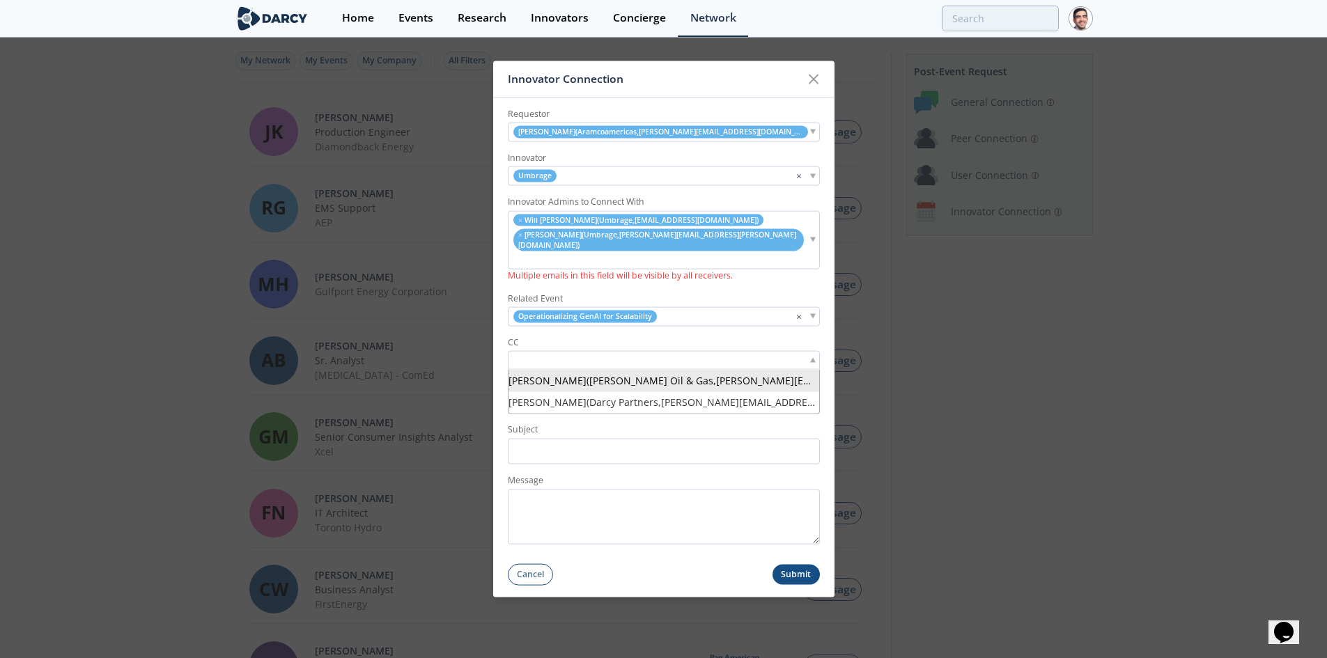
click at [557, 353] on input "search" at bounding box center [559, 360] width 96 height 15
type input "[PERSON_NAME]"
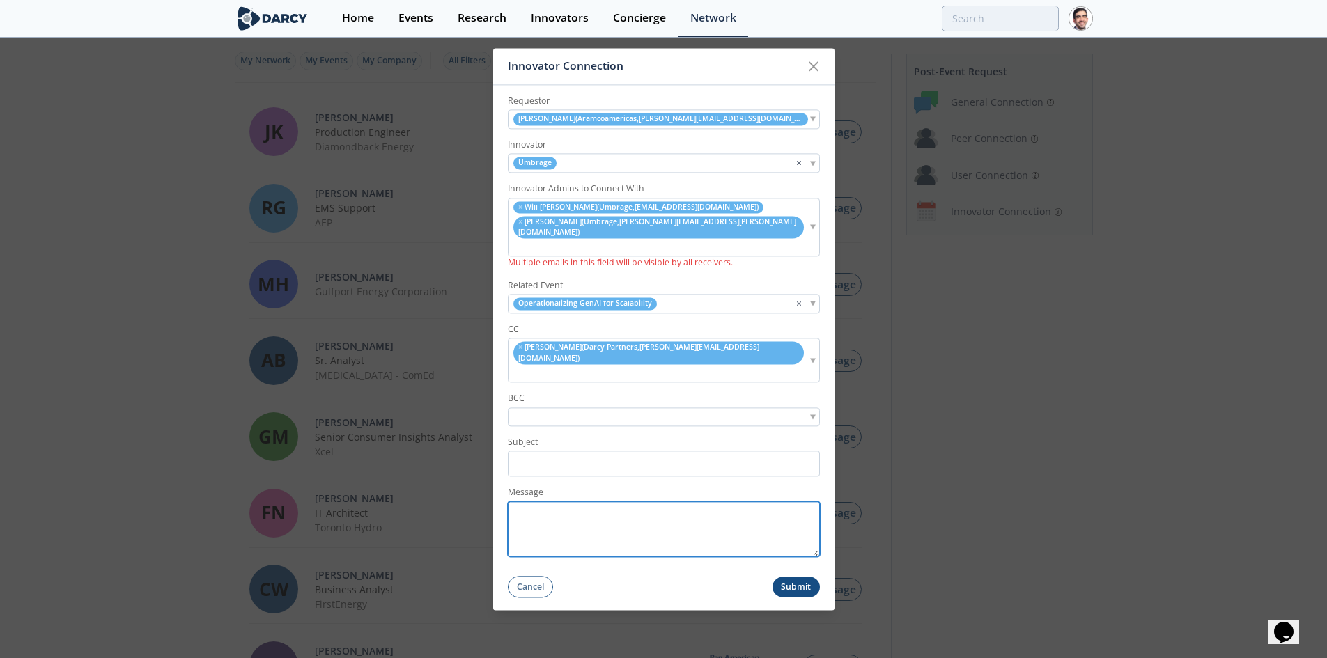
click at [600, 515] on textarea "Message" at bounding box center [664, 529] width 312 height 55
paste textarea "Director, Digital Enablement & Architecture"
type textarea "Director, Digital Enablement & Architecture"
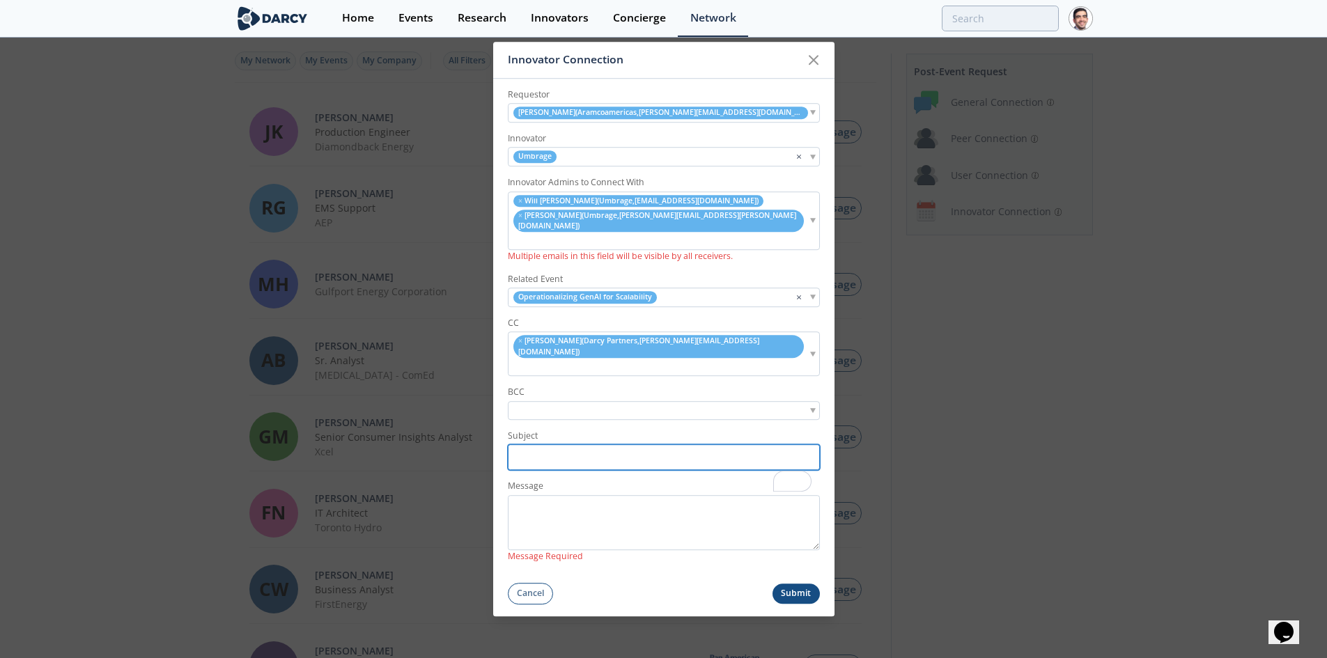
click at [568, 445] on input "Subject" at bounding box center [664, 458] width 312 height 26
paste input "<> Umbrage | Post-Roundtable Introductions"
type input "Aramco <> Umbrage | Post-Roundtable Introductions"
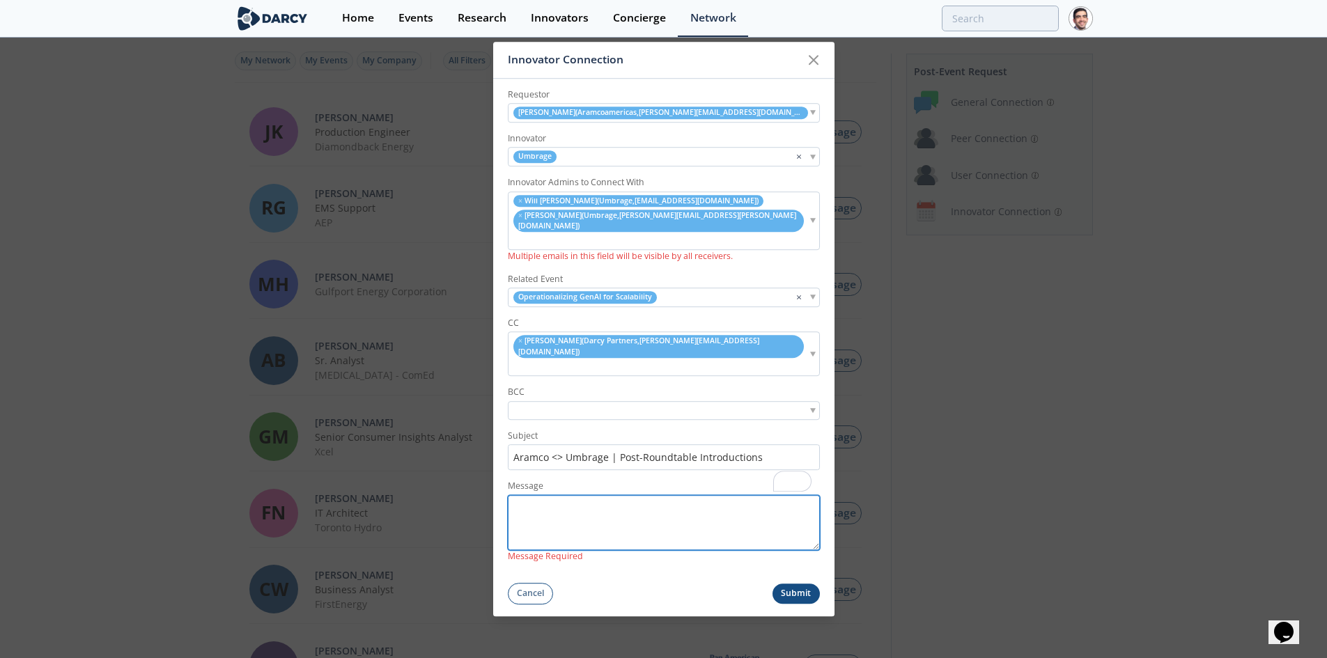
click at [639, 496] on textarea "Message" at bounding box center [664, 523] width 312 height 55
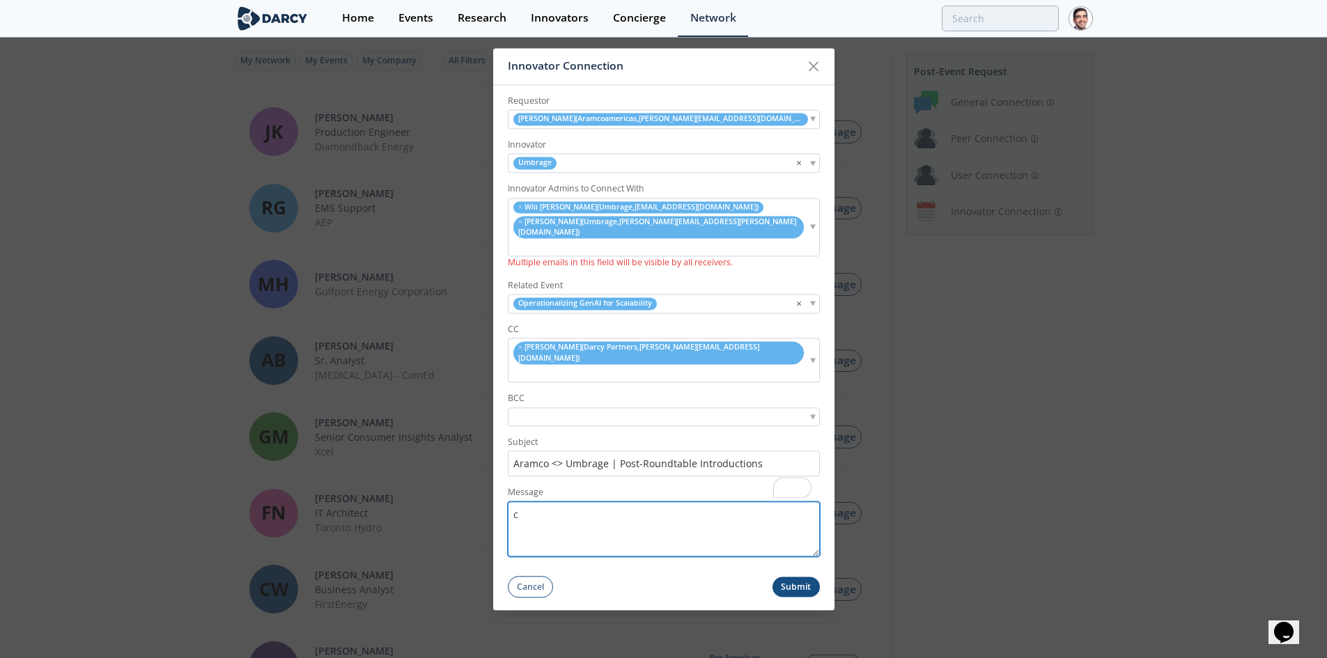
paste textarea "<> Umbrage | Post-Roundtable Introductions"
click at [582, 522] on textarea "c" at bounding box center [664, 529] width 312 height 55
drag, startPoint x: 518, startPoint y: 495, endPoint x: 505, endPoint y: 493, distance: 13.4
click at [504, 494] on form "Requestor [PERSON_NAME] Odi ( Aramcoamericas , [PERSON_NAME][EMAIL_ADDRESS][DOM…" at bounding box center [663, 341] width 341 height 513
paste textarea "Hi [NAME], Thank you again for attending our Scaling GenAI Roundtable and for e…"
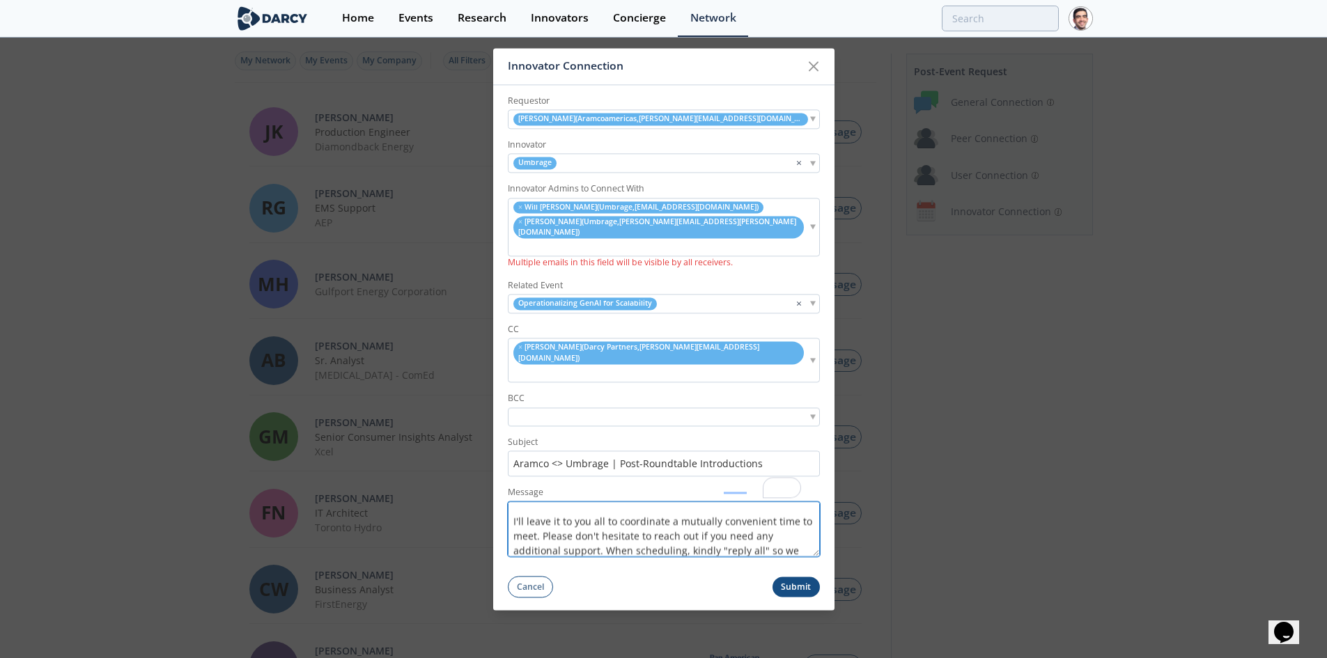
scroll to position [1, 0]
click at [559, 502] on textarea "Hi [NAME], Thank you again for attending our Scaling GenAI Roundtable and for e…" at bounding box center [664, 529] width 312 height 55
drag, startPoint x: 575, startPoint y: 481, endPoint x: 616, endPoint y: 518, distance: 55.2
click at [616, 518] on textarea "Hi [PERSON_NAME], Thank you again for attending our Scaling GenAI Roundtable an…" at bounding box center [664, 529] width 312 height 55
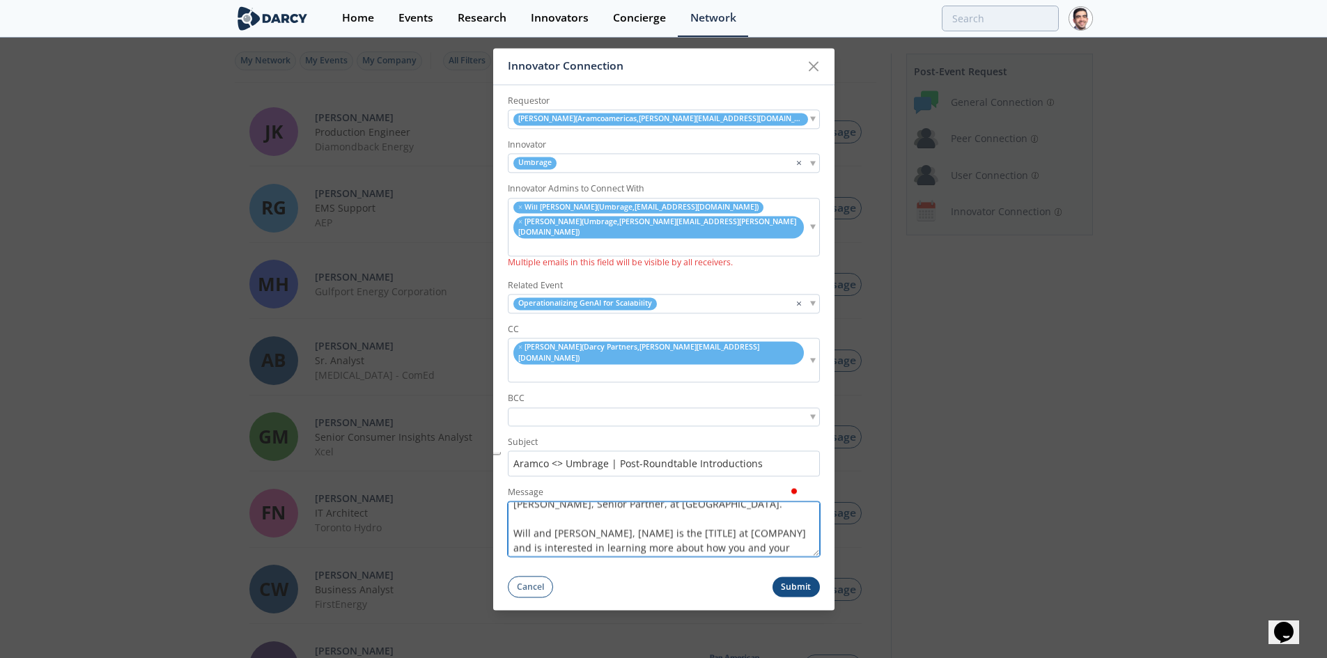
click at [722, 508] on textarea "Hi [PERSON_NAME], Thank you again for attending our Scaling GenAI Roundtable an…" at bounding box center [664, 529] width 312 height 55
drag, startPoint x: 736, startPoint y: 508, endPoint x: 575, endPoint y: 511, distance: 161.6
click at [575, 511] on textarea "Hi [PERSON_NAME], Thank you again for attending our Scaling GenAI Roundtable an…" at bounding box center [664, 529] width 312 height 55
drag, startPoint x: 625, startPoint y: 510, endPoint x: 635, endPoint y: 508, distance: 9.3
click at [626, 510] on textarea "Hi [PERSON_NAME], Thank you again for attending our Scaling GenAI Roundtable an…" at bounding box center [664, 529] width 312 height 55
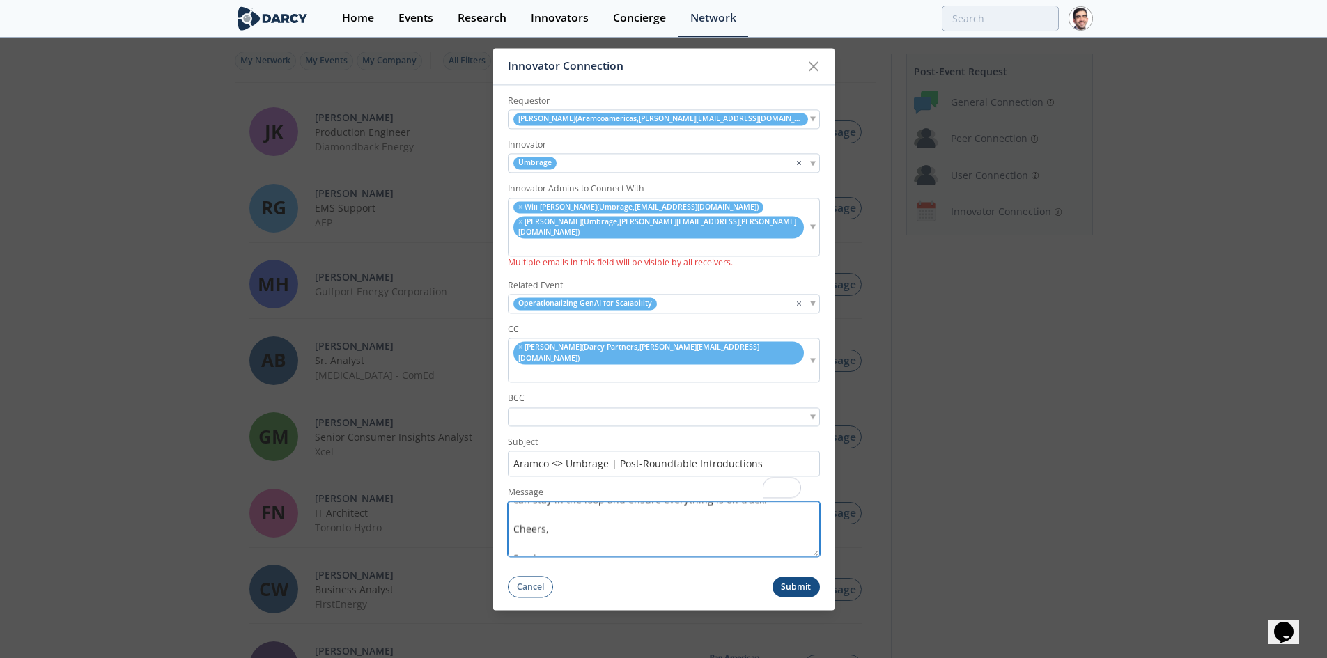
type textarea "Hi [PERSON_NAME], Thank you again for attending our Scaling GenAI Roundtable an…"
click at [793, 577] on button "Submit" at bounding box center [795, 587] width 47 height 20
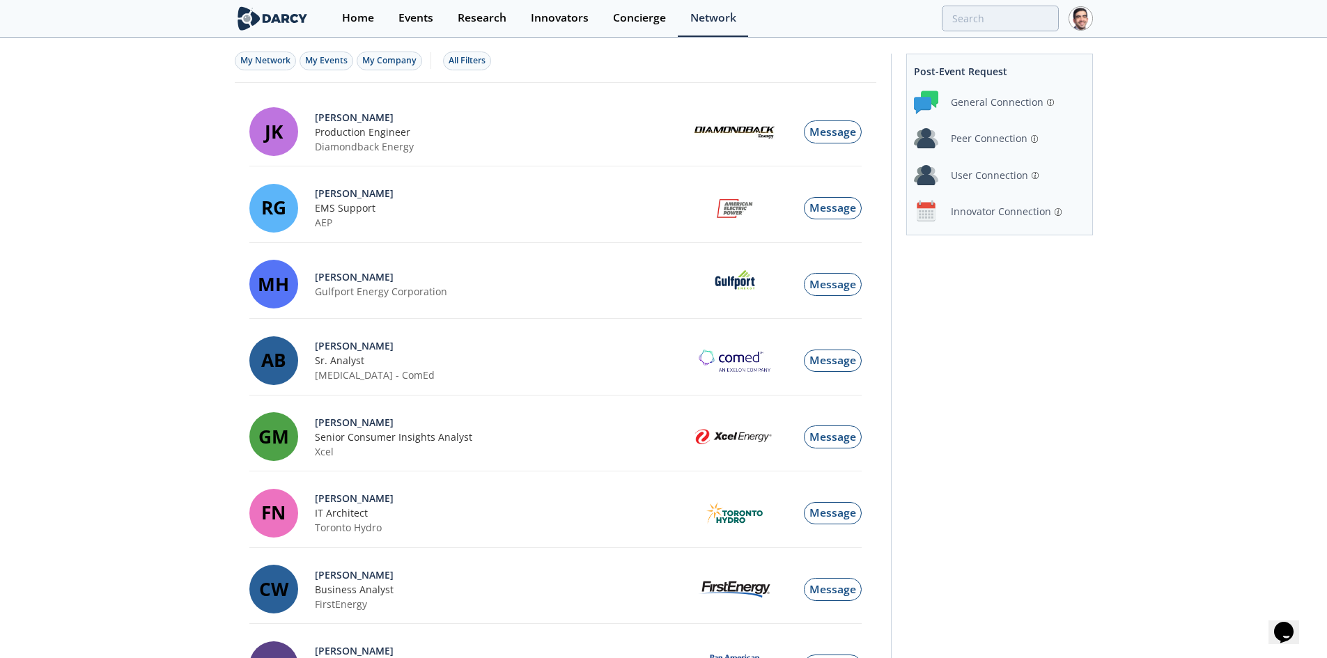
click at [997, 217] on div "Innovator Connection" at bounding box center [1001, 211] width 100 height 15
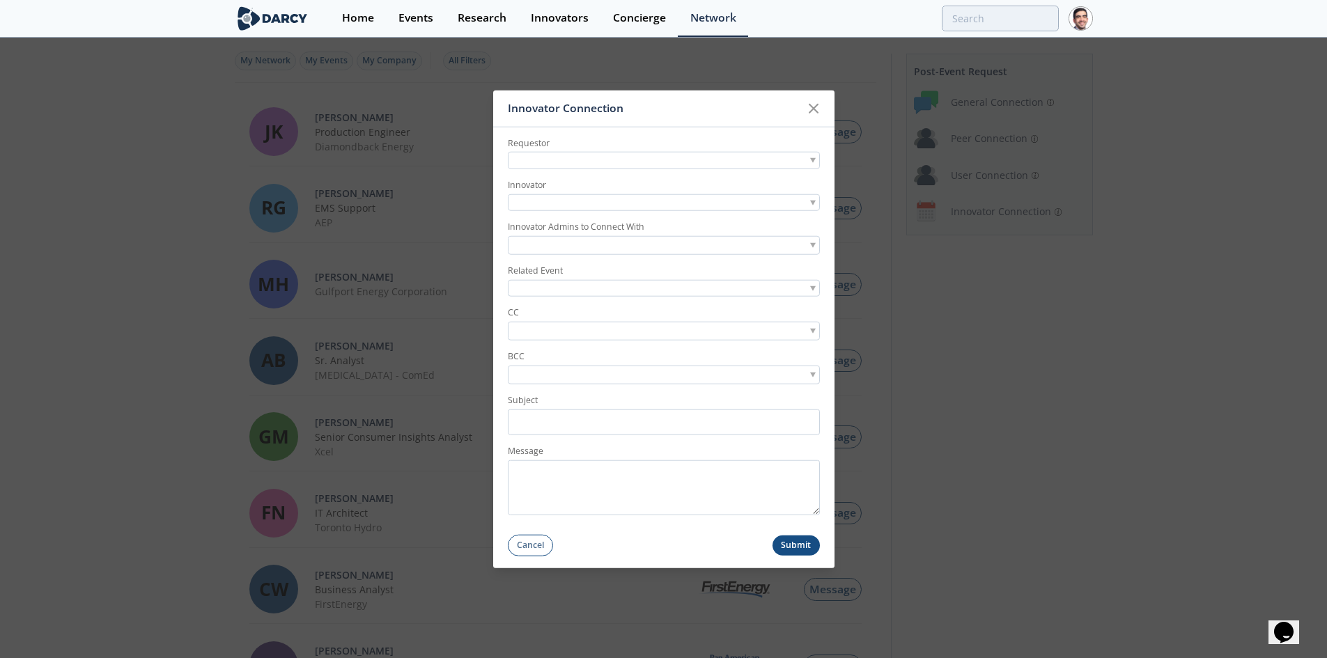
click at [628, 161] on div at bounding box center [664, 160] width 312 height 17
type input "[PERSON_NAME]"
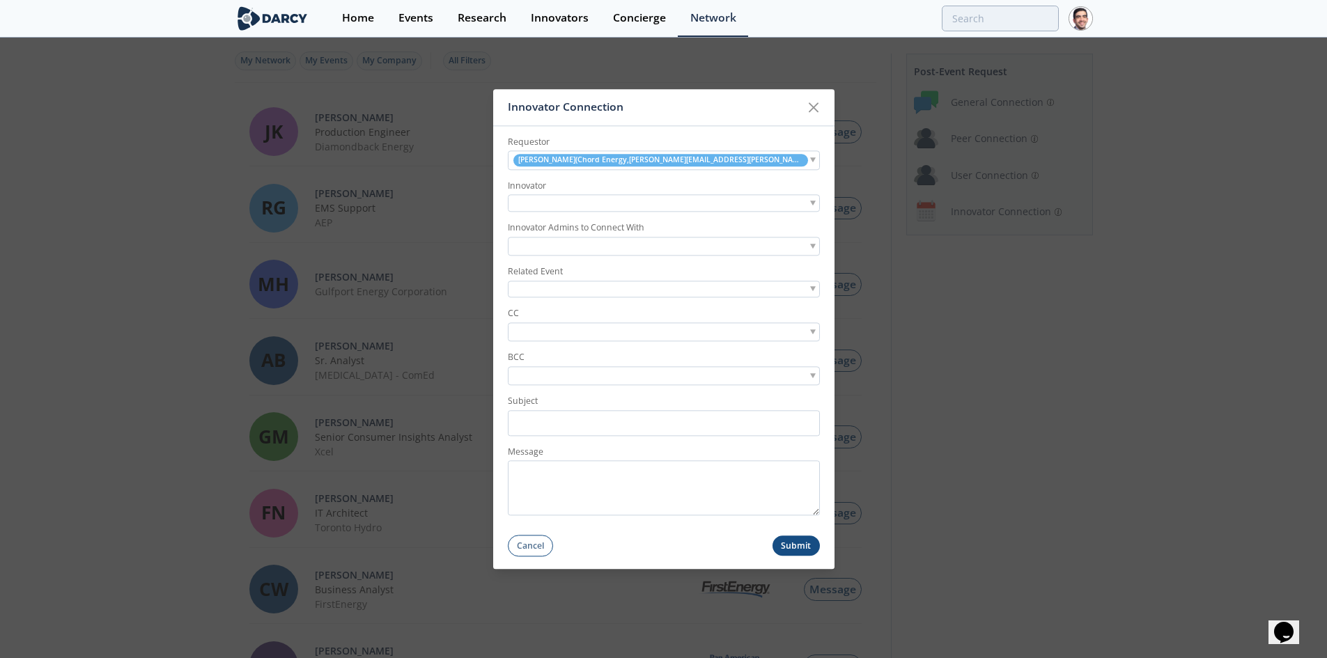
click at [646, 205] on div at bounding box center [664, 203] width 312 height 17
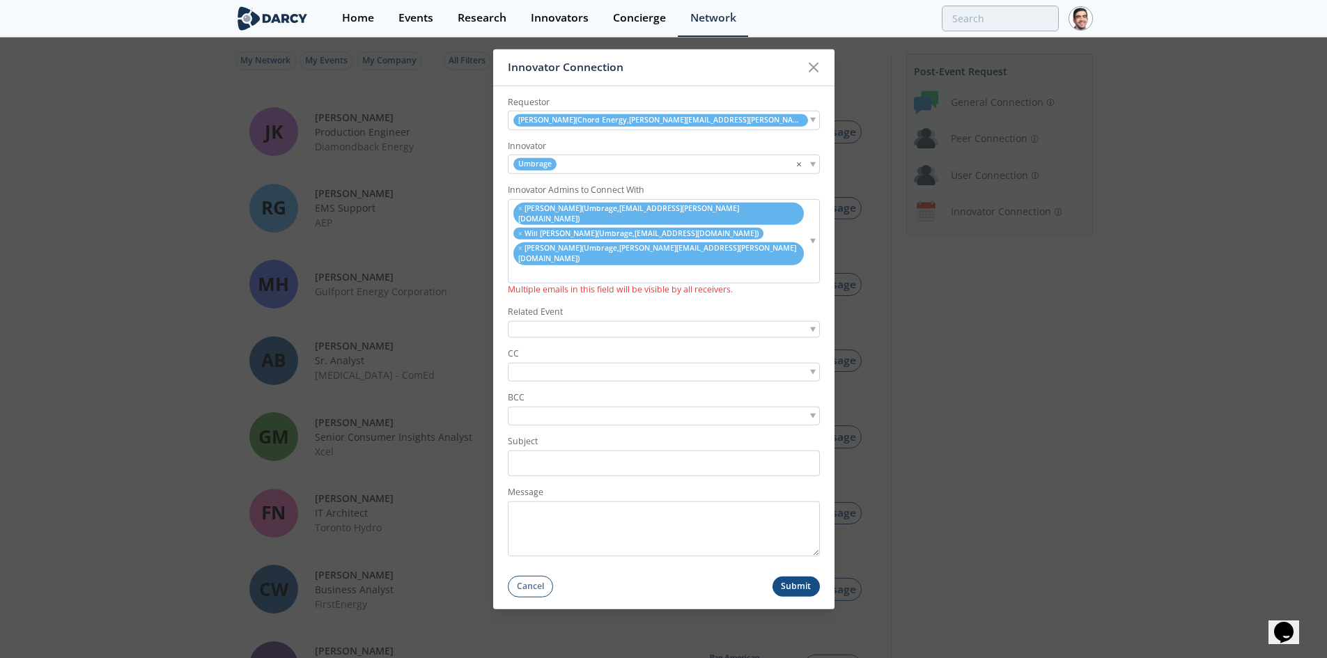
scroll to position [249, 0]
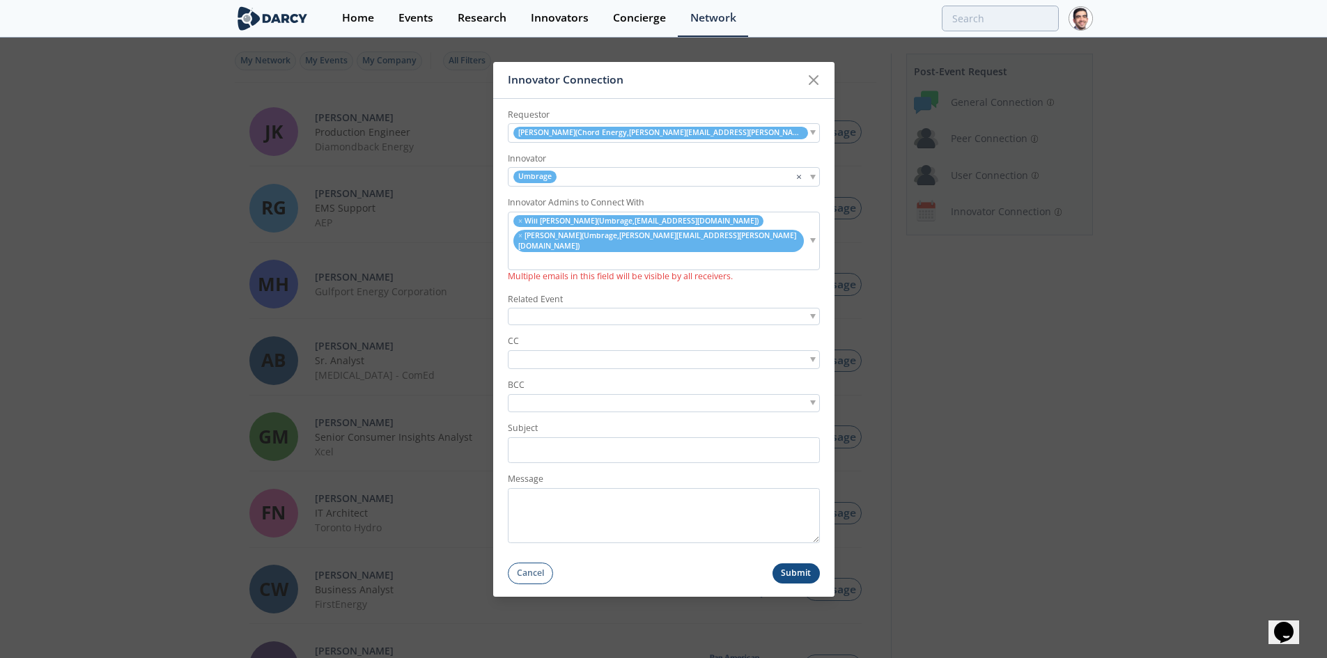
click at [630, 350] on div at bounding box center [664, 359] width 312 height 19
click at [630, 308] on div at bounding box center [664, 316] width 312 height 17
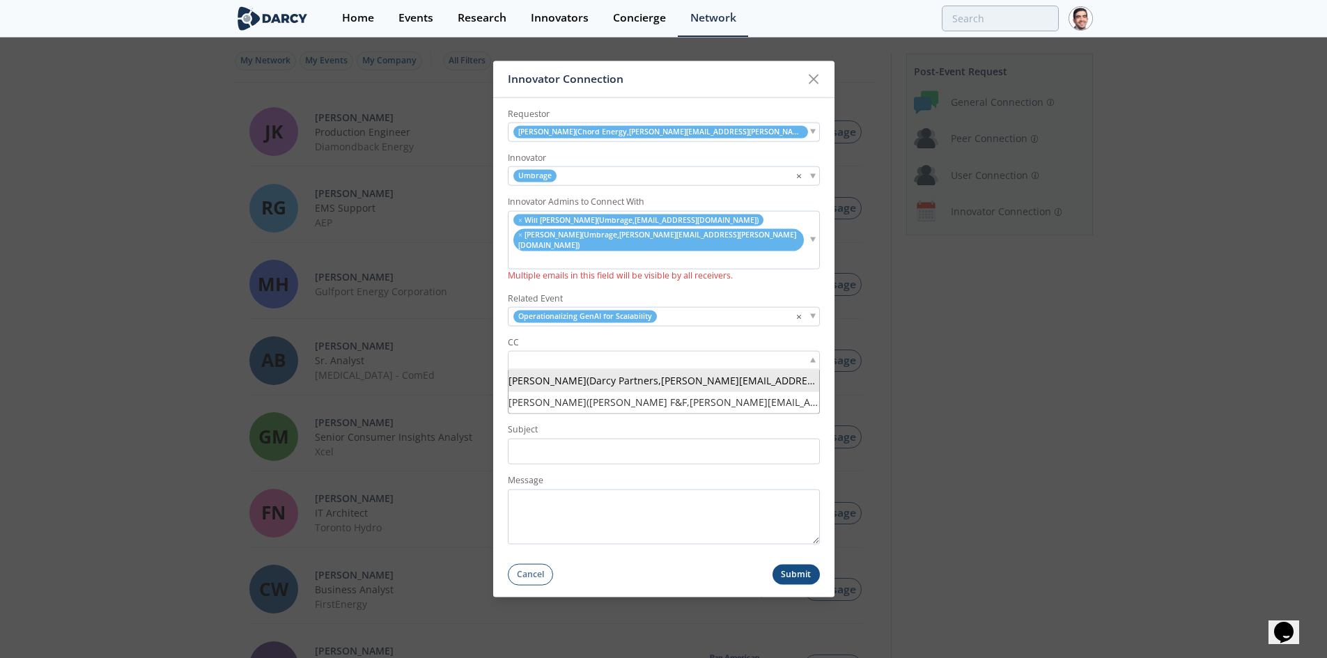
click at [635, 351] on div at bounding box center [664, 360] width 312 height 19
type input "nikhil sontha"
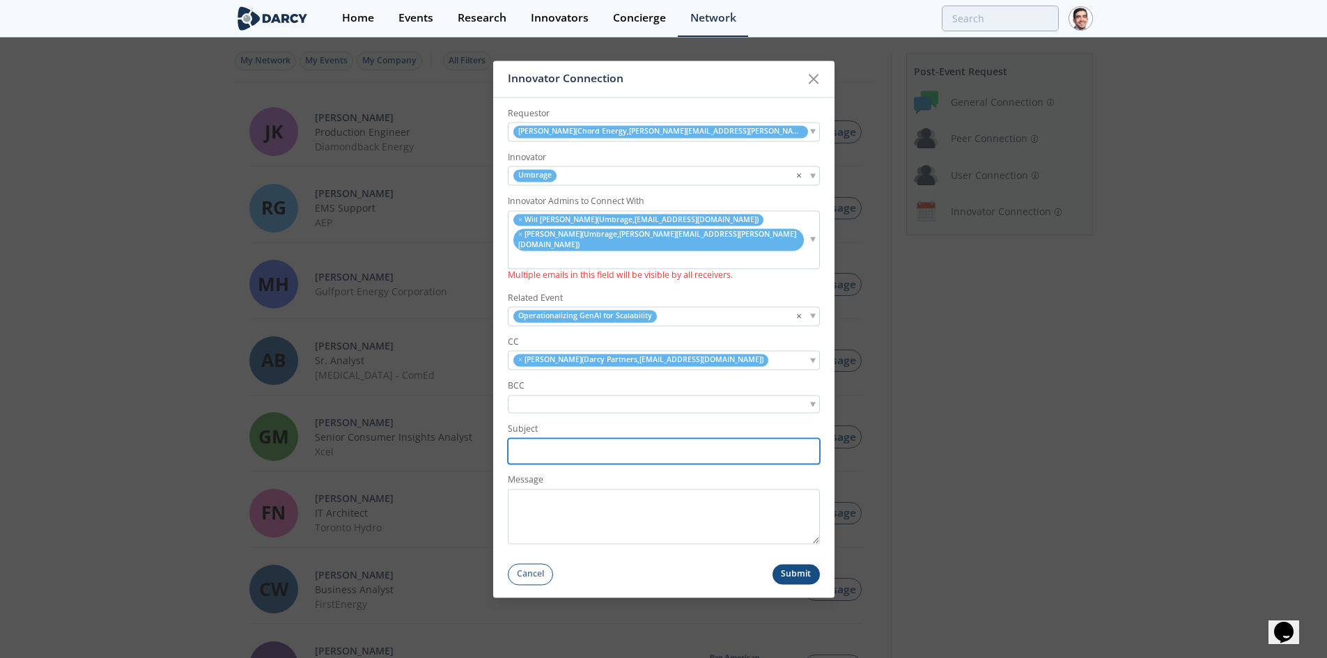
click at [592, 439] on input "Subject" at bounding box center [664, 452] width 312 height 26
type input "c"
paste input "<> Umbrage | Post-Roundtable Introductions"
type input "Chord <> Umbrage | Post-Roundtable Introductions"
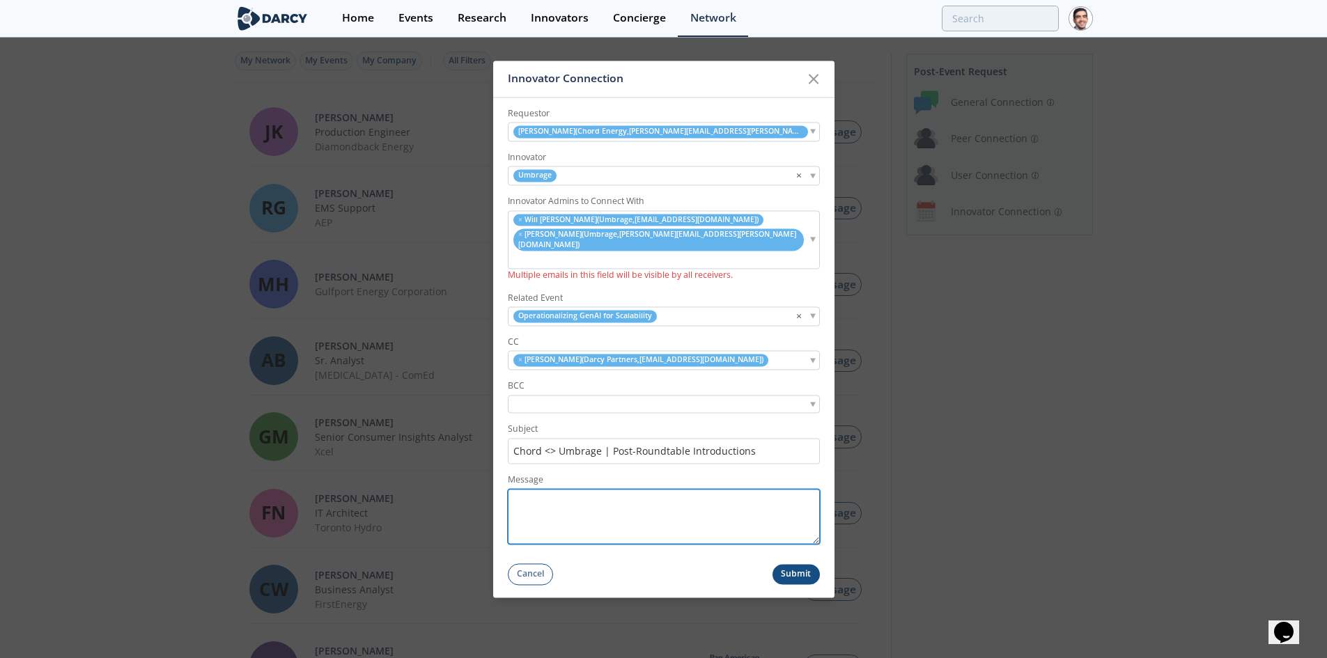
click at [593, 512] on textarea "Message" at bounding box center [664, 517] width 312 height 55
paste textarea "Hi [NAME], Thank you again for attending our Scaling GenAI Roundtable and for e…"
click at [559, 495] on textarea "Hi [NAME], Thank you again for attending our Scaling GenAI Roundtable and for e…" at bounding box center [664, 517] width 312 height 55
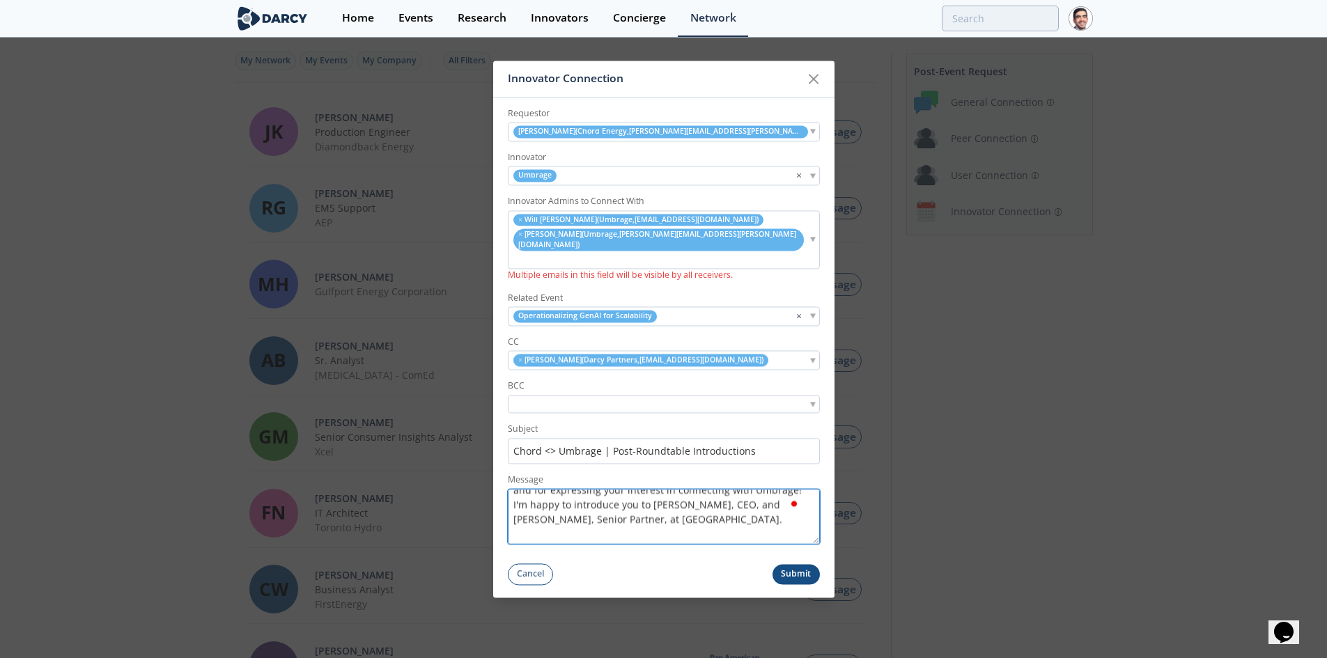
scroll to position [84, 0]
drag, startPoint x: 736, startPoint y: 482, endPoint x: 574, endPoint y: 490, distance: 161.8
click at [574, 490] on textarea "Hi Kevin, Thank you again for attending our Scaling GenAI Roundtable and for ex…" at bounding box center [664, 517] width 312 height 55
click at [640, 490] on textarea "Hi Kevin, Thank you again for attending our Scaling GenAI Roundtable and for ex…" at bounding box center [664, 517] width 312 height 55
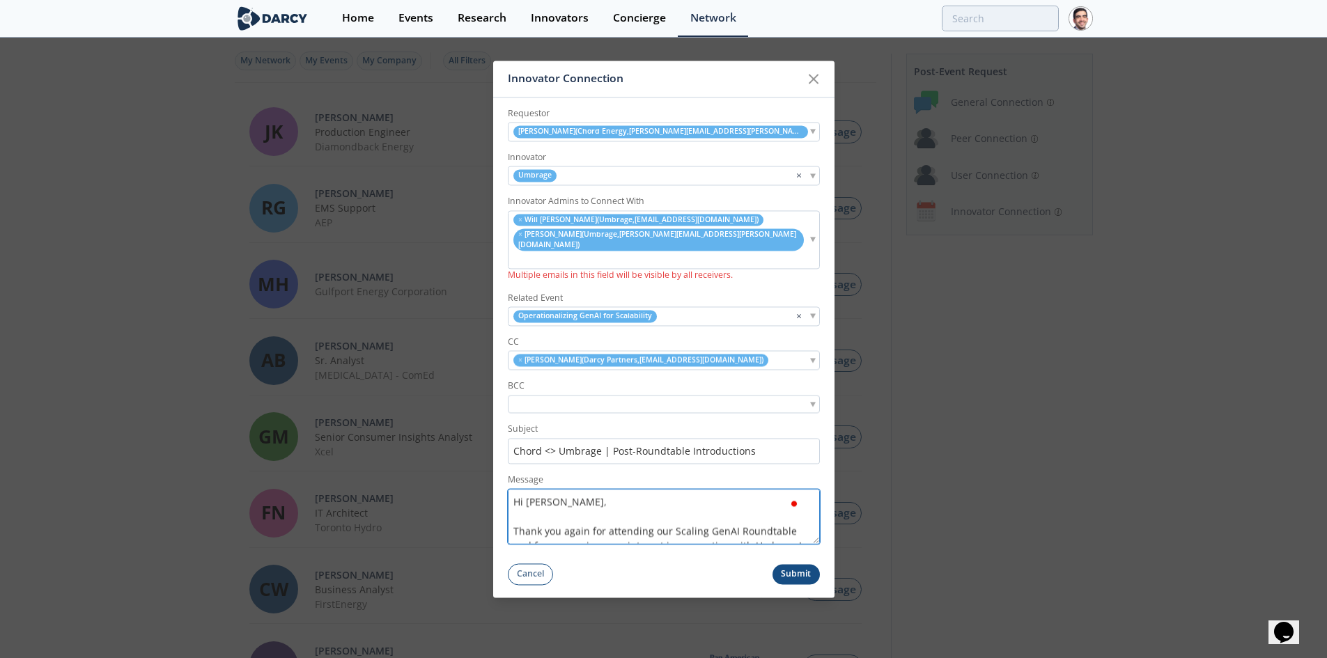
type textarea "Hi Kevin, Thank you again for attending our Scaling GenAI Roundtable and for ex…"
click at [798, 565] on button "Submit" at bounding box center [795, 575] width 47 height 20
